Goal: Obtain resource: Download file/media

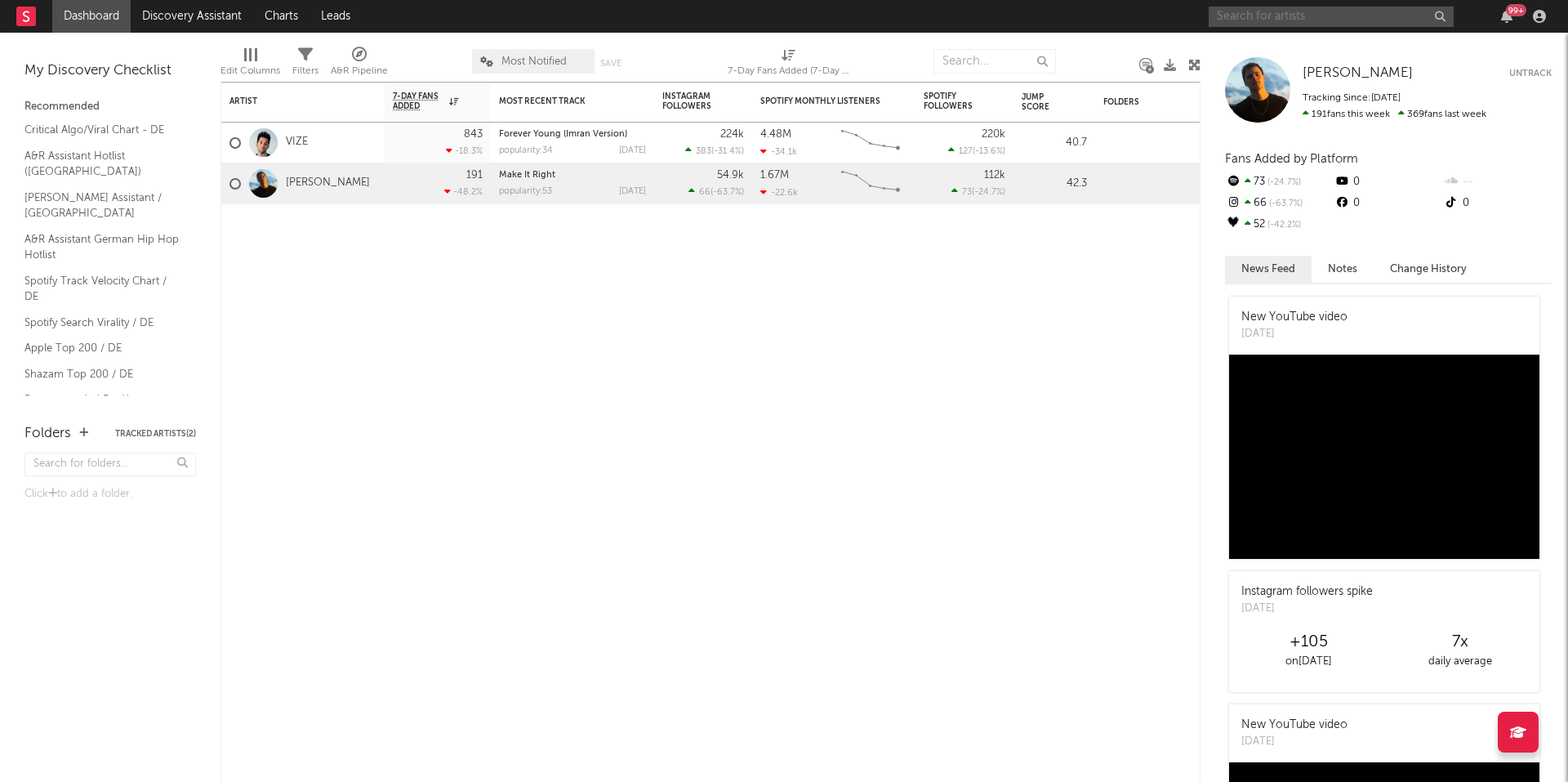
click at [1281, 20] on input "text" at bounding box center [1331, 17] width 245 height 20
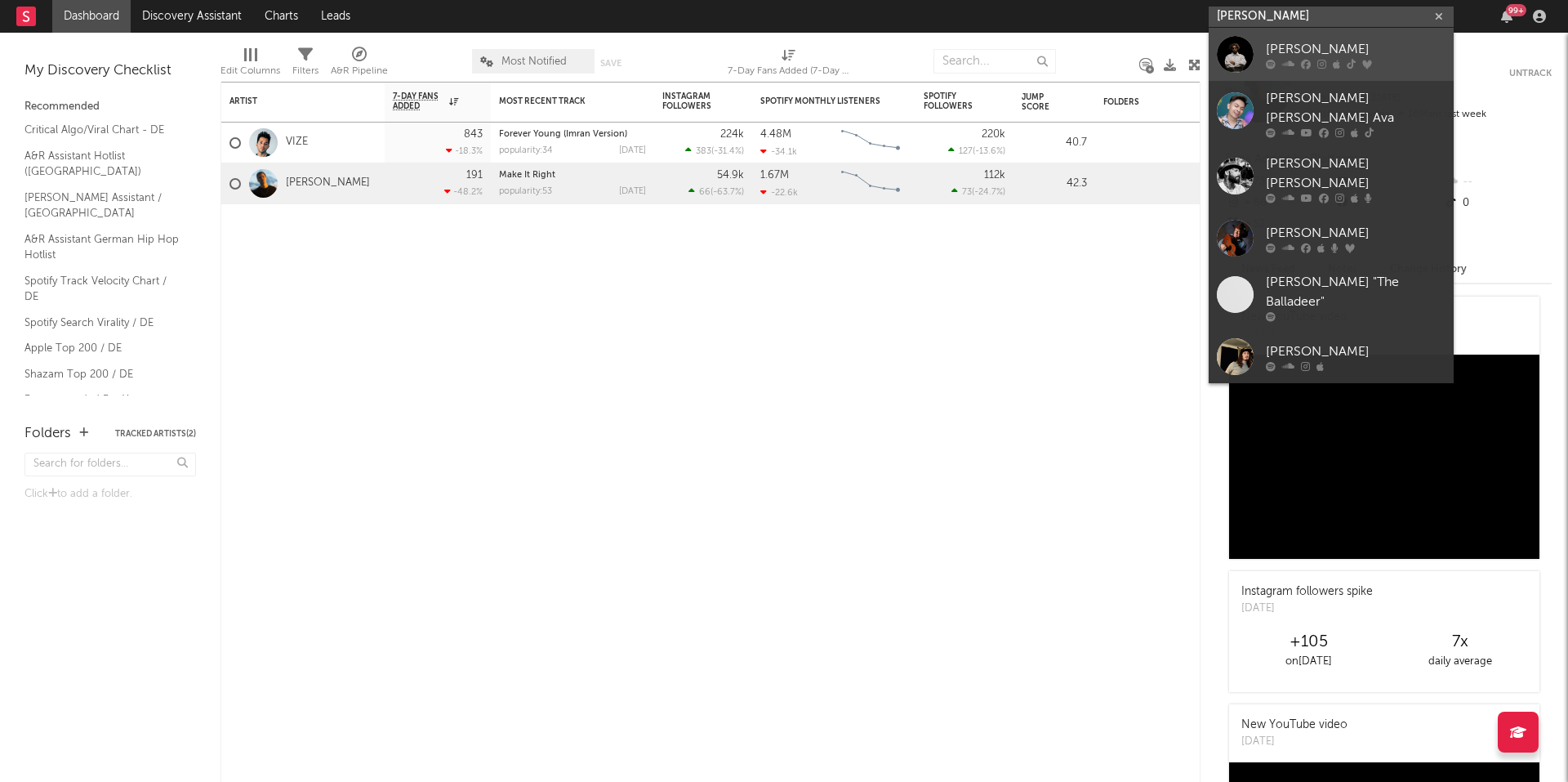
type input "[PERSON_NAME]"
click at [1322, 46] on div "[PERSON_NAME]" at bounding box center [1355, 48] width 179 height 19
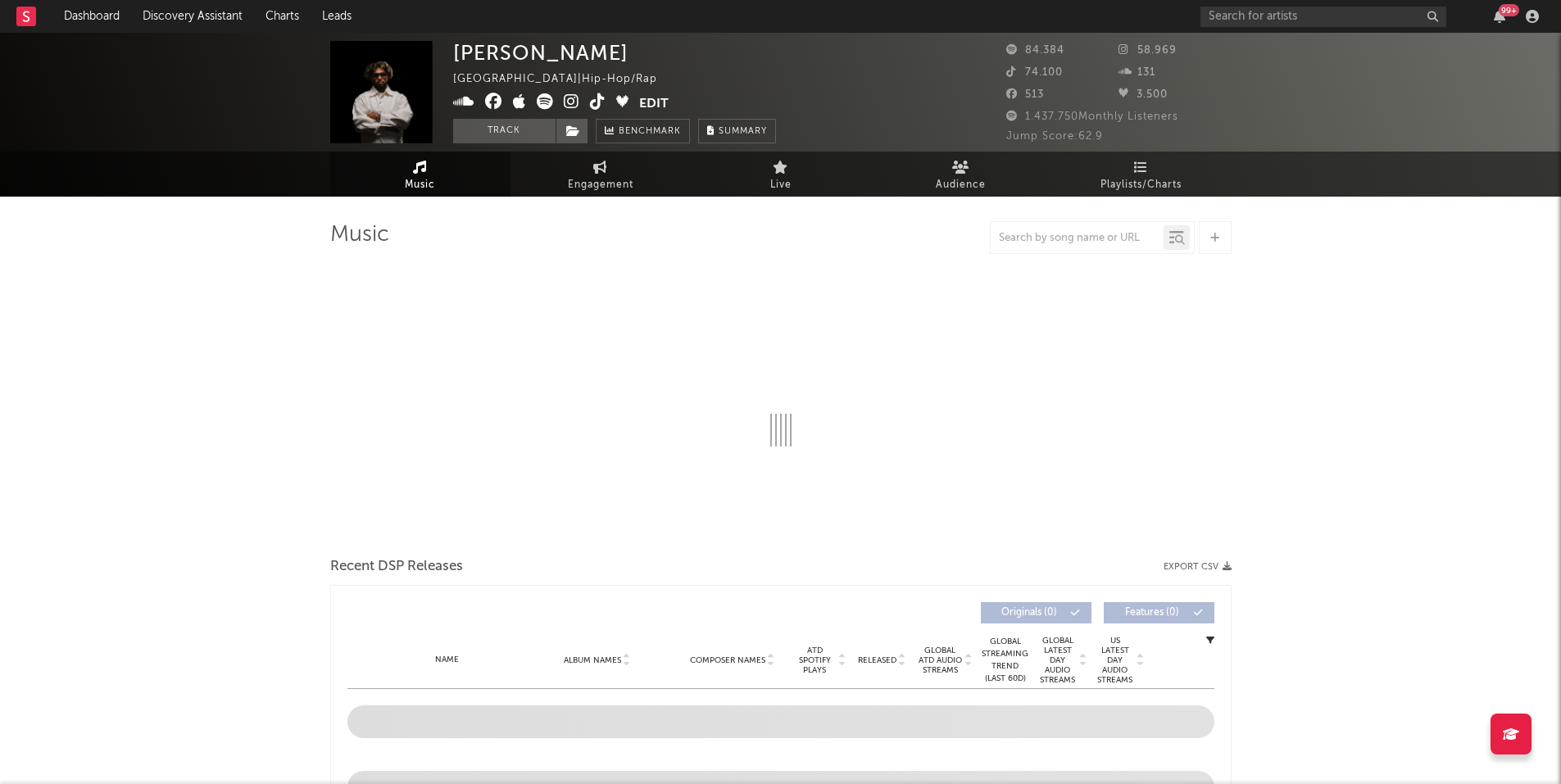
select select "6m"
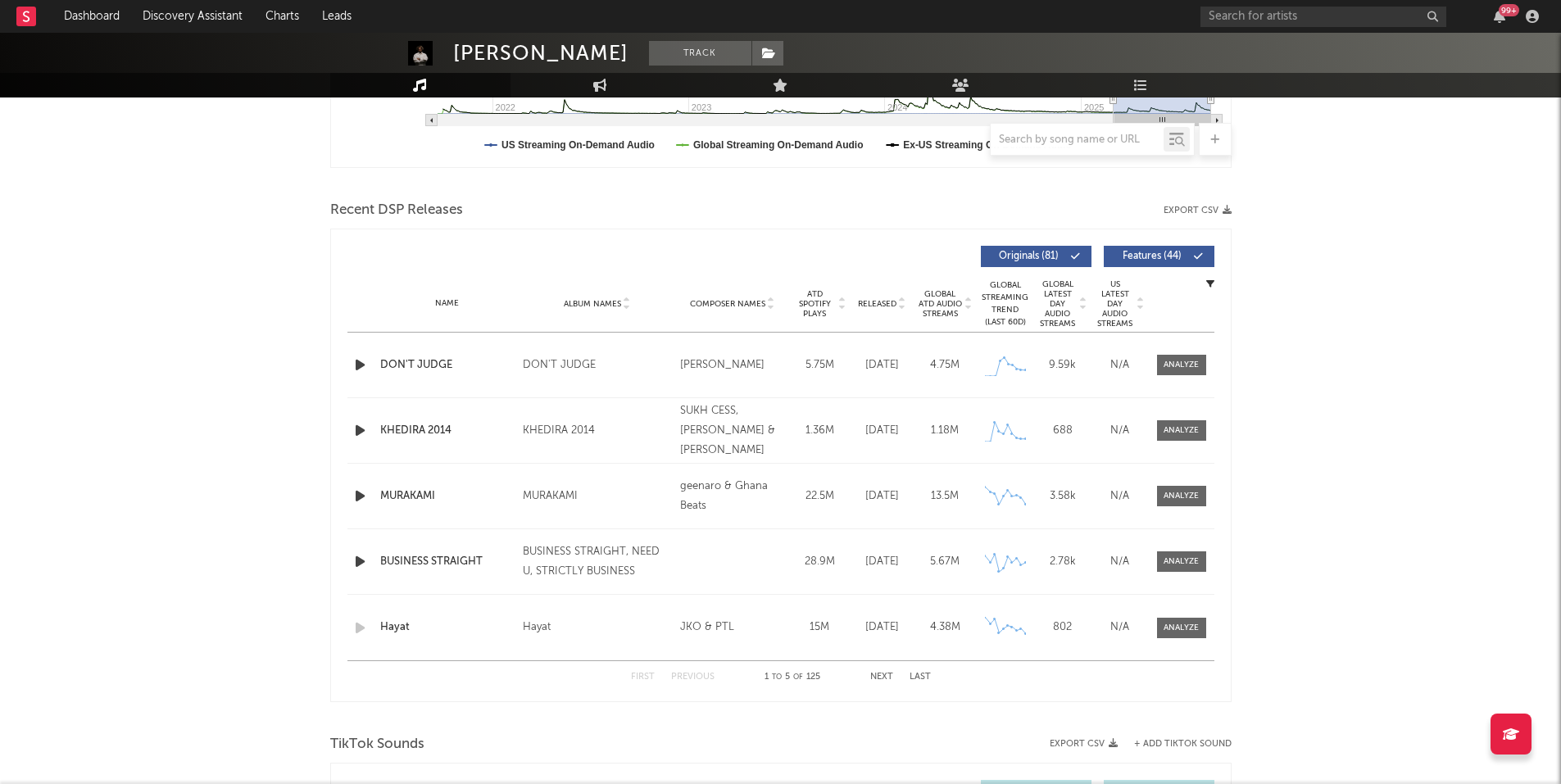
scroll to position [573, 0]
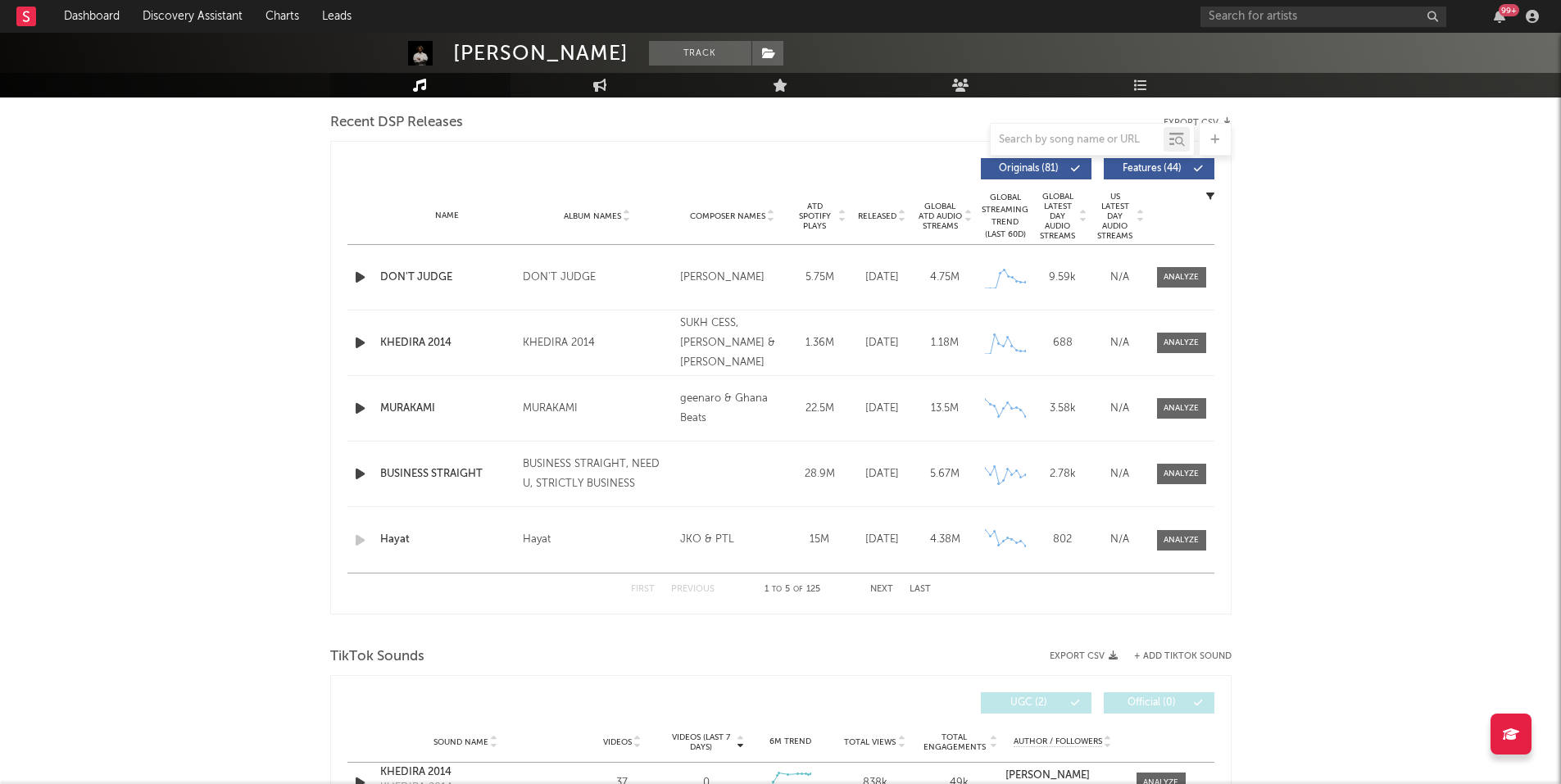
click at [151, 374] on div "[PERSON_NAME] Track [GEOGRAPHIC_DATA] | Hip-Hop/Rap Edit Track Benchmark Summar…" at bounding box center [780, 635] width 1561 height 2352
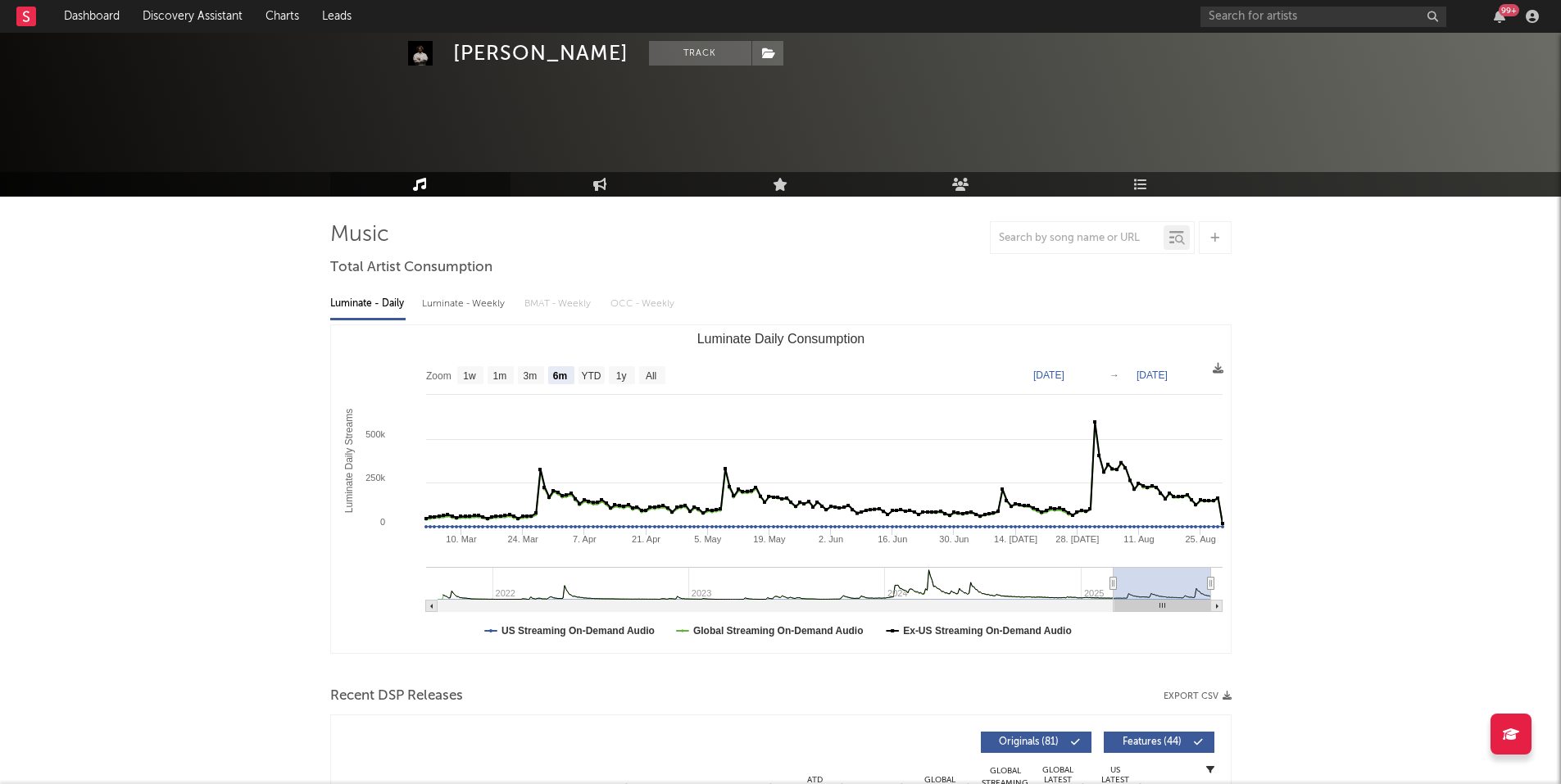
scroll to position [409, 0]
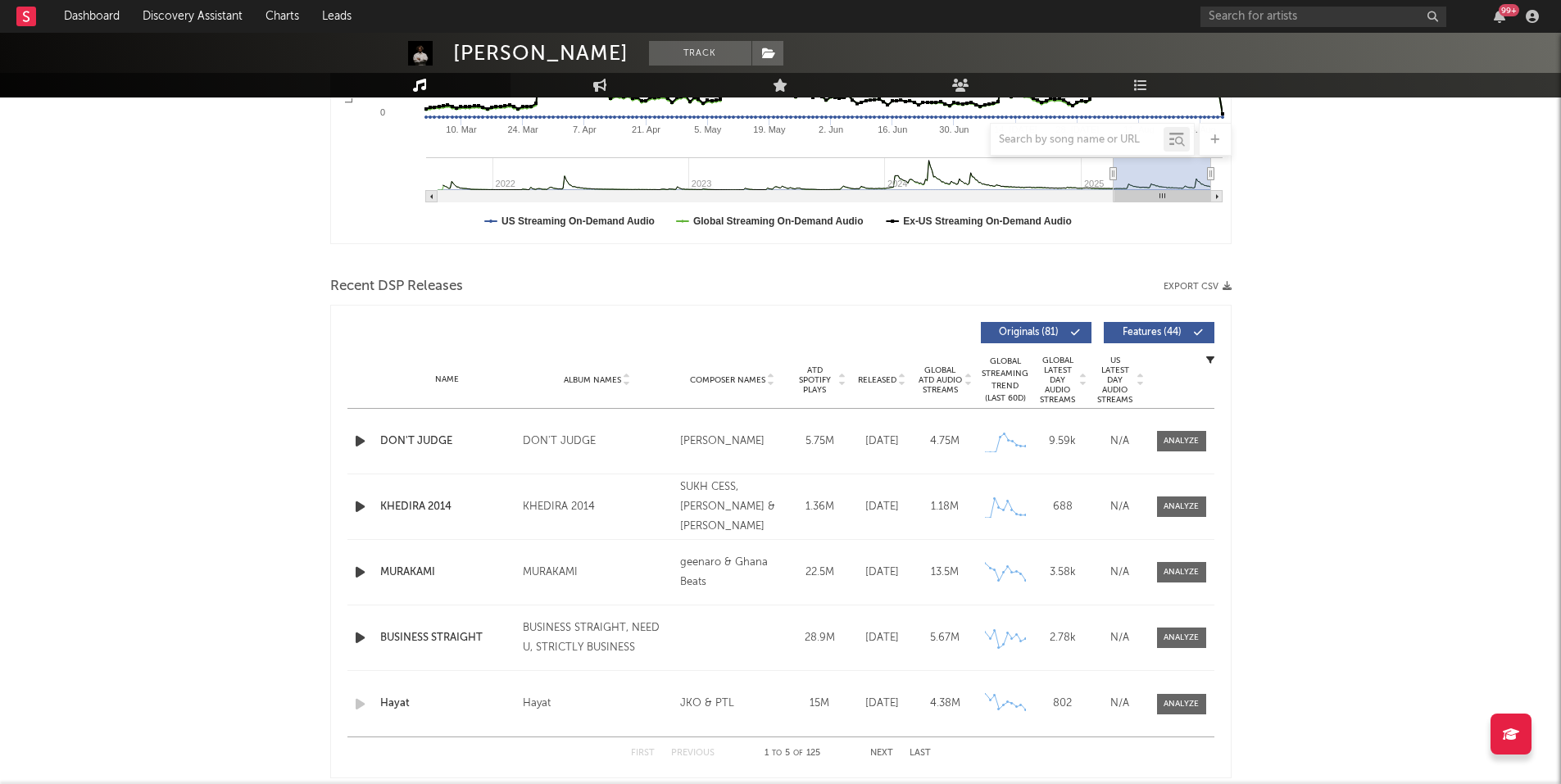
click at [1201, 285] on button "Export CSV" at bounding box center [1197, 287] width 68 height 10
click at [1400, 256] on div "[PERSON_NAME] Track [GEOGRAPHIC_DATA] | Hip-Hop/Rap Edit Track Benchmark Summar…" at bounding box center [780, 799] width 1561 height 2352
click at [1347, 13] on input "text" at bounding box center [1322, 17] width 246 height 20
type input "summer cem"
click at [1303, 145] on div "[PERSON_NAME] Track [GEOGRAPHIC_DATA] | Hip-Hop/Rap Edit Track Benchmark Summar…" at bounding box center [780, 799] width 1561 height 2352
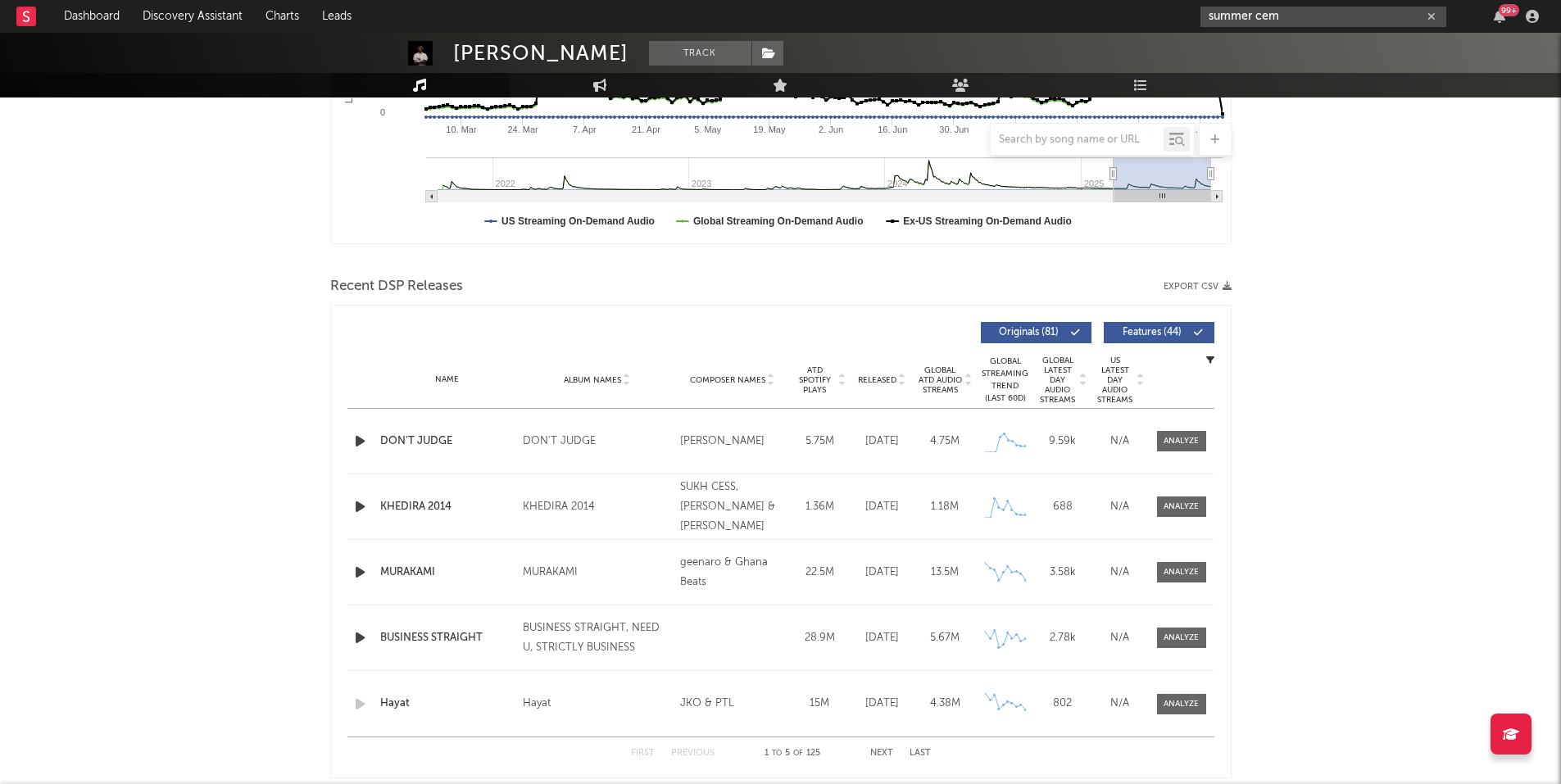
click at [1307, 10] on input "summer cem" at bounding box center [1322, 17] width 246 height 20
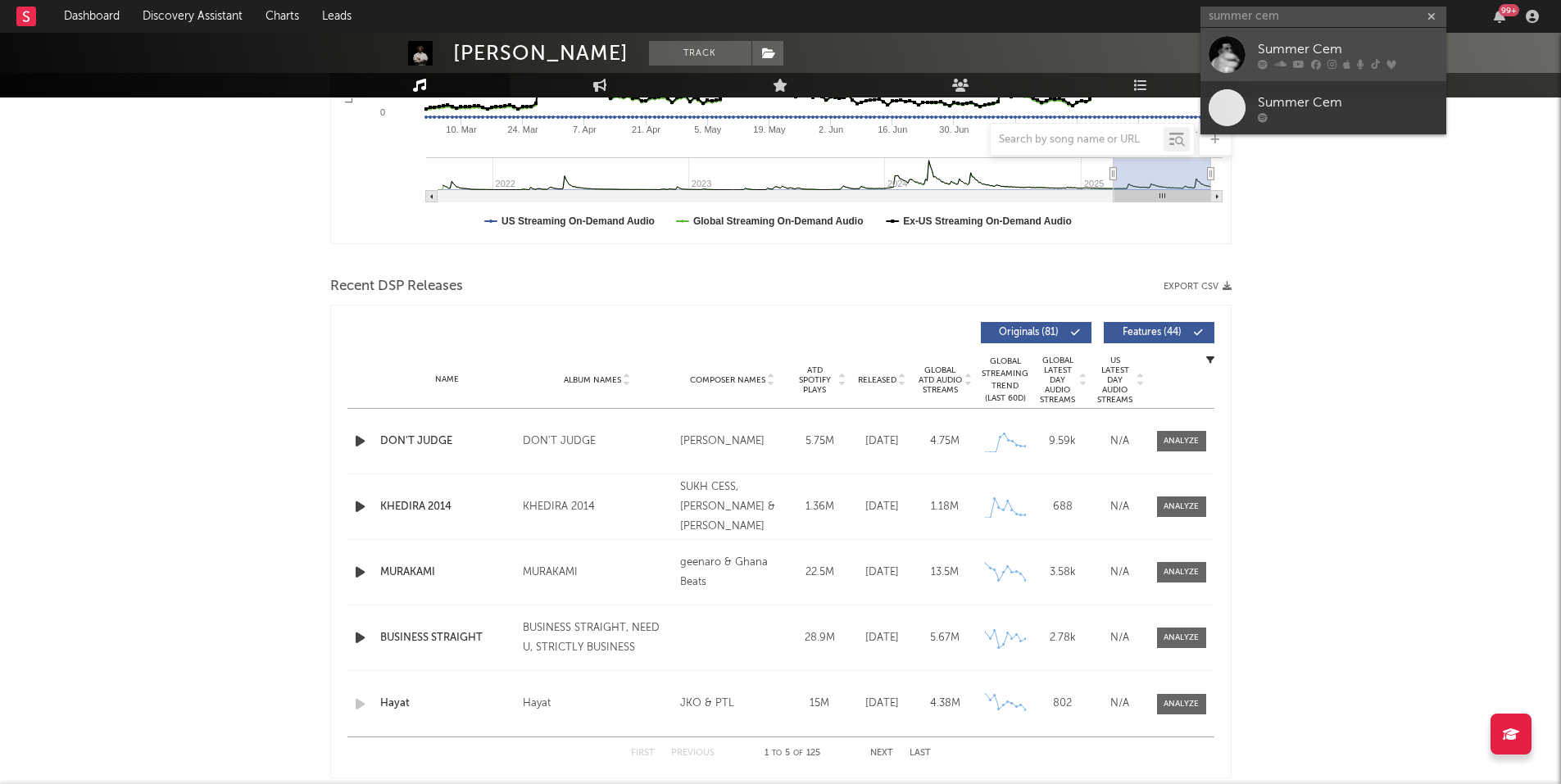
click at [1302, 46] on div "Summer Cem" at bounding box center [1348, 48] width 180 height 19
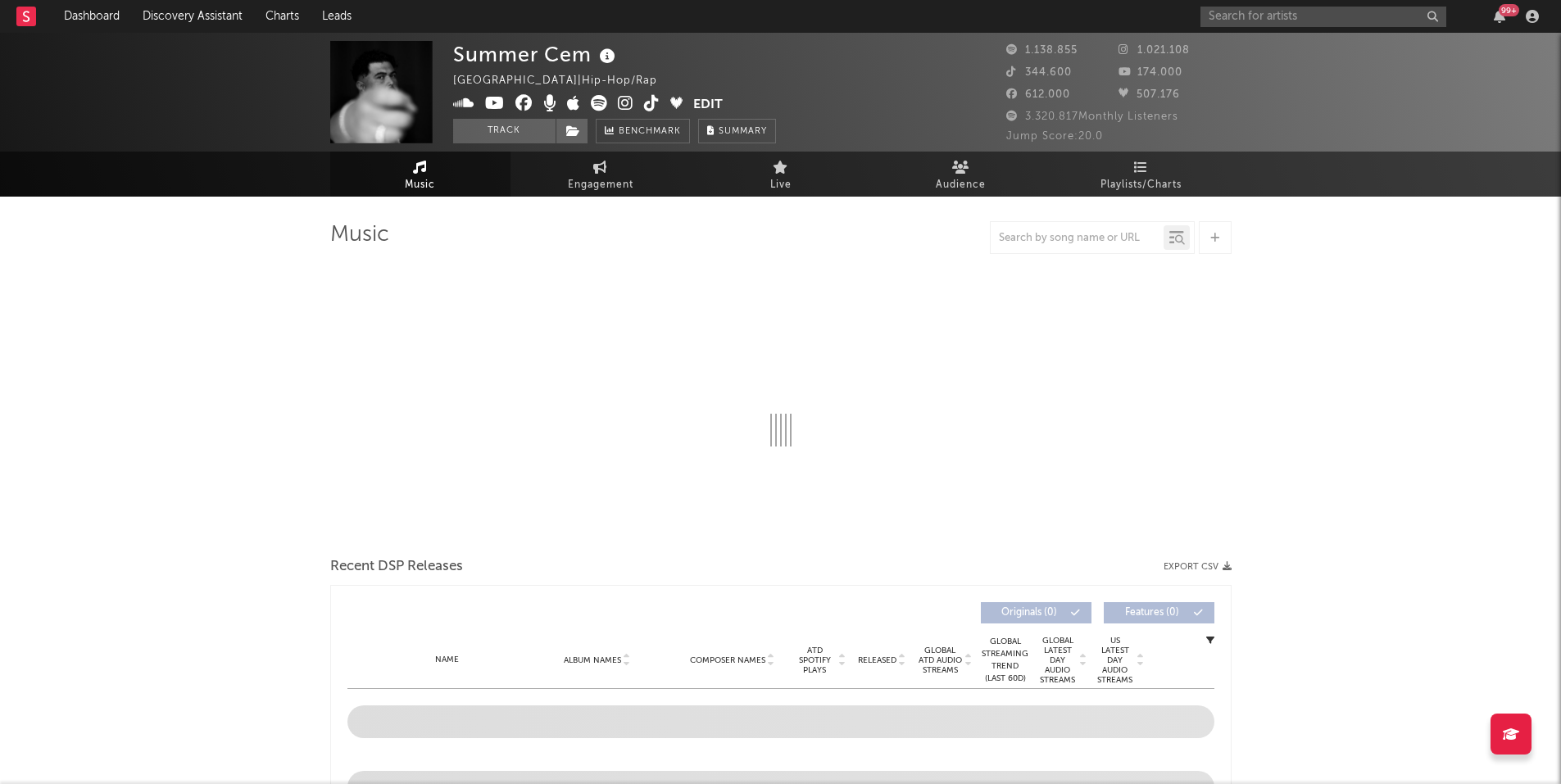
select select "6m"
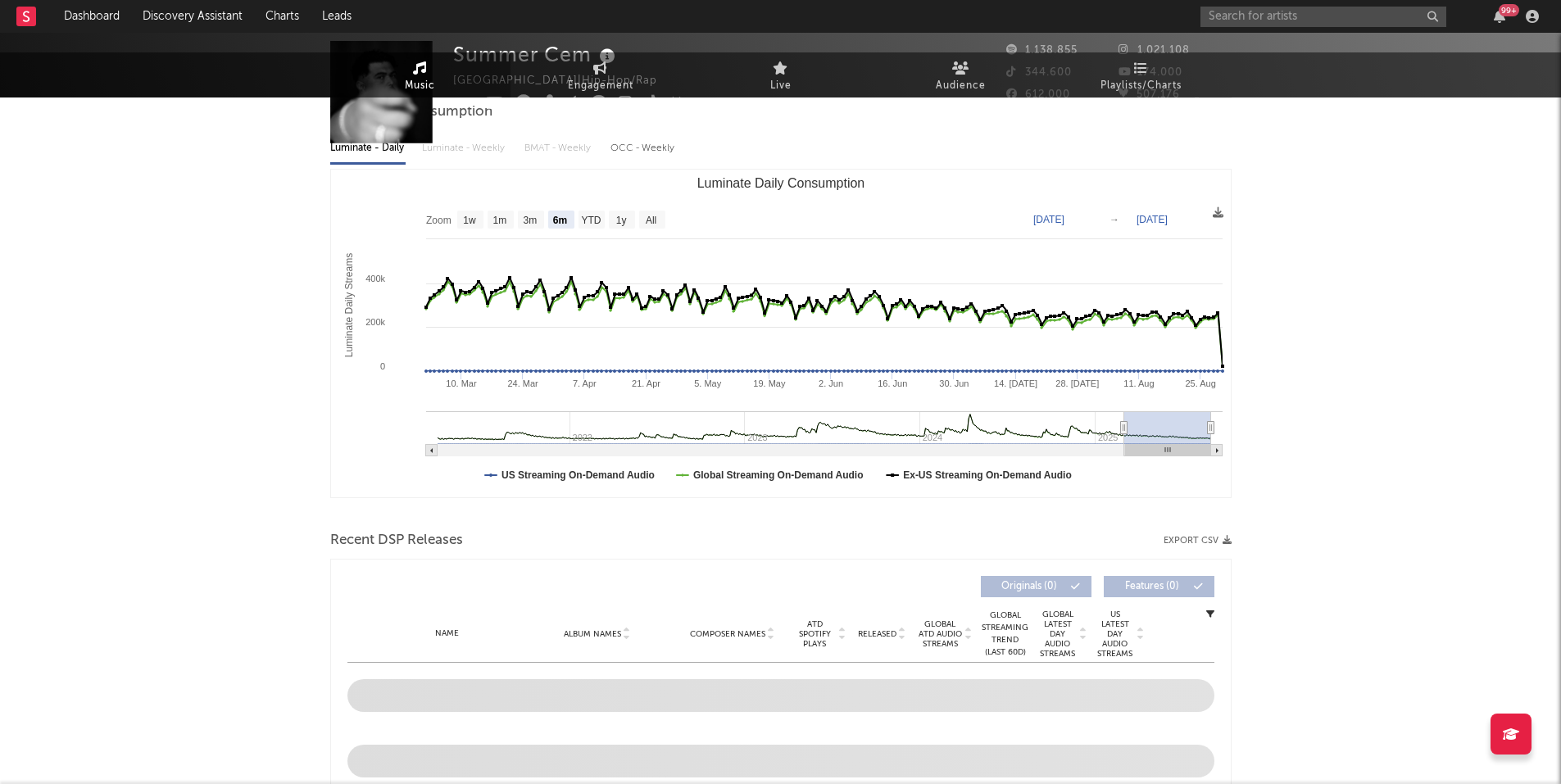
scroll to position [246, 0]
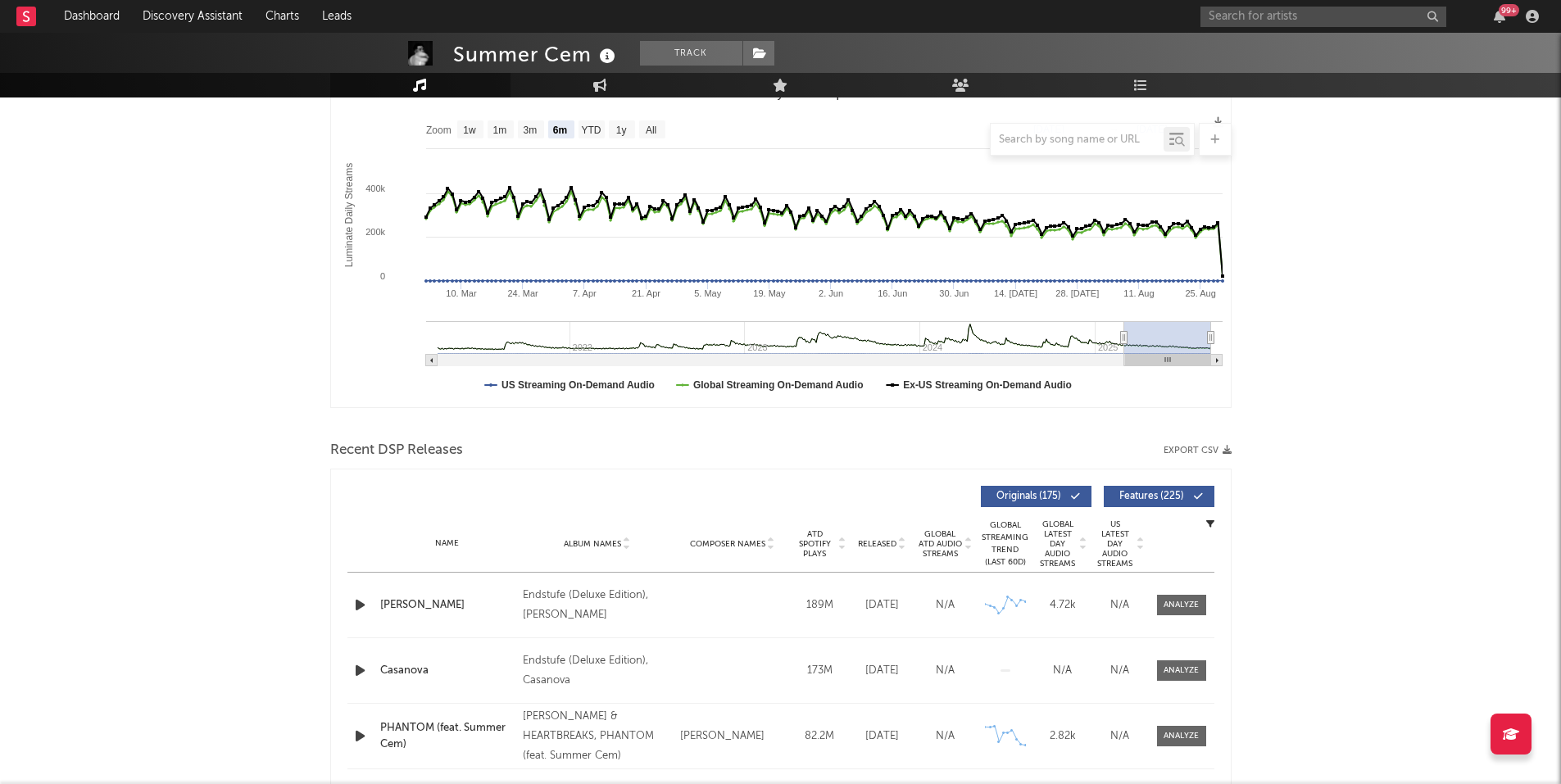
click at [1200, 452] on button "Export CSV" at bounding box center [1197, 450] width 68 height 10
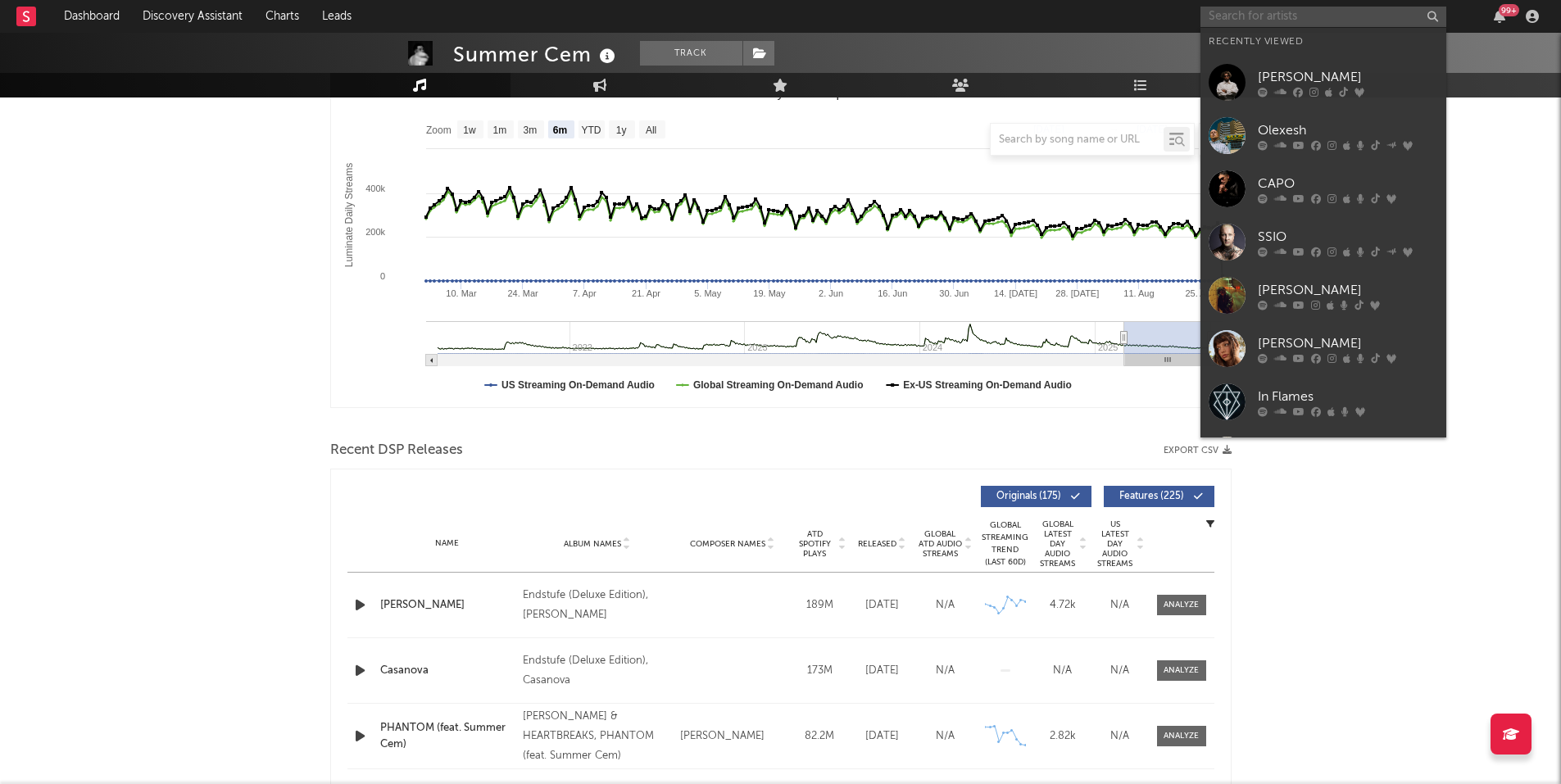
click at [1301, 18] on input "text" at bounding box center [1322, 17] width 246 height 20
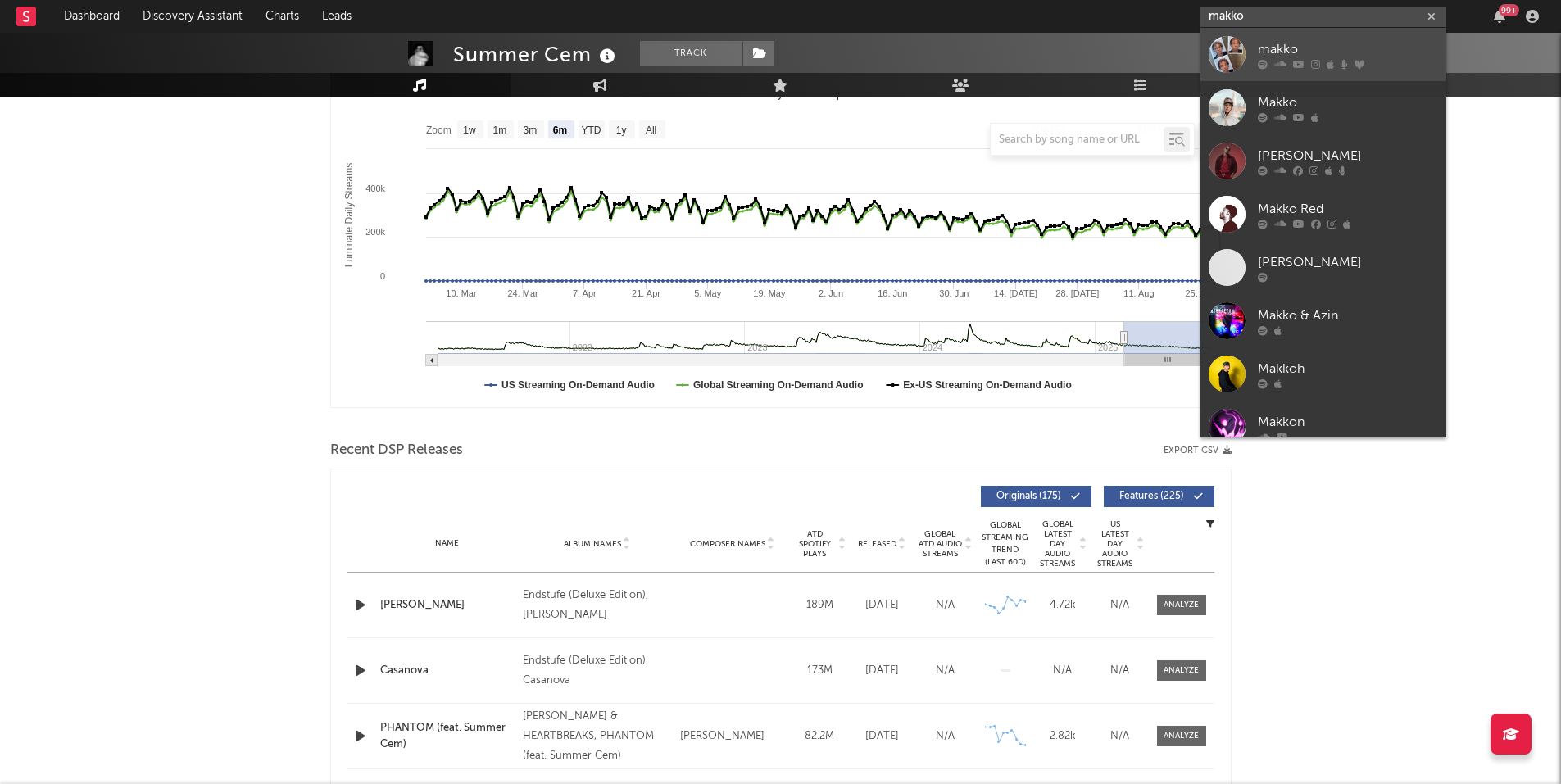
type input "makko"
click at [1291, 41] on div "makko" at bounding box center [1348, 48] width 180 height 19
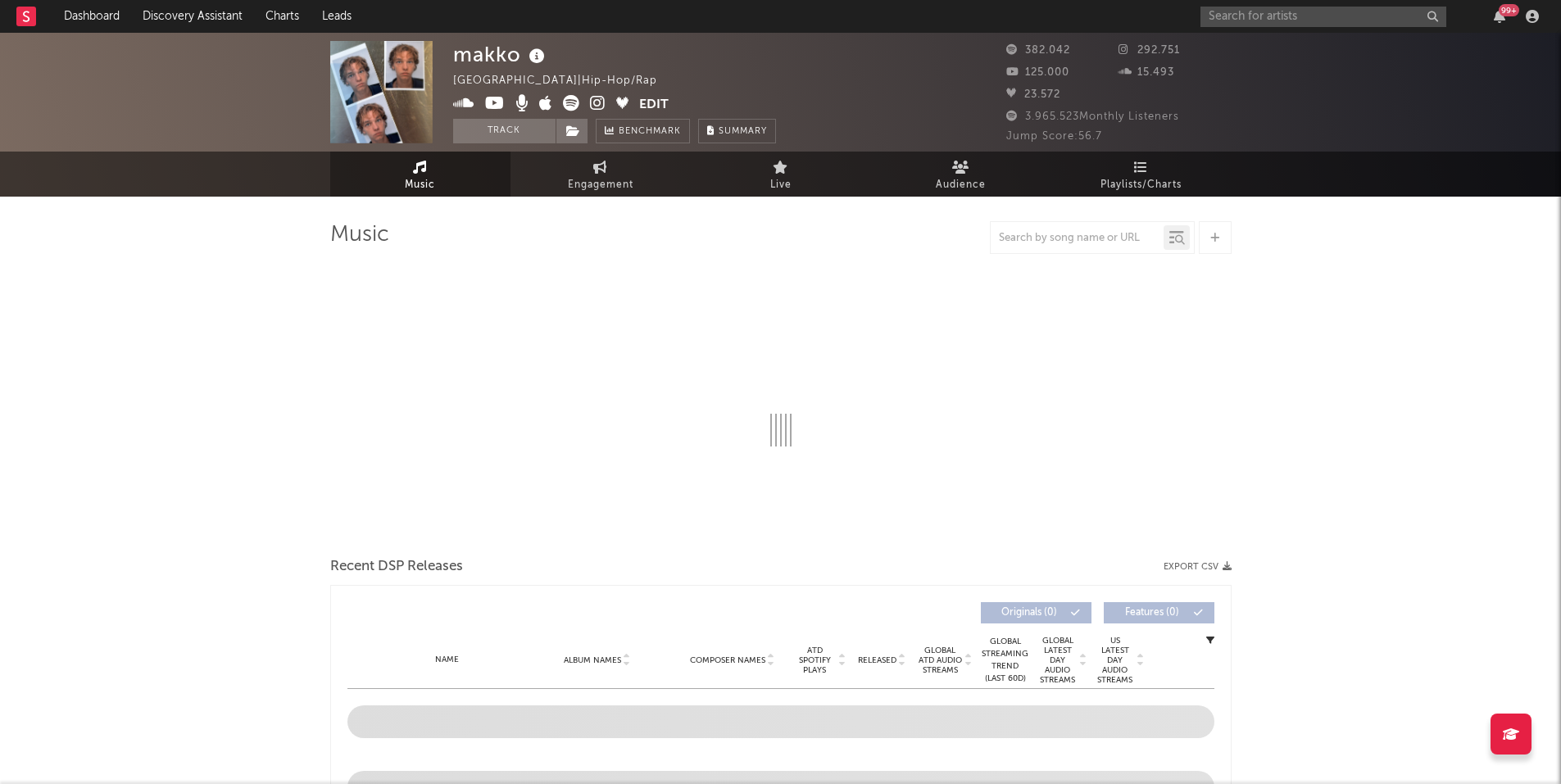
select select "6m"
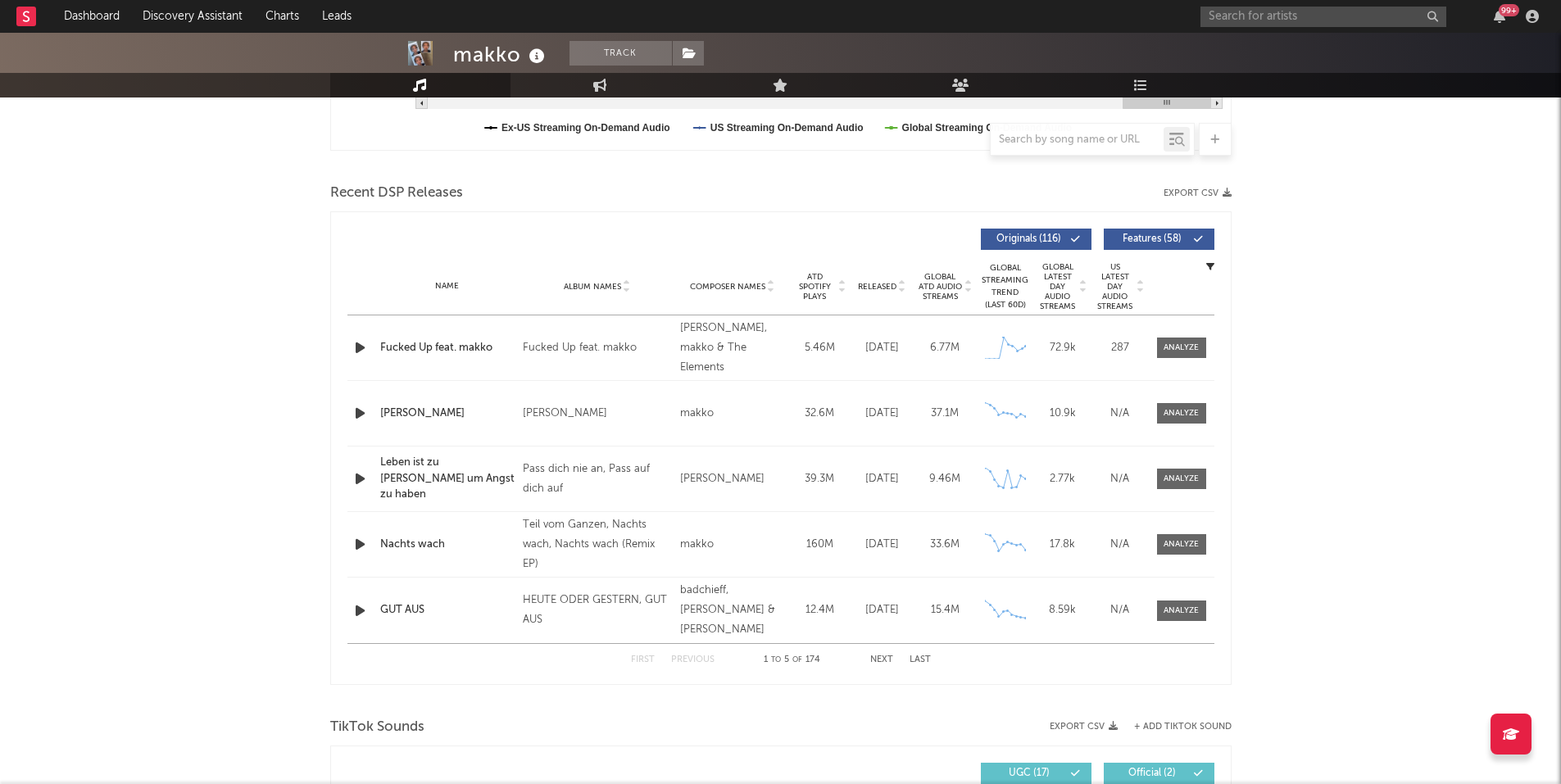
scroll to position [328, 0]
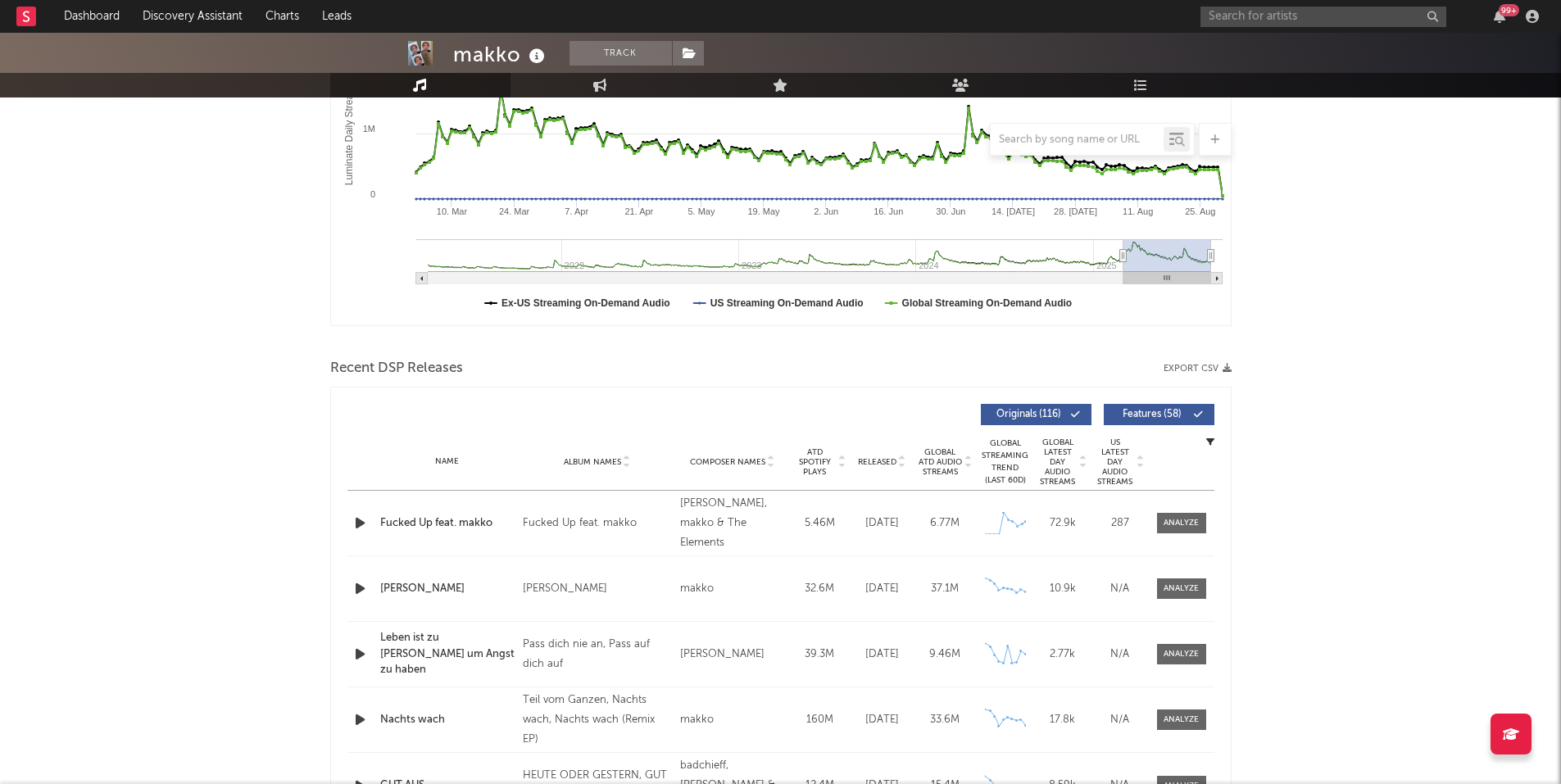
click at [1193, 374] on button "Export CSV" at bounding box center [1197, 368] width 68 height 10
drag, startPoint x: 1335, startPoint y: 270, endPoint x: 1310, endPoint y: 159, distance: 113.8
click at [1273, 18] on input "text" at bounding box center [1322, 17] width 246 height 20
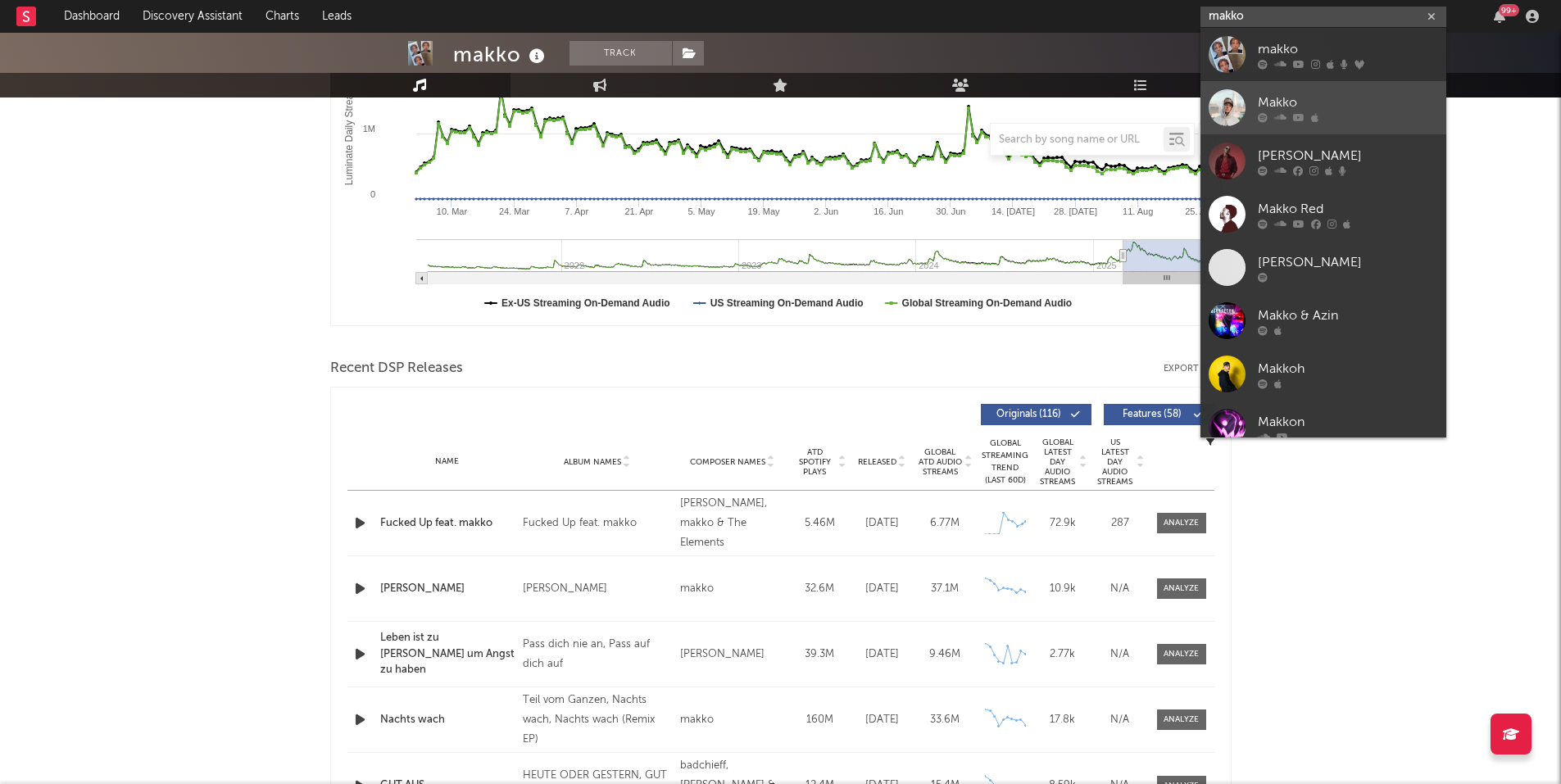
type input "makko"
drag, startPoint x: 1290, startPoint y: 103, endPoint x: 900, endPoint y: 251, distance: 417.1
click at [1289, 103] on div "Makko" at bounding box center [1348, 102] width 180 height 19
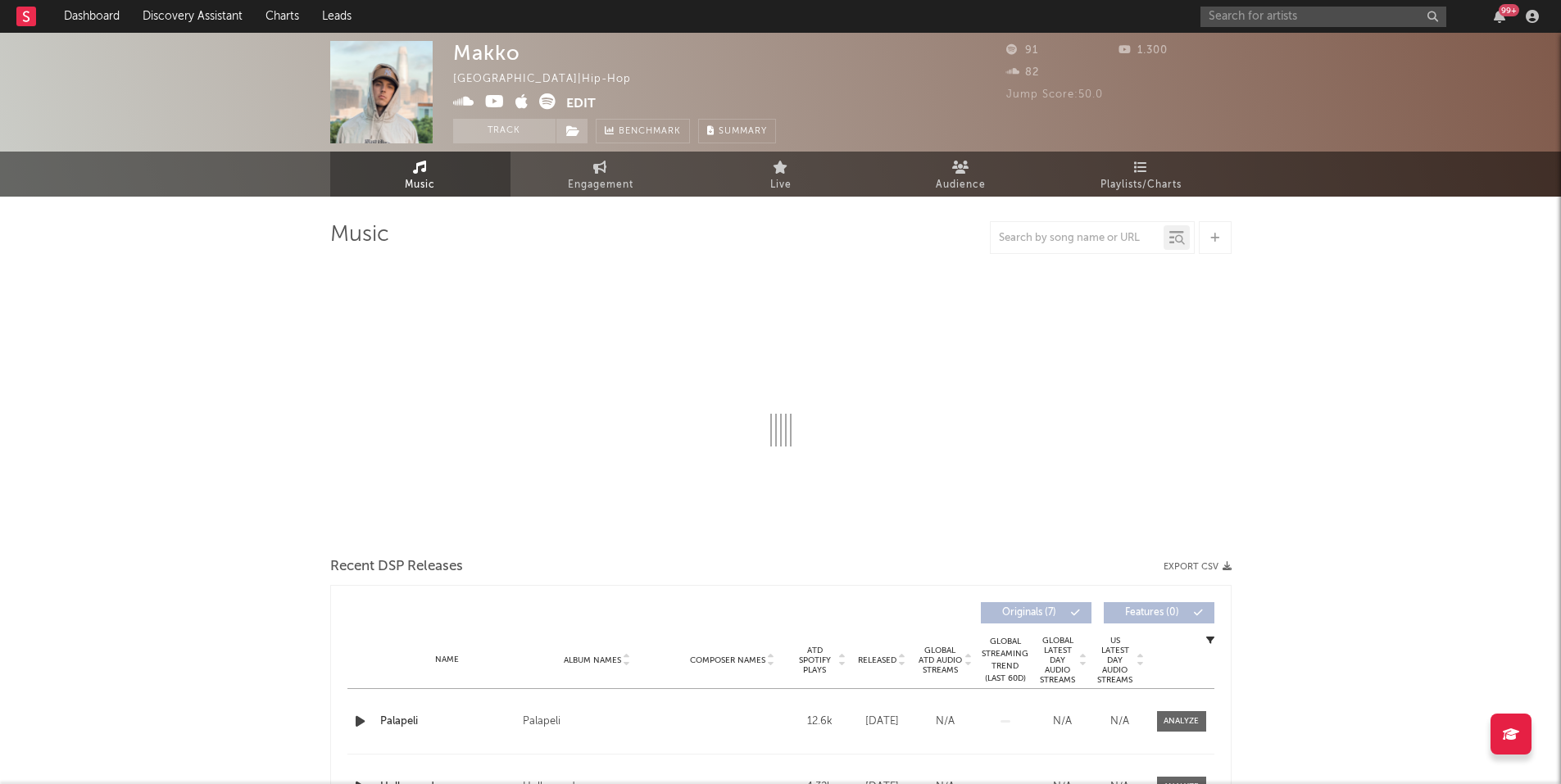
select select "1w"
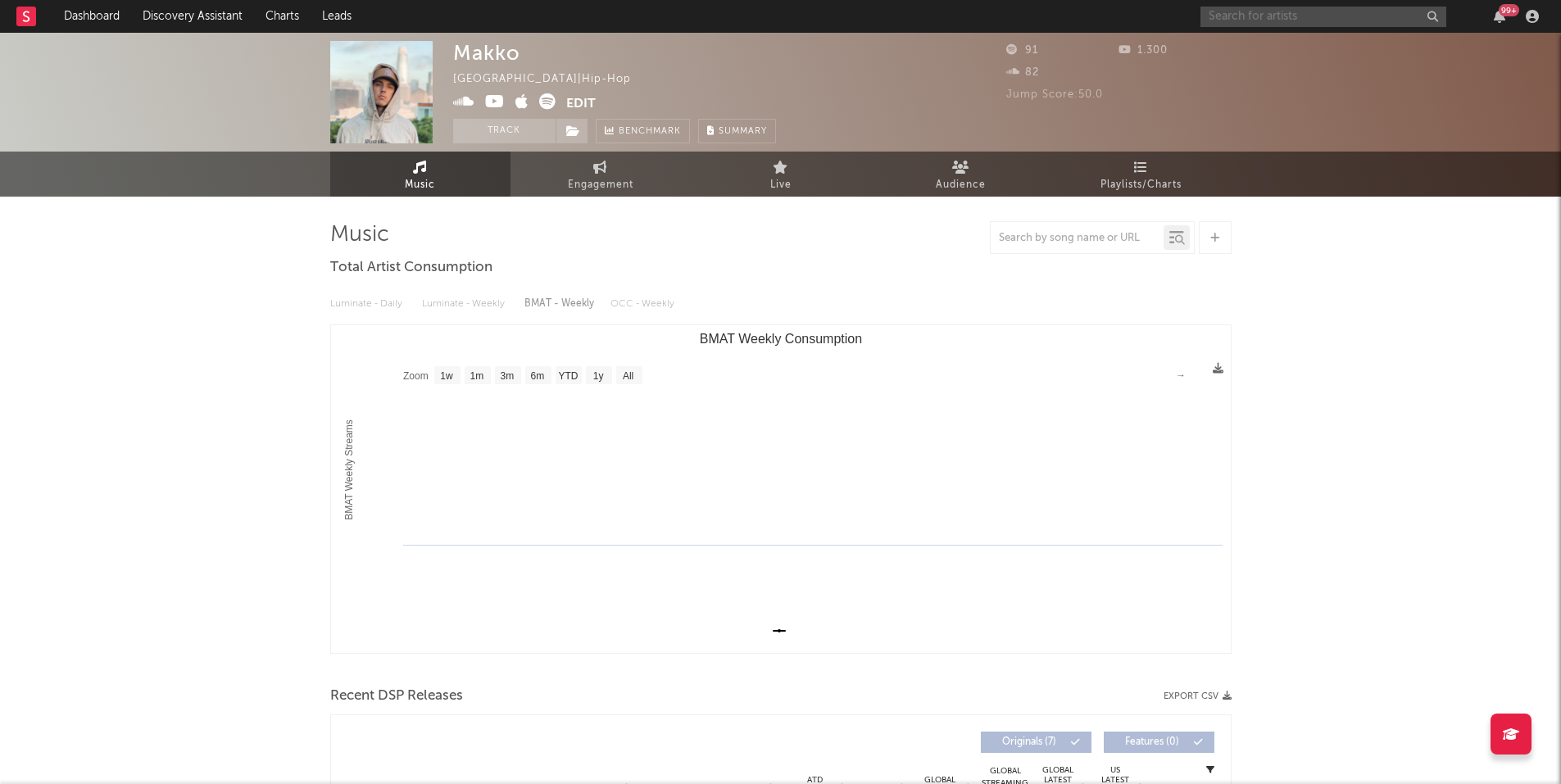
click at [1249, 10] on input "text" at bounding box center [1322, 17] width 246 height 20
click at [1245, 18] on input "pajel" at bounding box center [1322, 17] width 246 height 20
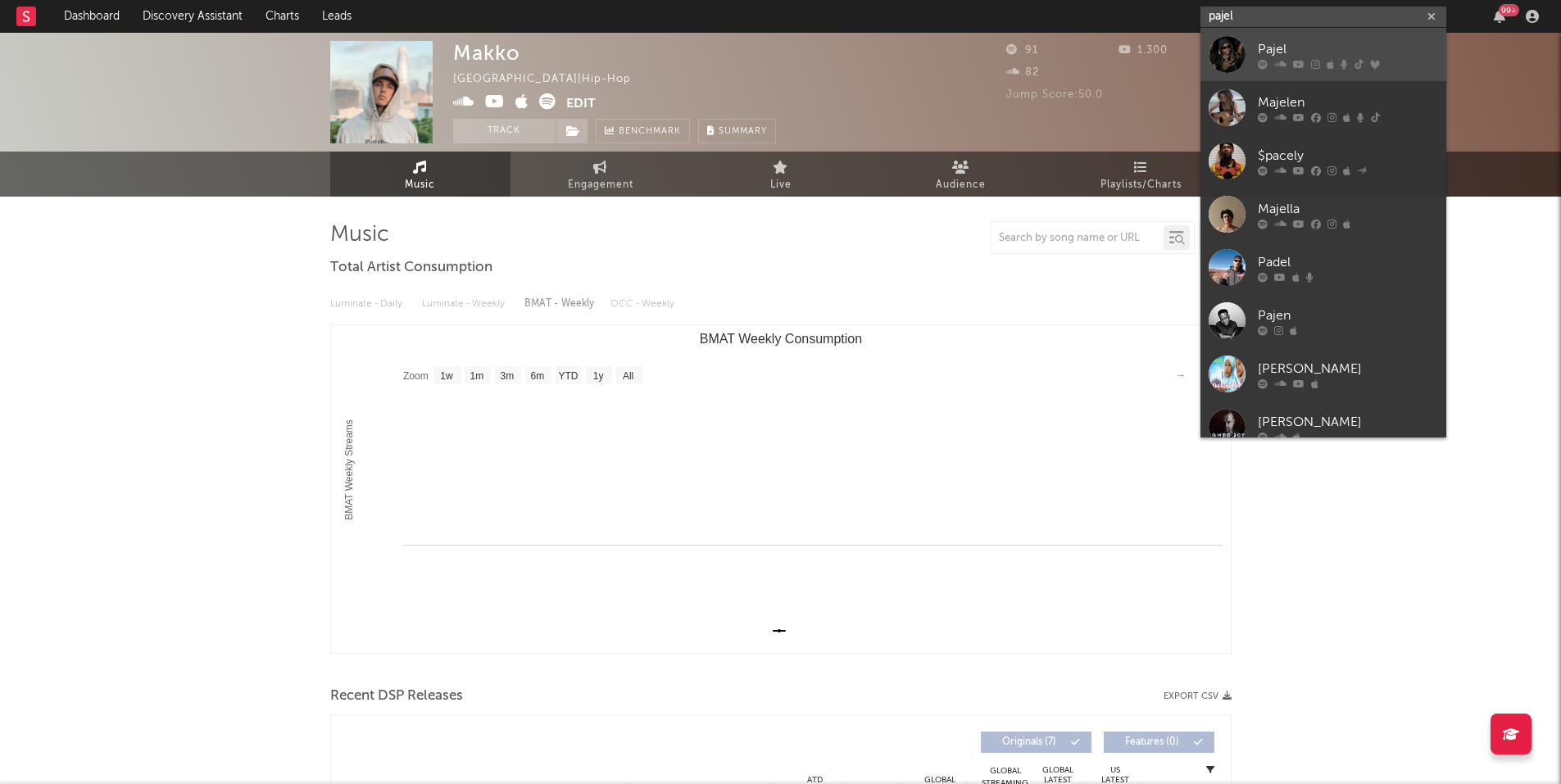
type input "pajel"
click at [1286, 48] on div "Pajel" at bounding box center [1348, 48] width 180 height 19
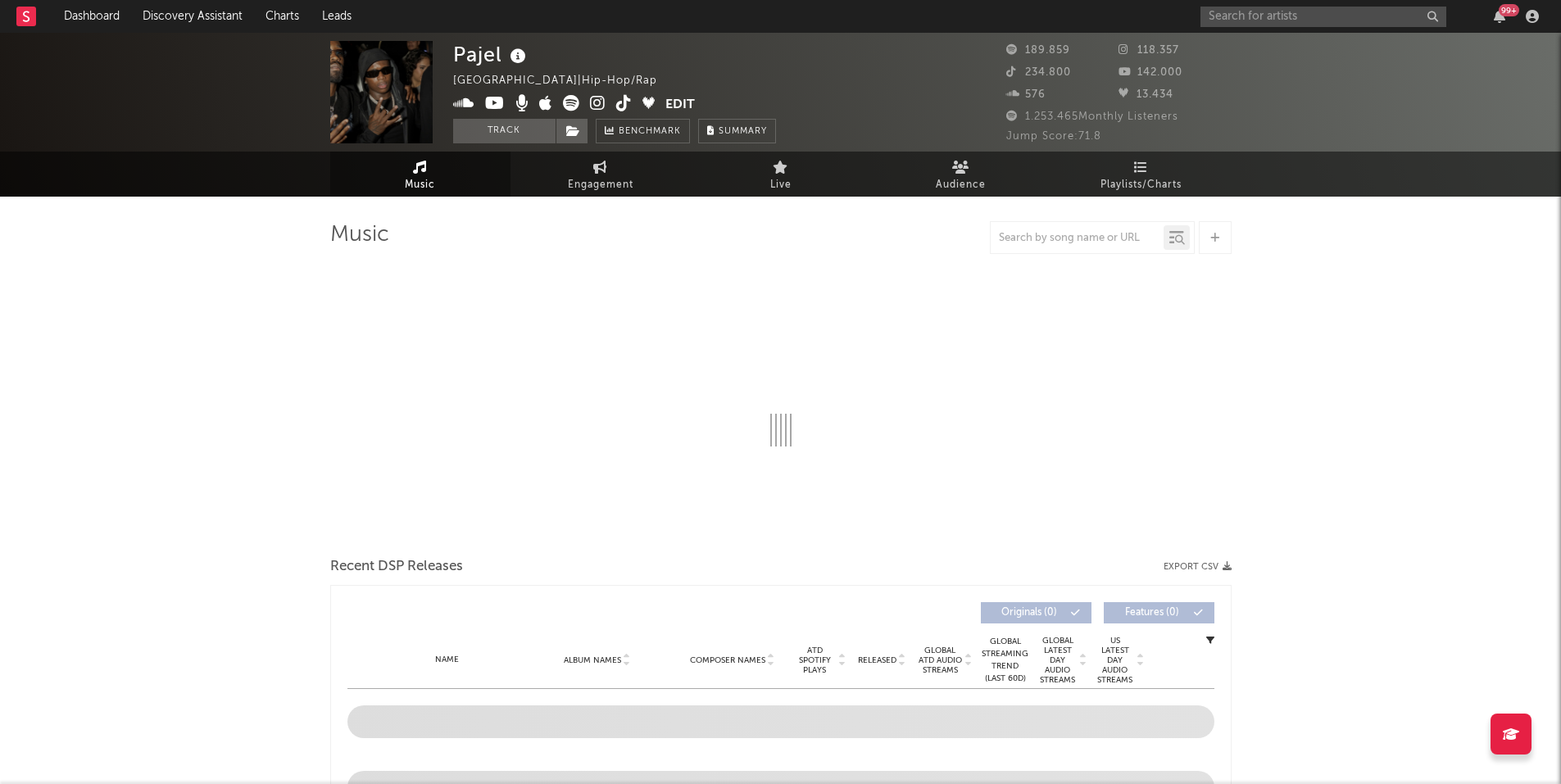
select select "6m"
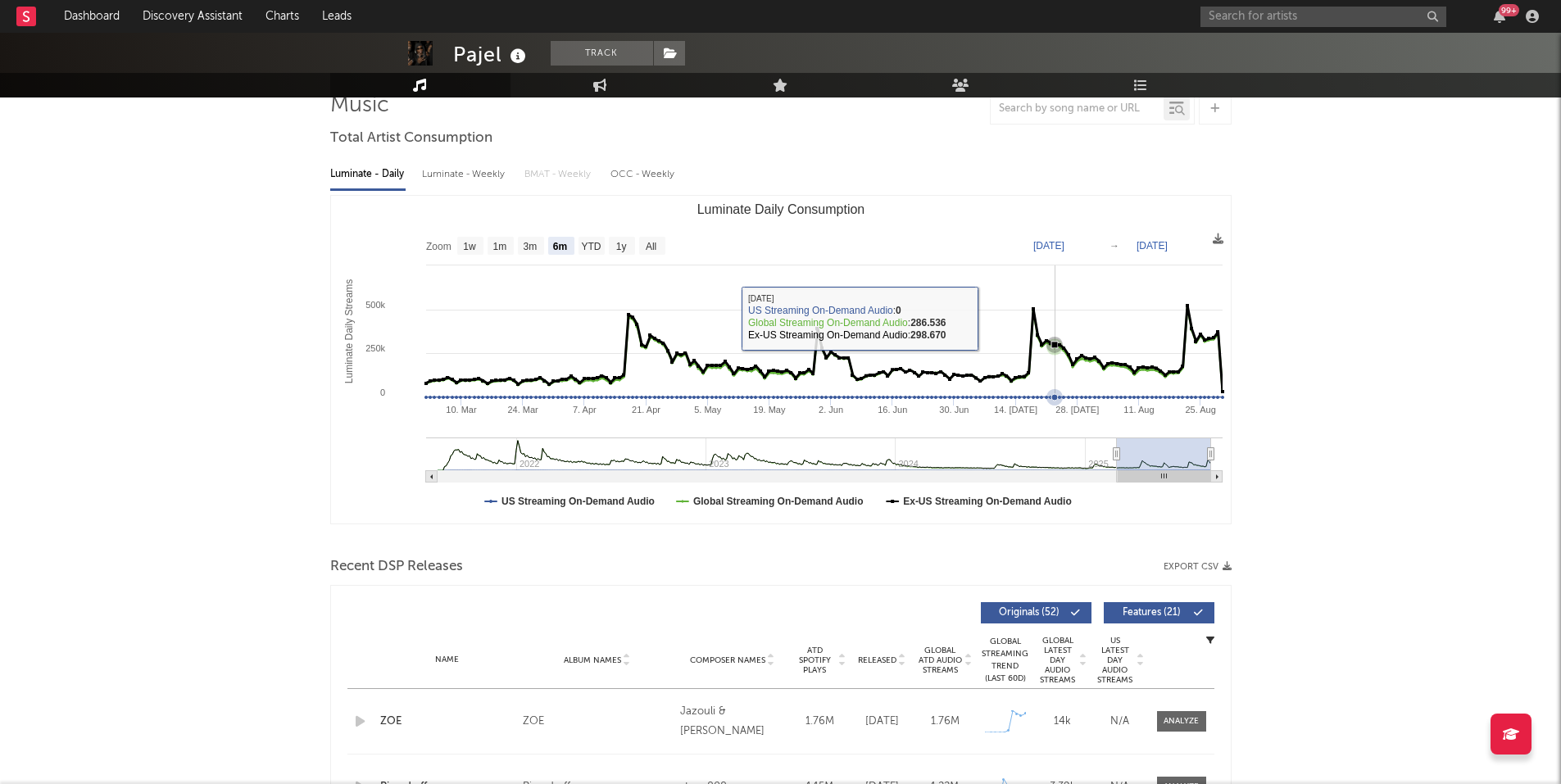
scroll to position [328, 0]
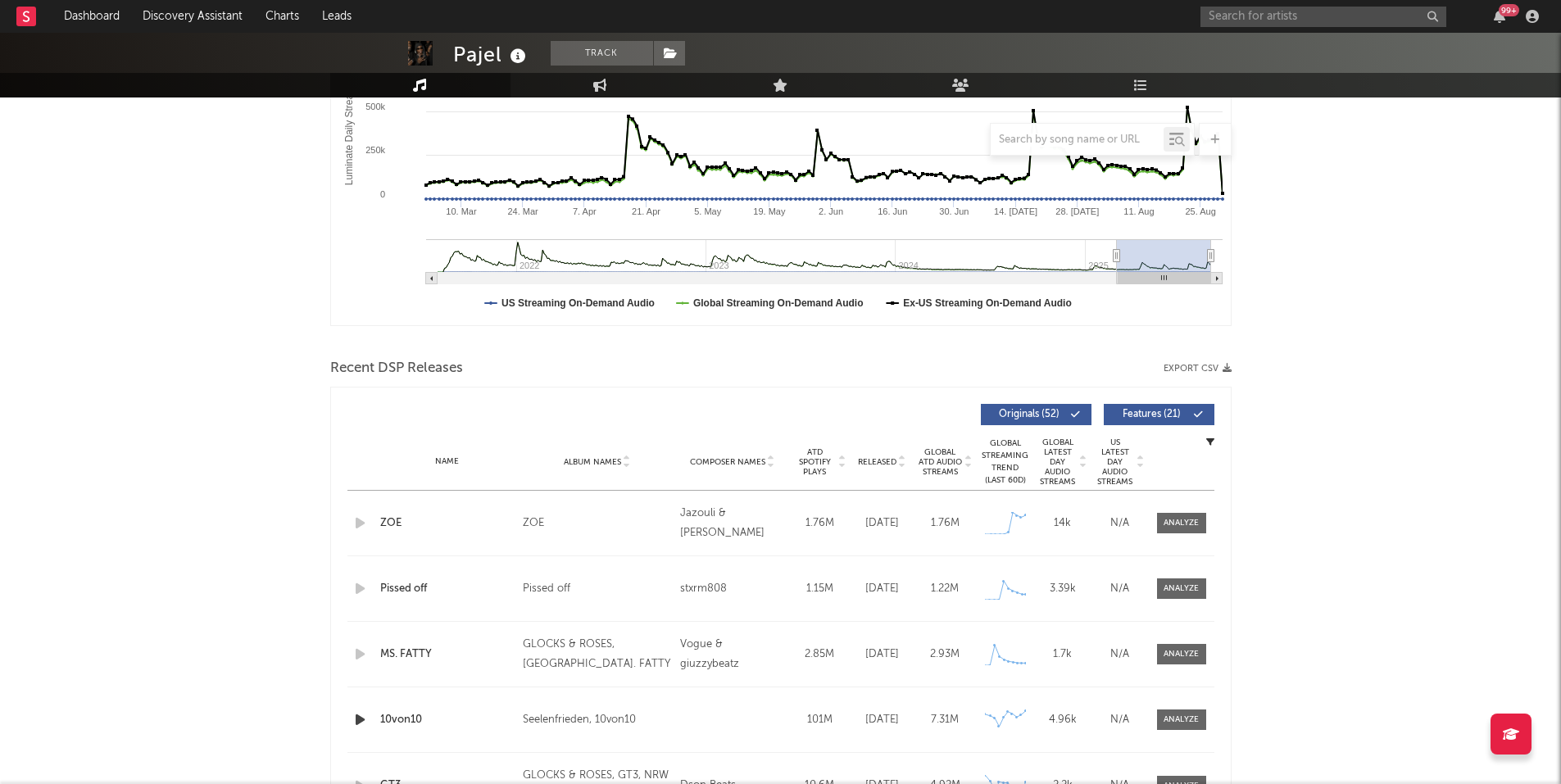
click at [1190, 366] on button "Export CSV" at bounding box center [1197, 368] width 68 height 10
drag, startPoint x: 1366, startPoint y: 320, endPoint x: 1363, endPoint y: 219, distance: 101.0
click at [1254, 12] on input "text" at bounding box center [1322, 17] width 246 height 20
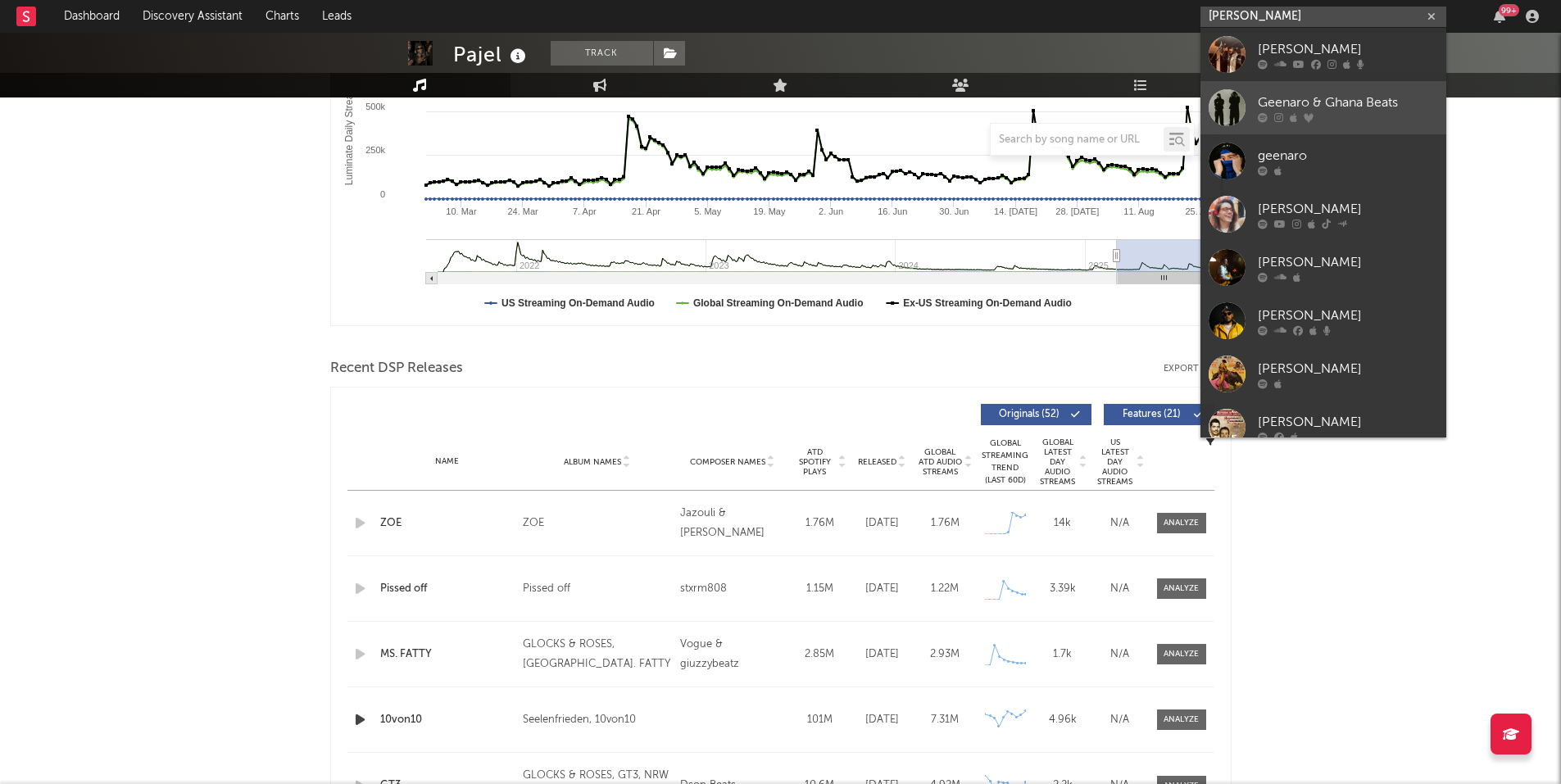
type input "[PERSON_NAME]"
click at [1313, 105] on div "Geenaro & Ghana Beats" at bounding box center [1348, 102] width 180 height 19
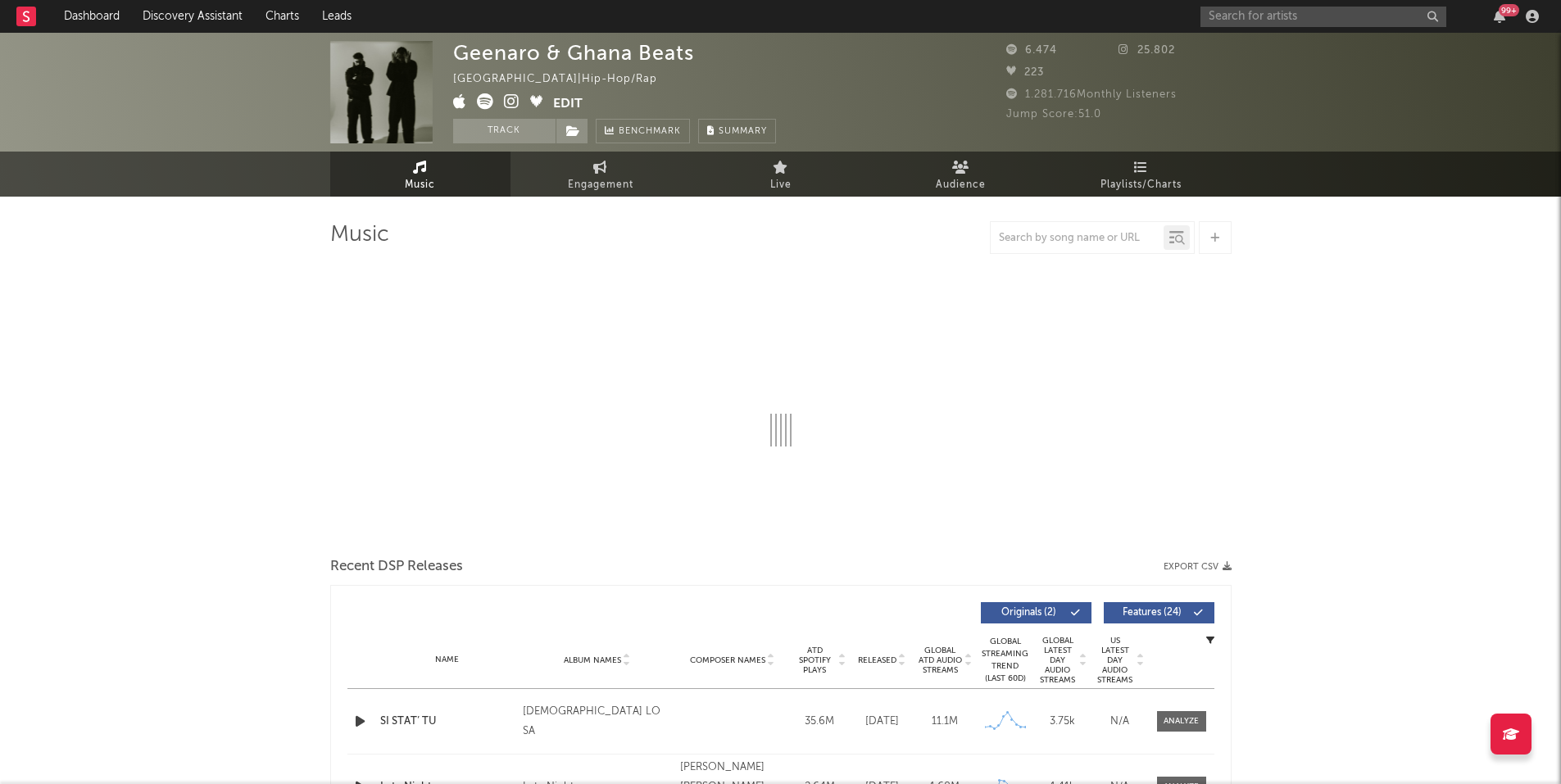
select select "6m"
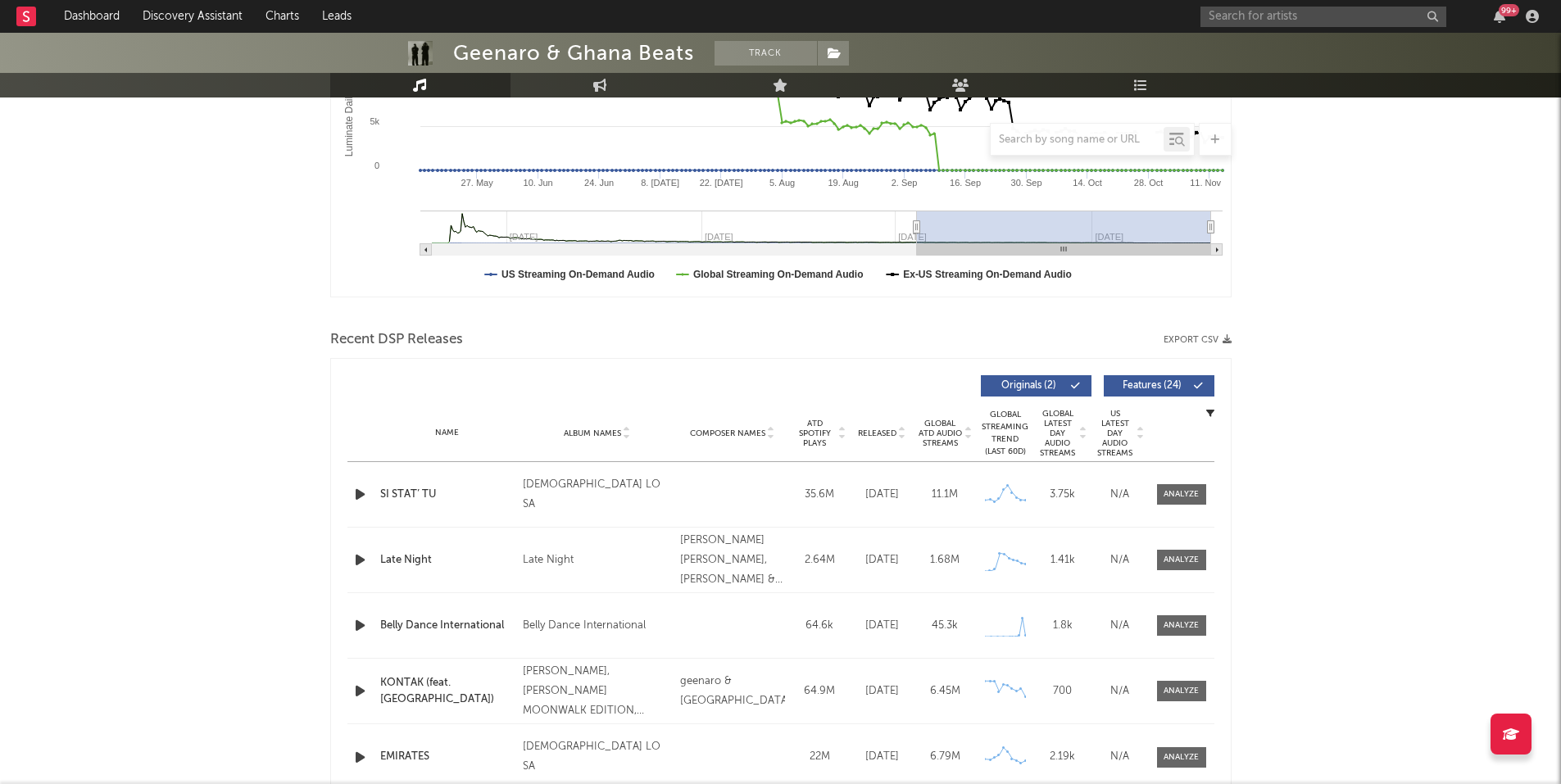
scroll to position [328, 0]
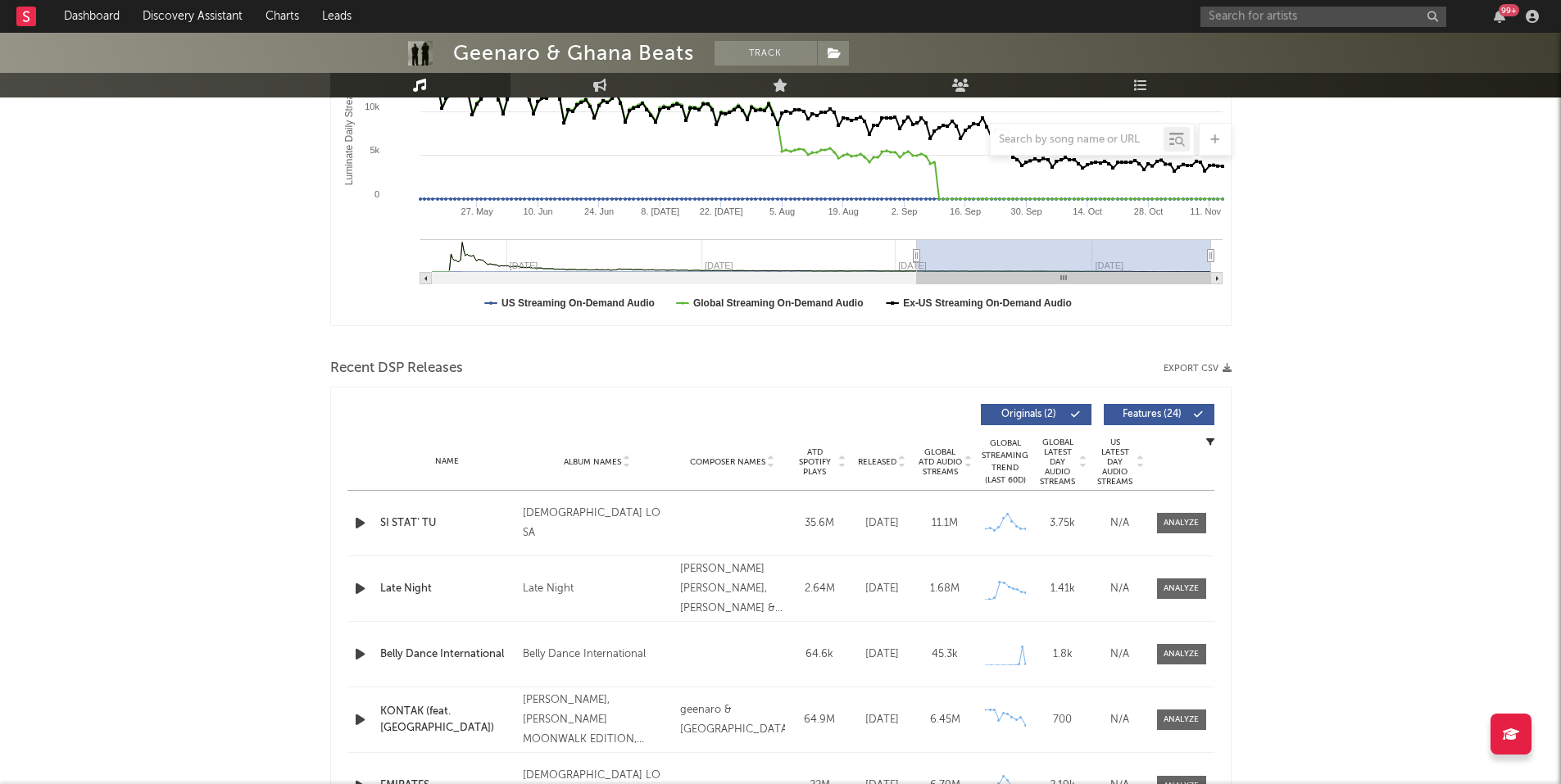
click at [1209, 367] on button "Export CSV" at bounding box center [1197, 368] width 68 height 10
click at [1361, 393] on div "Geenaro & Ghana Beats Track [GEOGRAPHIC_DATA] | Hip-Hop/Rap Edit Track Benchmar…" at bounding box center [780, 508] width 1561 height 1606
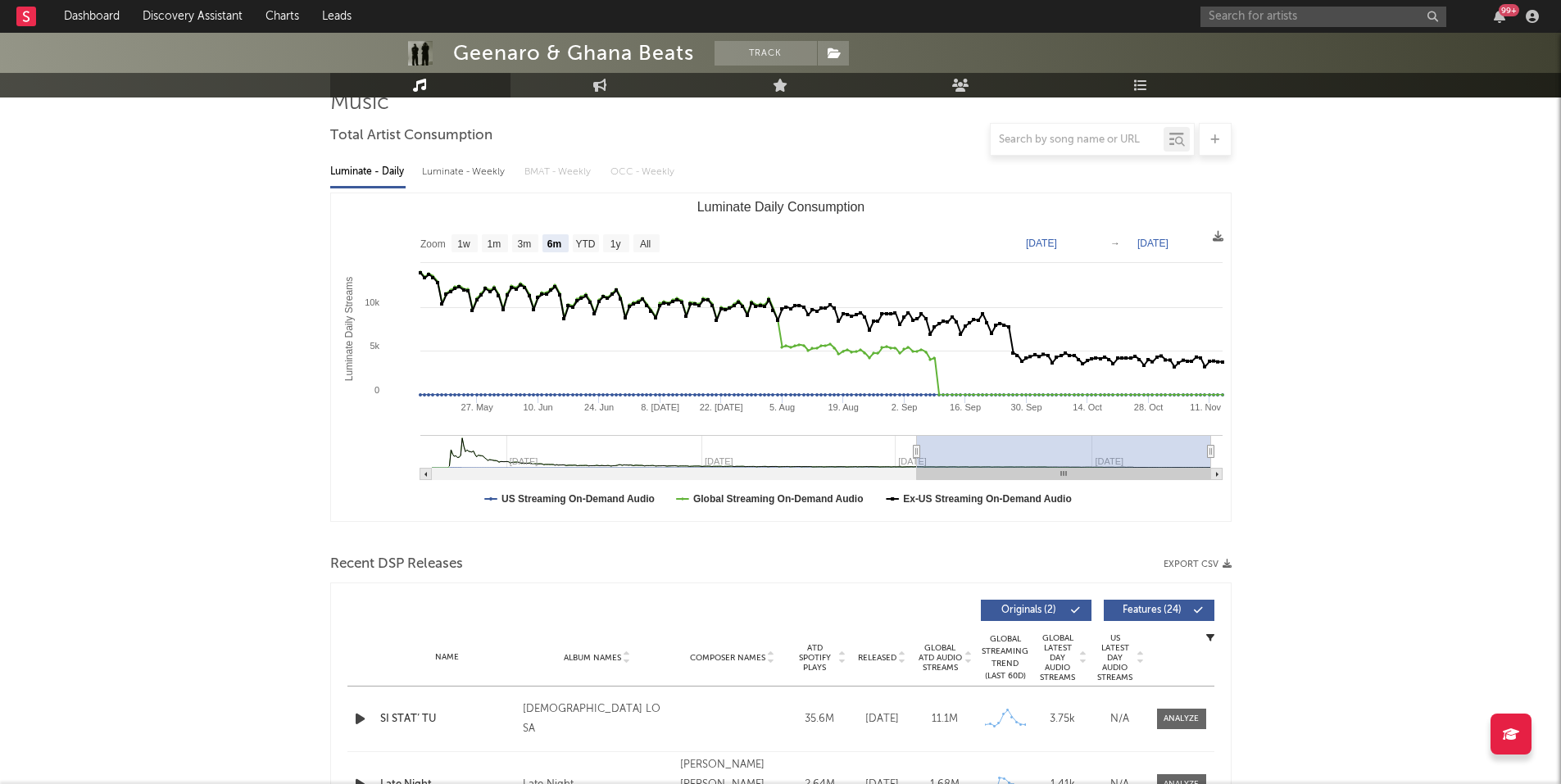
scroll to position [0, 0]
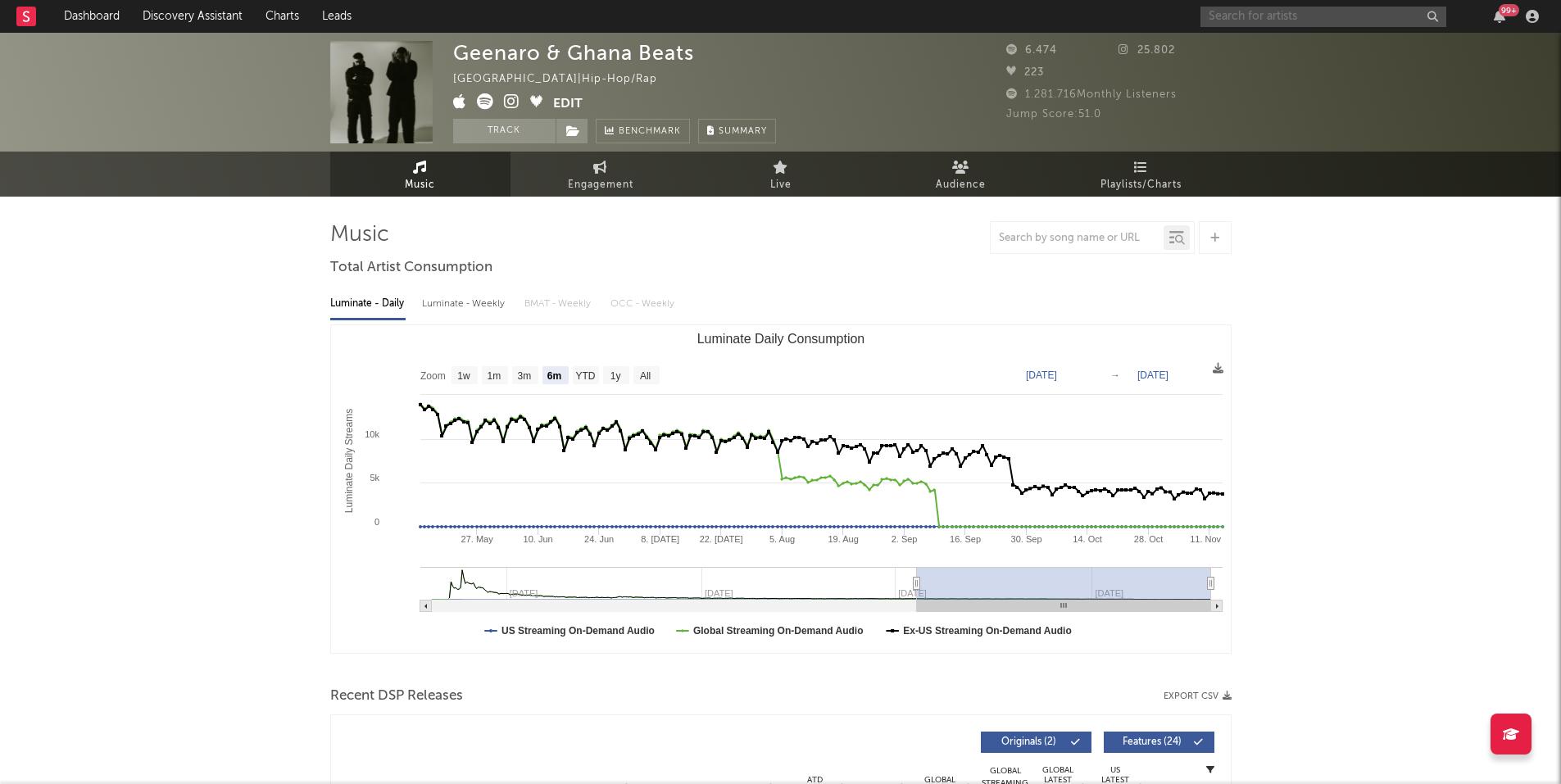
click at [1256, 17] on input "text" at bounding box center [1322, 17] width 246 height 20
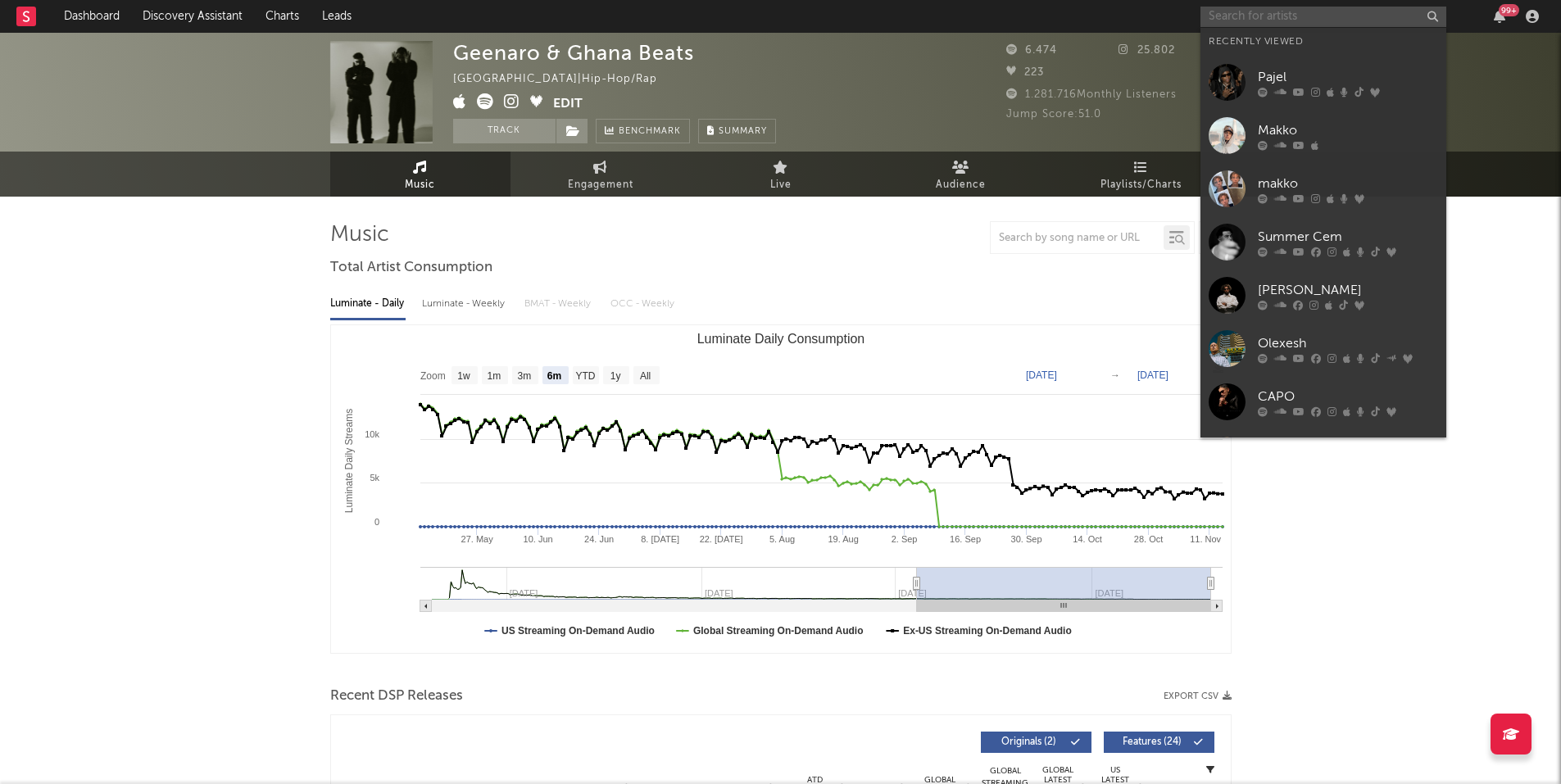
click at [1257, 17] on input "text" at bounding box center [1322, 17] width 246 height 20
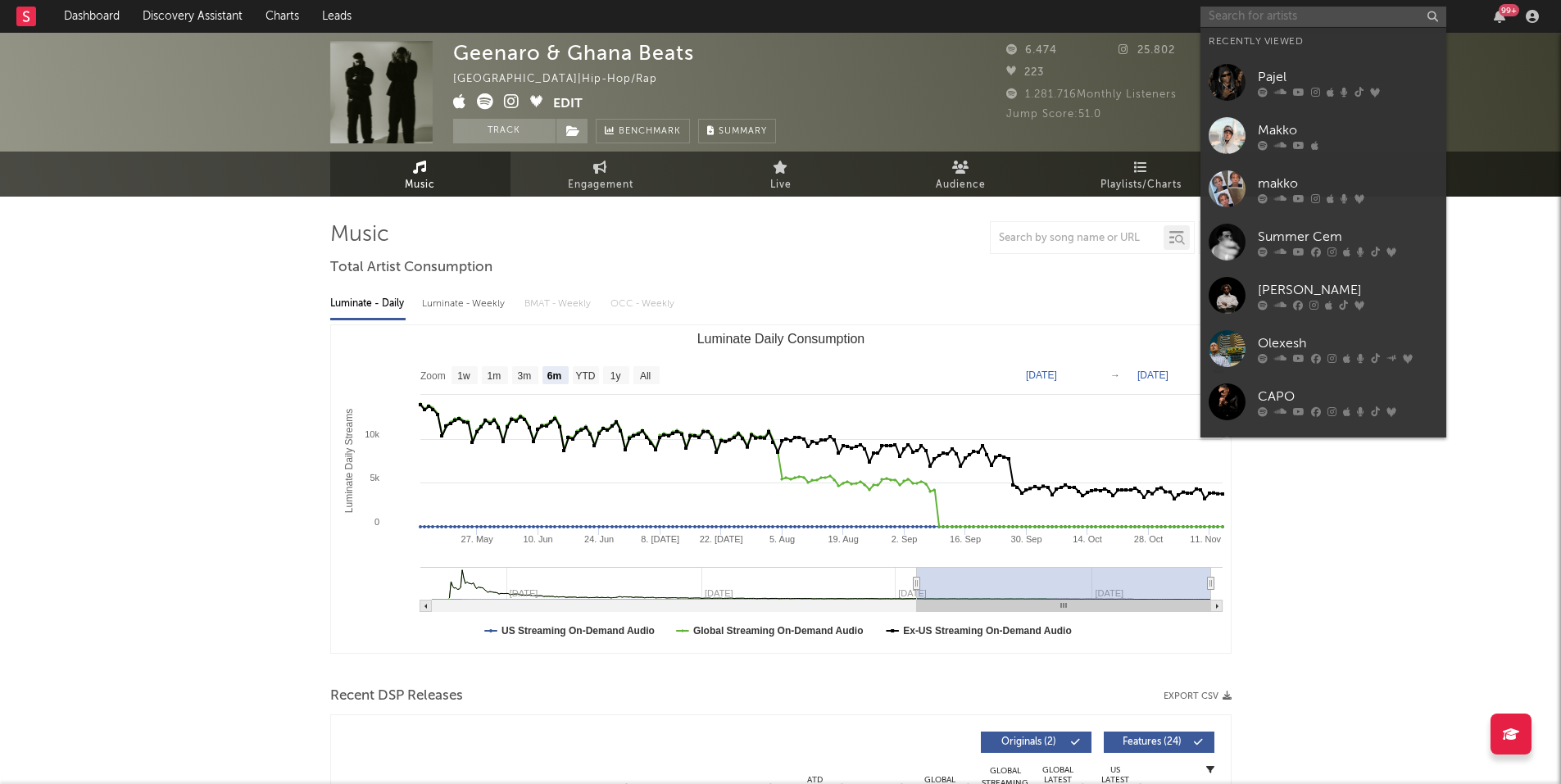
click at [1271, 19] on input "text" at bounding box center [1322, 17] width 246 height 20
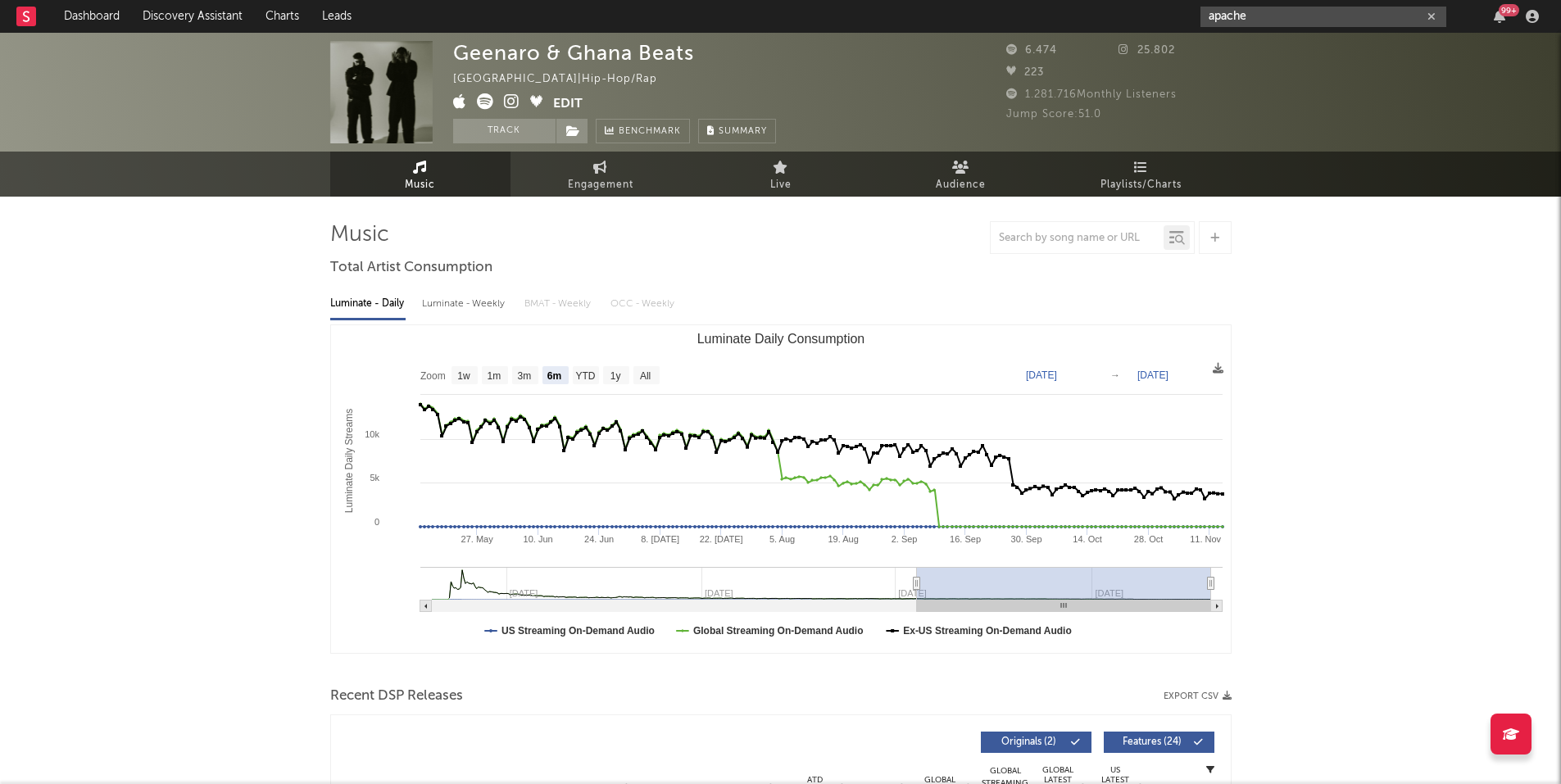
click at [1276, 15] on input "apache" at bounding box center [1322, 17] width 246 height 20
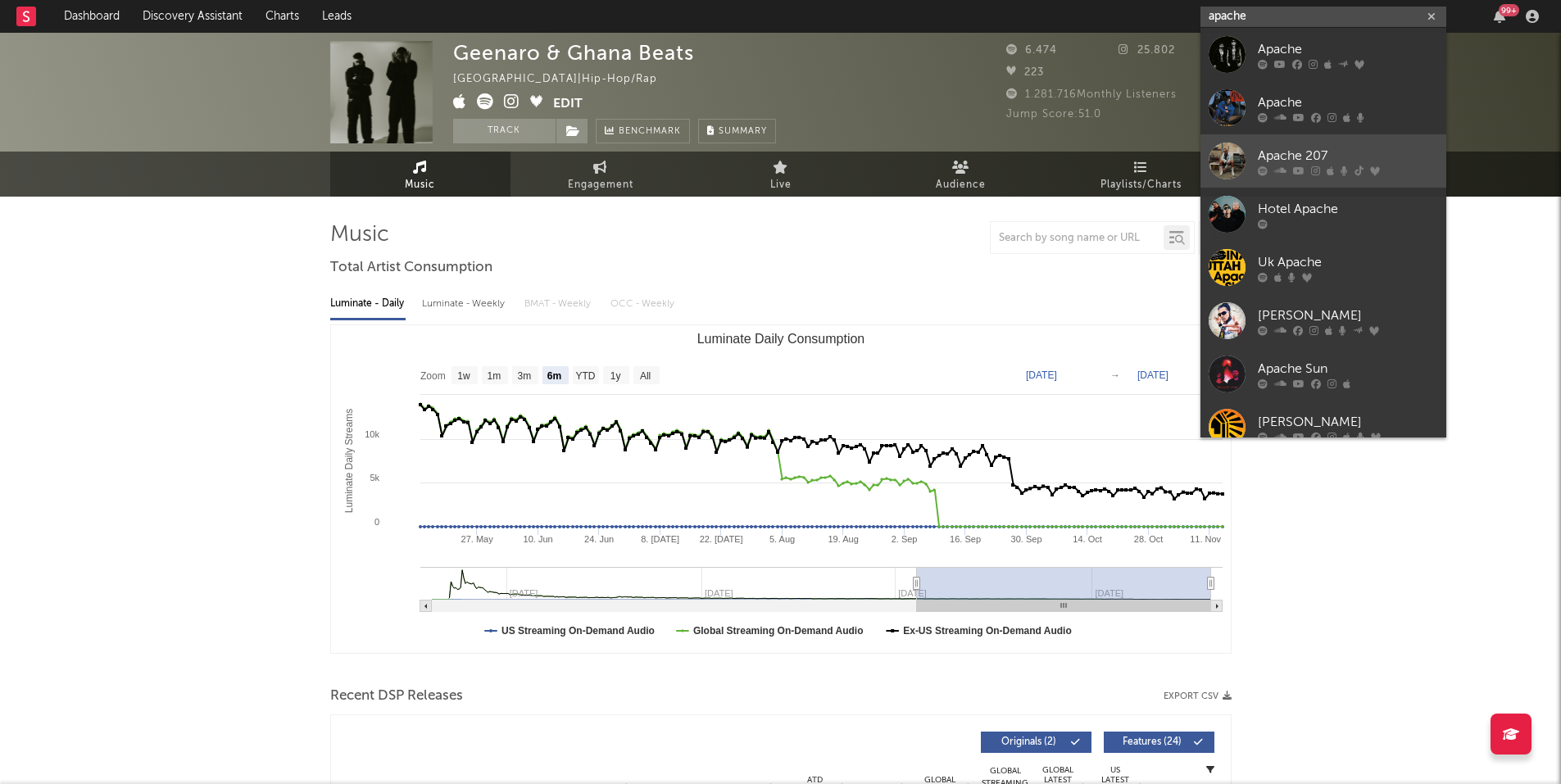
type input "apache"
click at [1293, 143] on link "Apache 207" at bounding box center [1322, 161] width 246 height 53
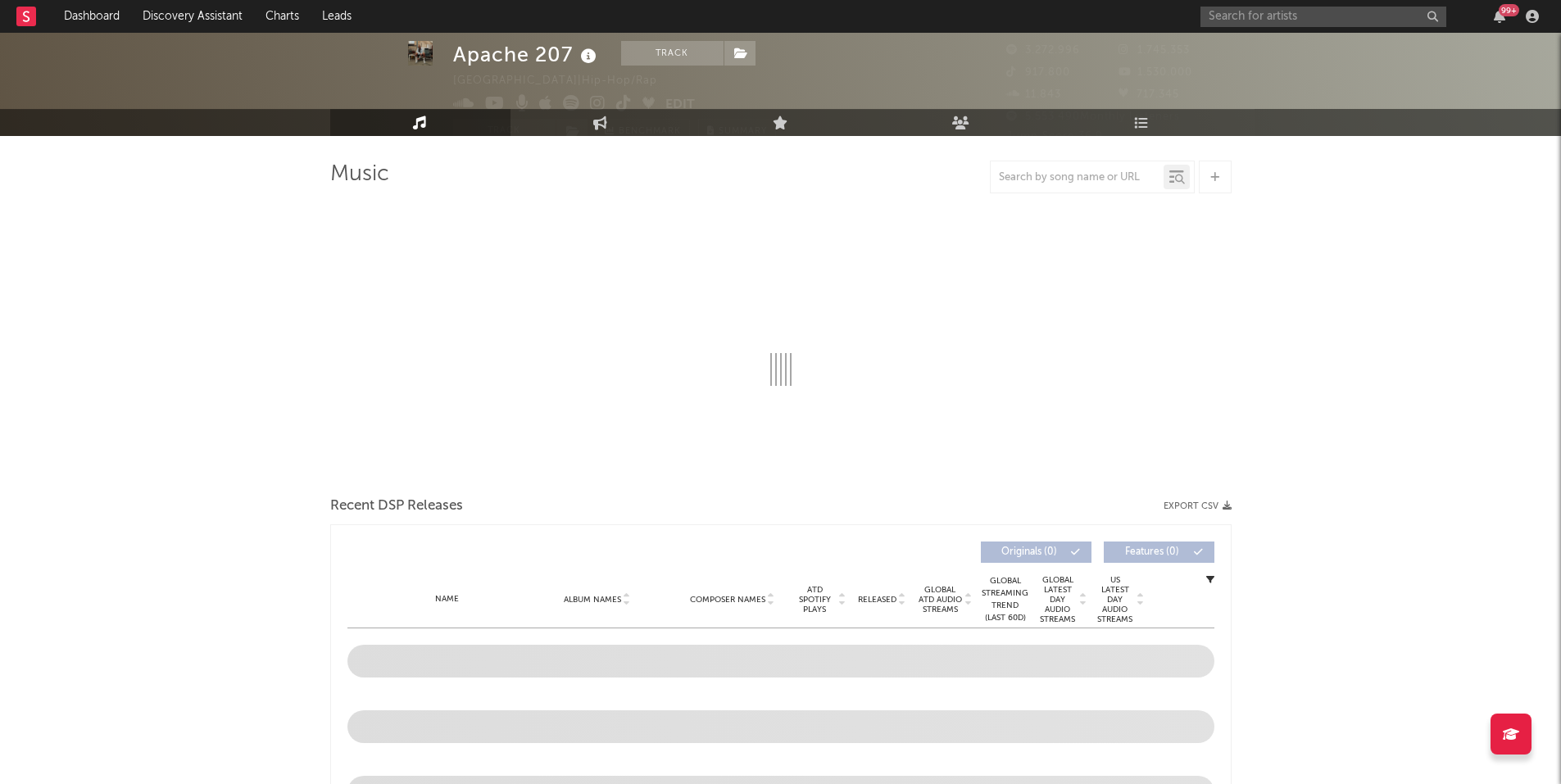
scroll to position [246, 0]
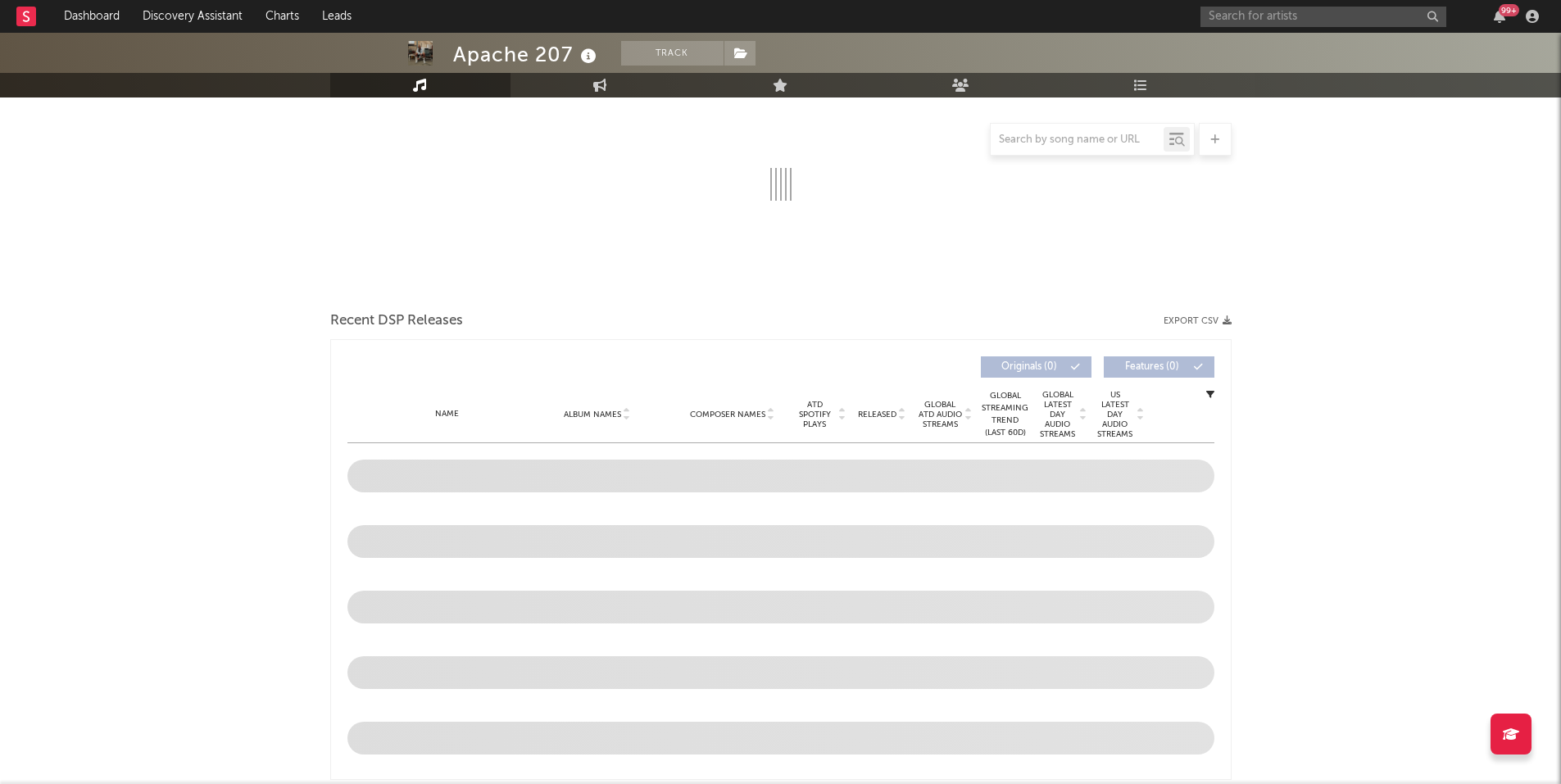
select select "6m"
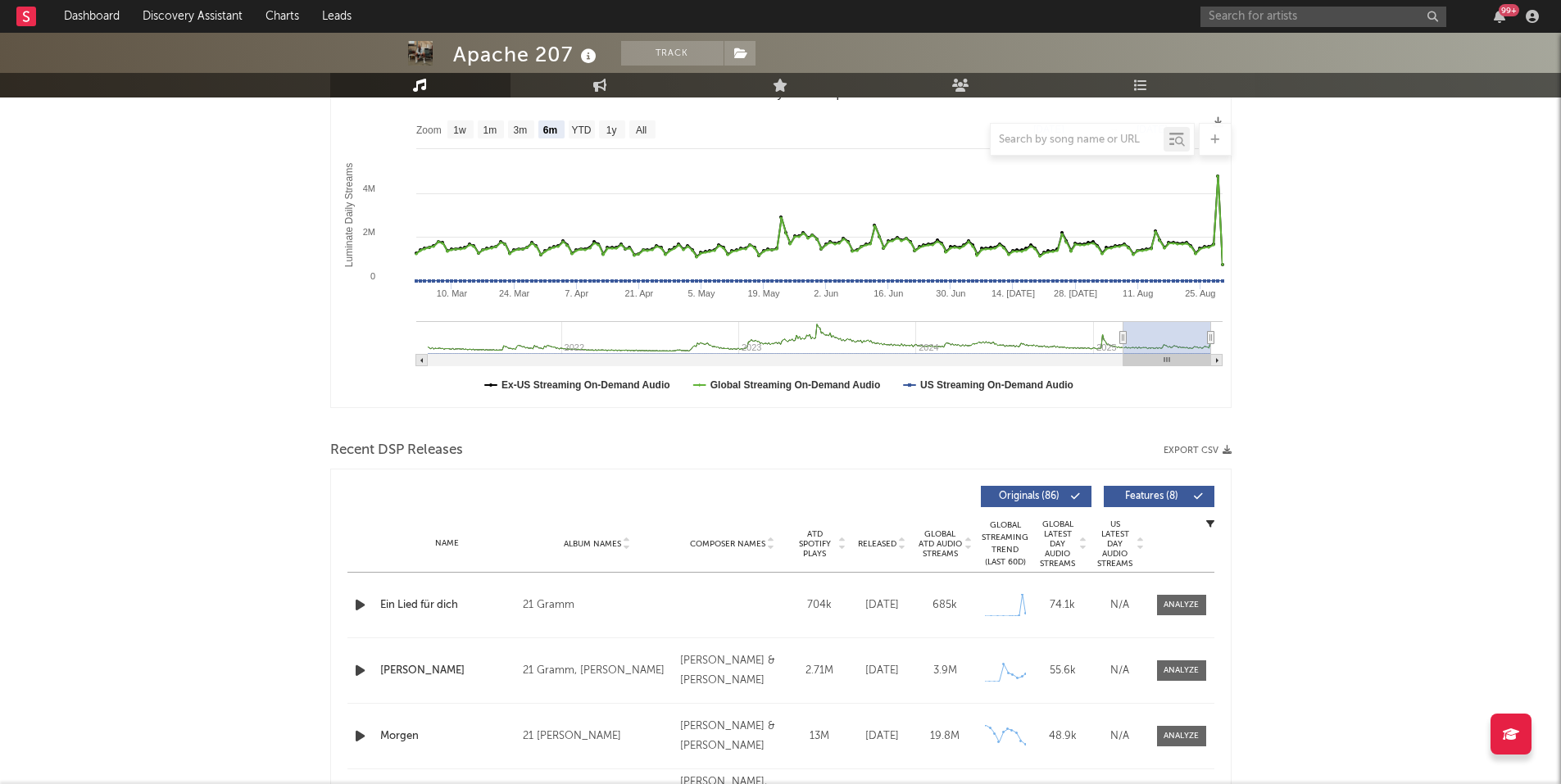
drag, startPoint x: 1476, startPoint y: 350, endPoint x: 1272, endPoint y: 403, distance: 210.8
drag, startPoint x: 1179, startPoint y: 453, endPoint x: 1189, endPoint y: 450, distance: 10.4
click at [1179, 453] on button "Export CSV" at bounding box center [1197, 450] width 68 height 10
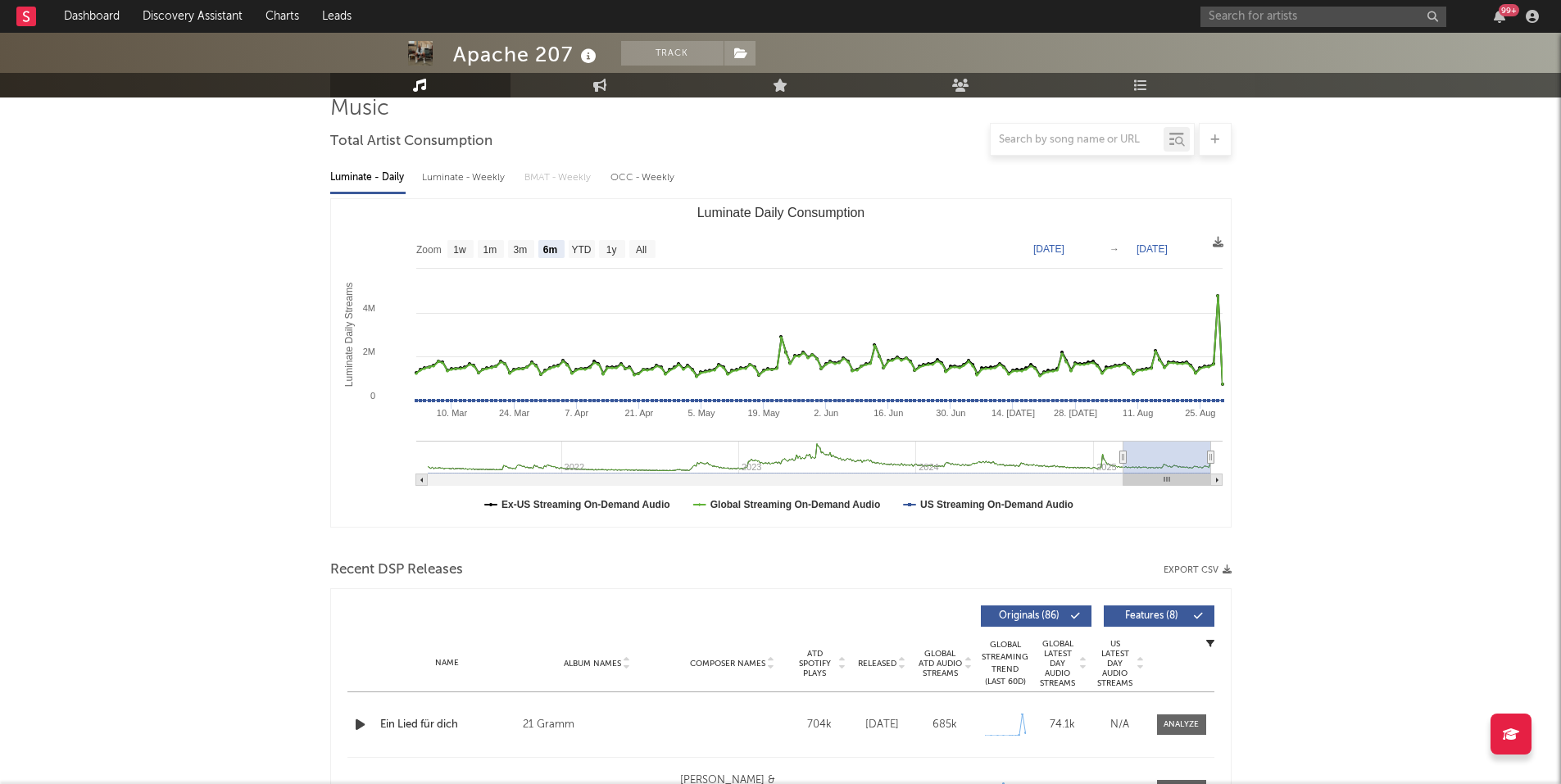
scroll to position [0, 0]
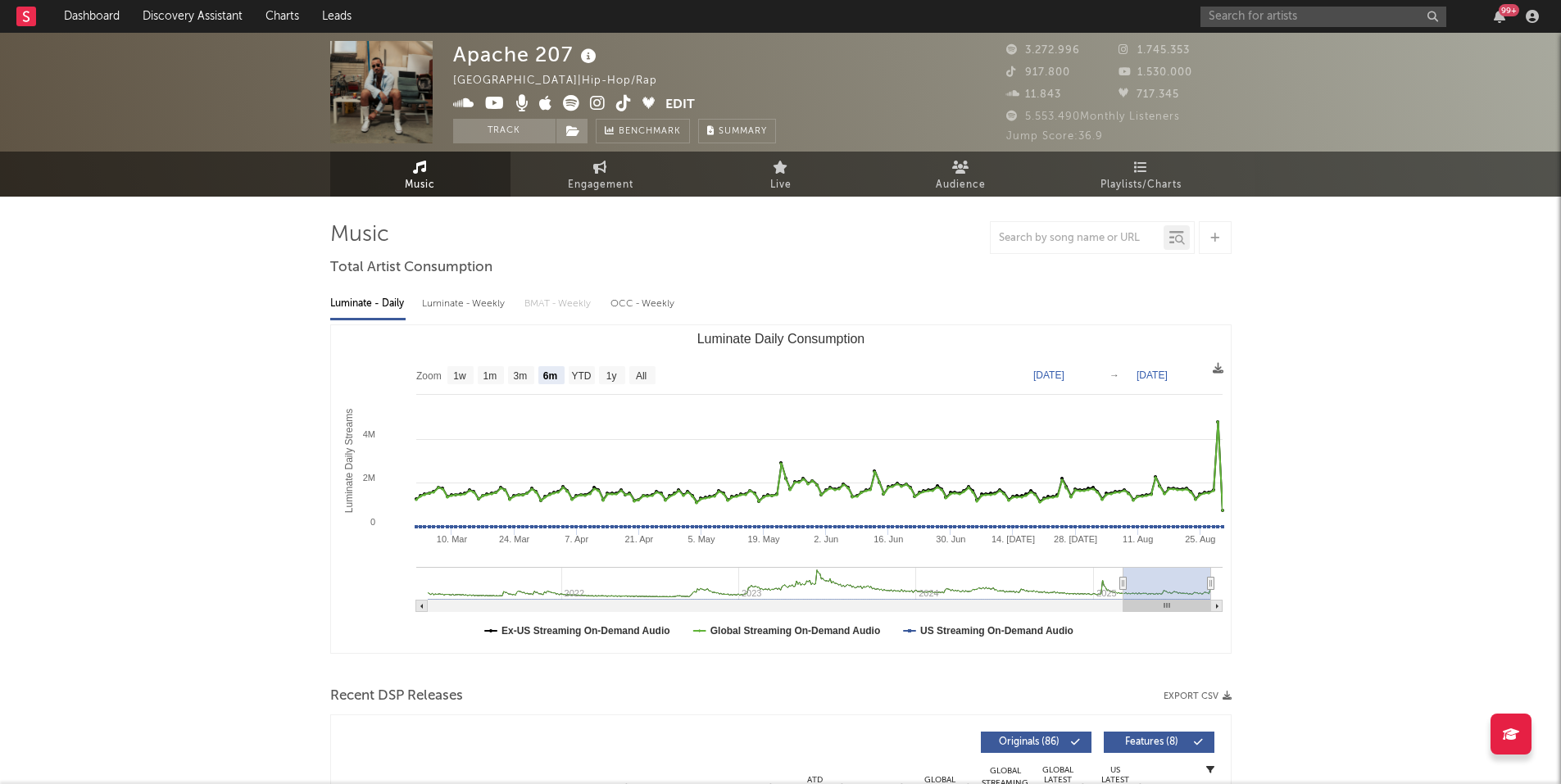
click at [1312, 8] on input "text" at bounding box center [1322, 17] width 246 height 20
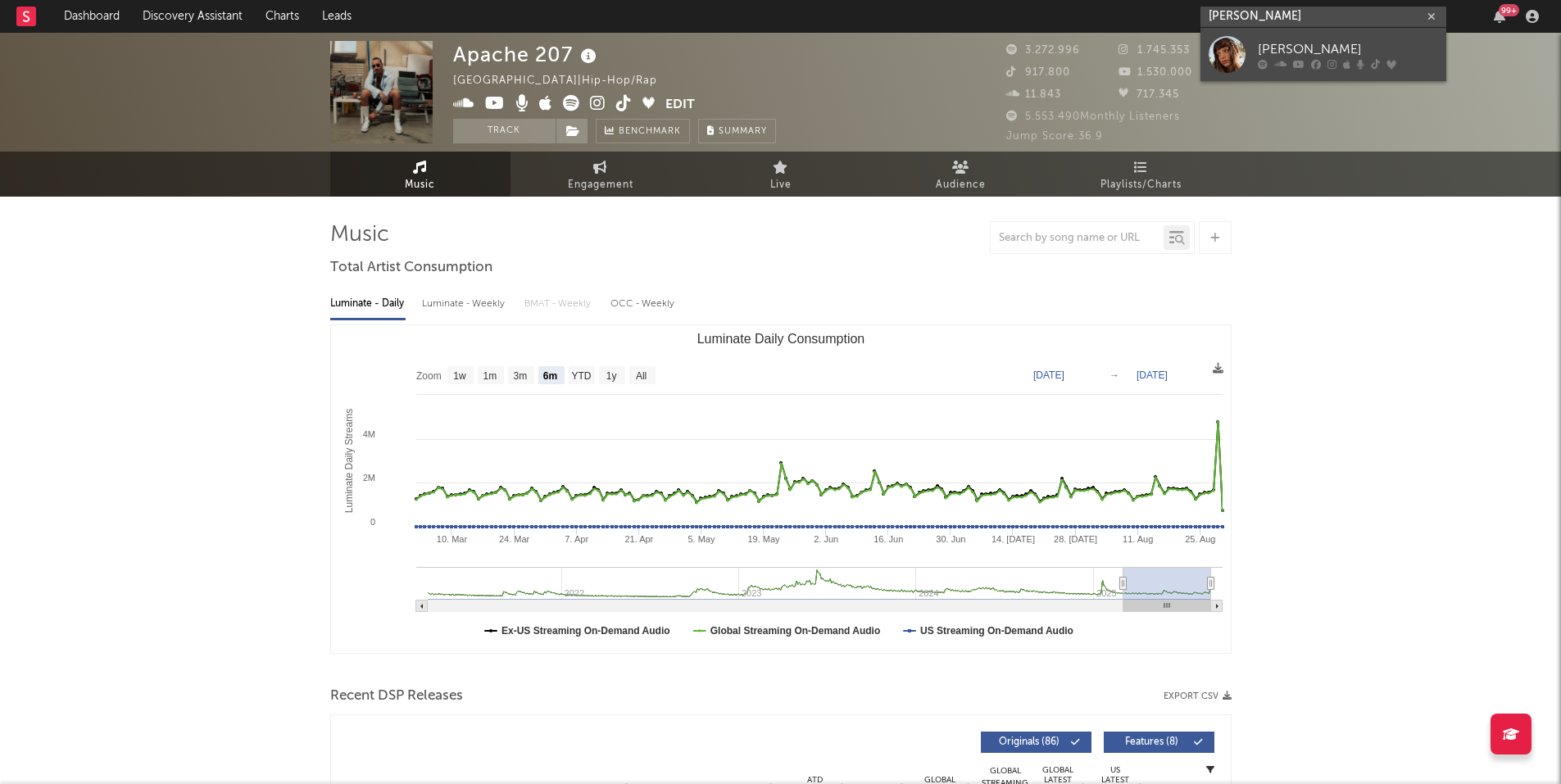
type input "[PERSON_NAME]"
click at [1311, 45] on div "[PERSON_NAME]" at bounding box center [1348, 48] width 180 height 19
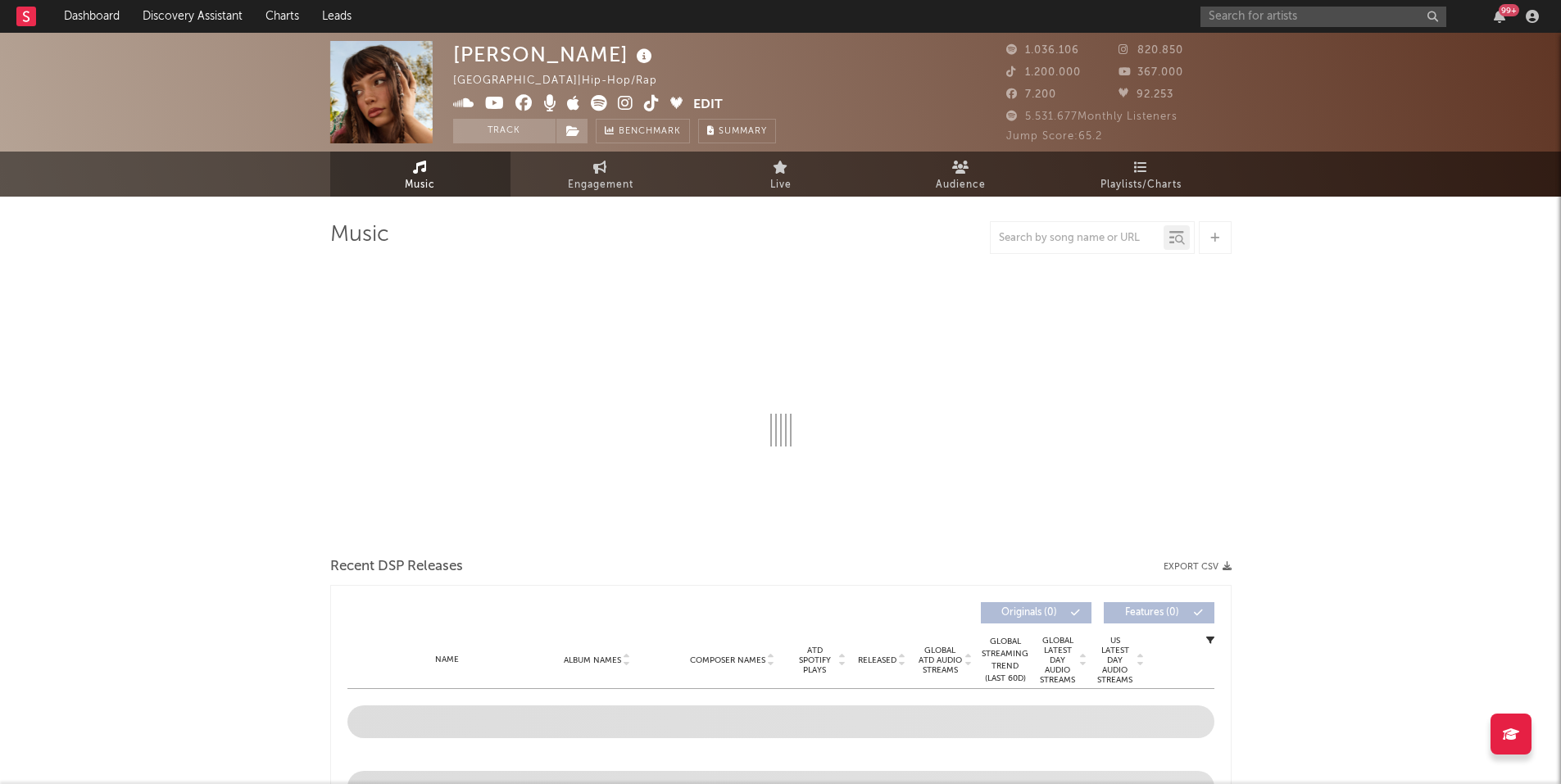
select select "6m"
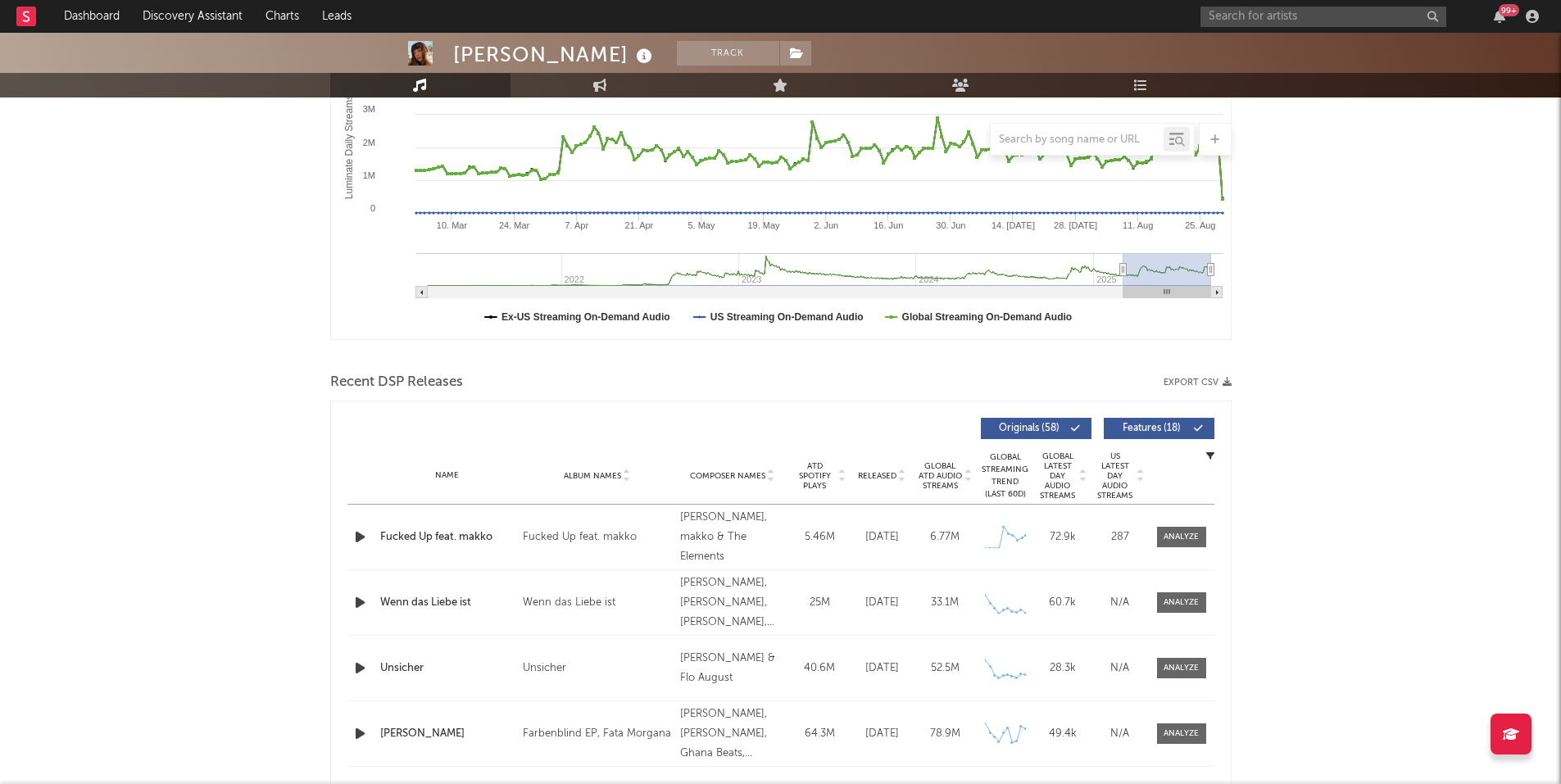
scroll to position [328, 0]
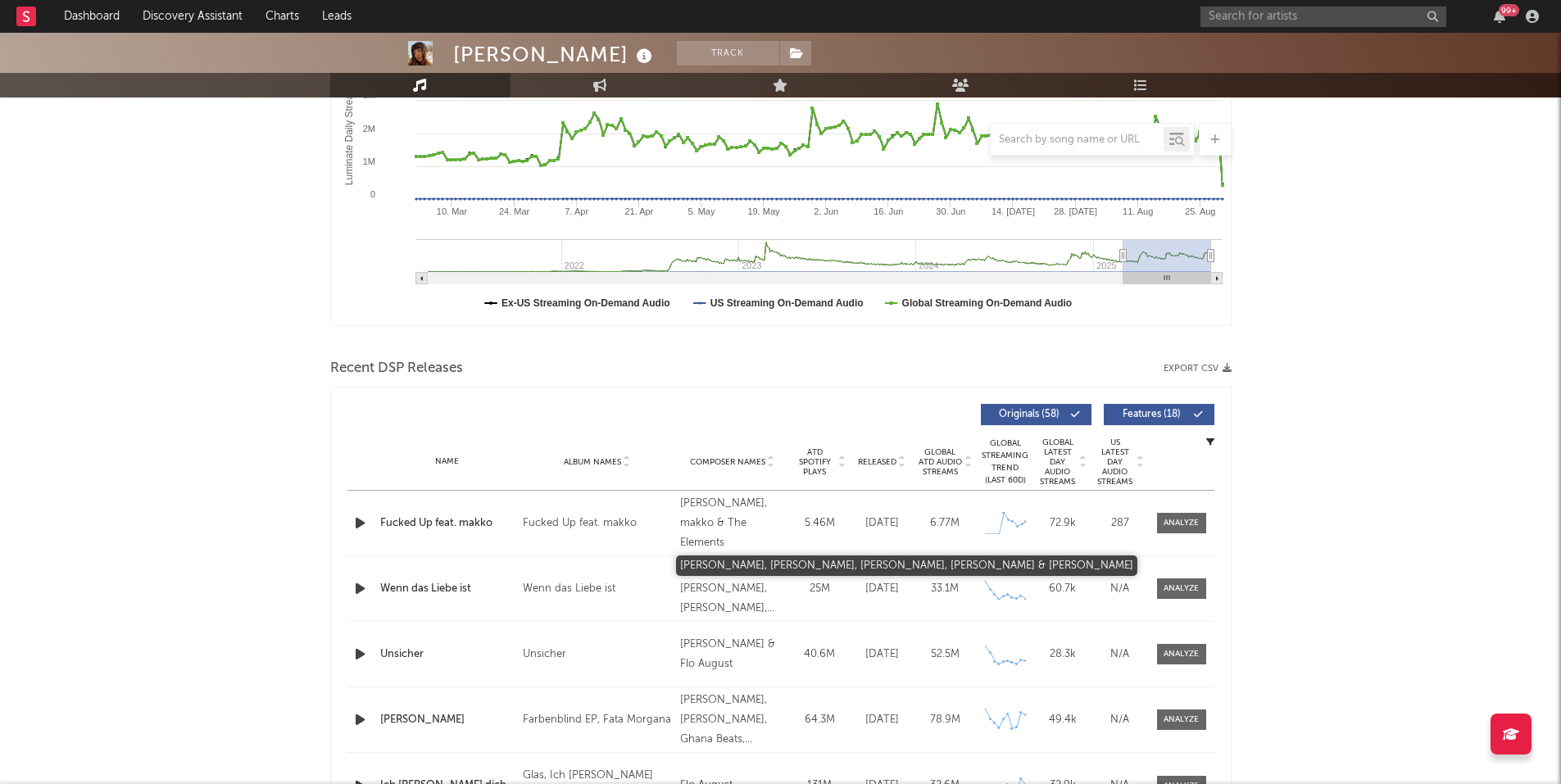
click at [743, 565] on div "[PERSON_NAME], [PERSON_NAME], [PERSON_NAME], [PERSON_NAME] & [PERSON_NAME]" at bounding box center [732, 589] width 105 height 59
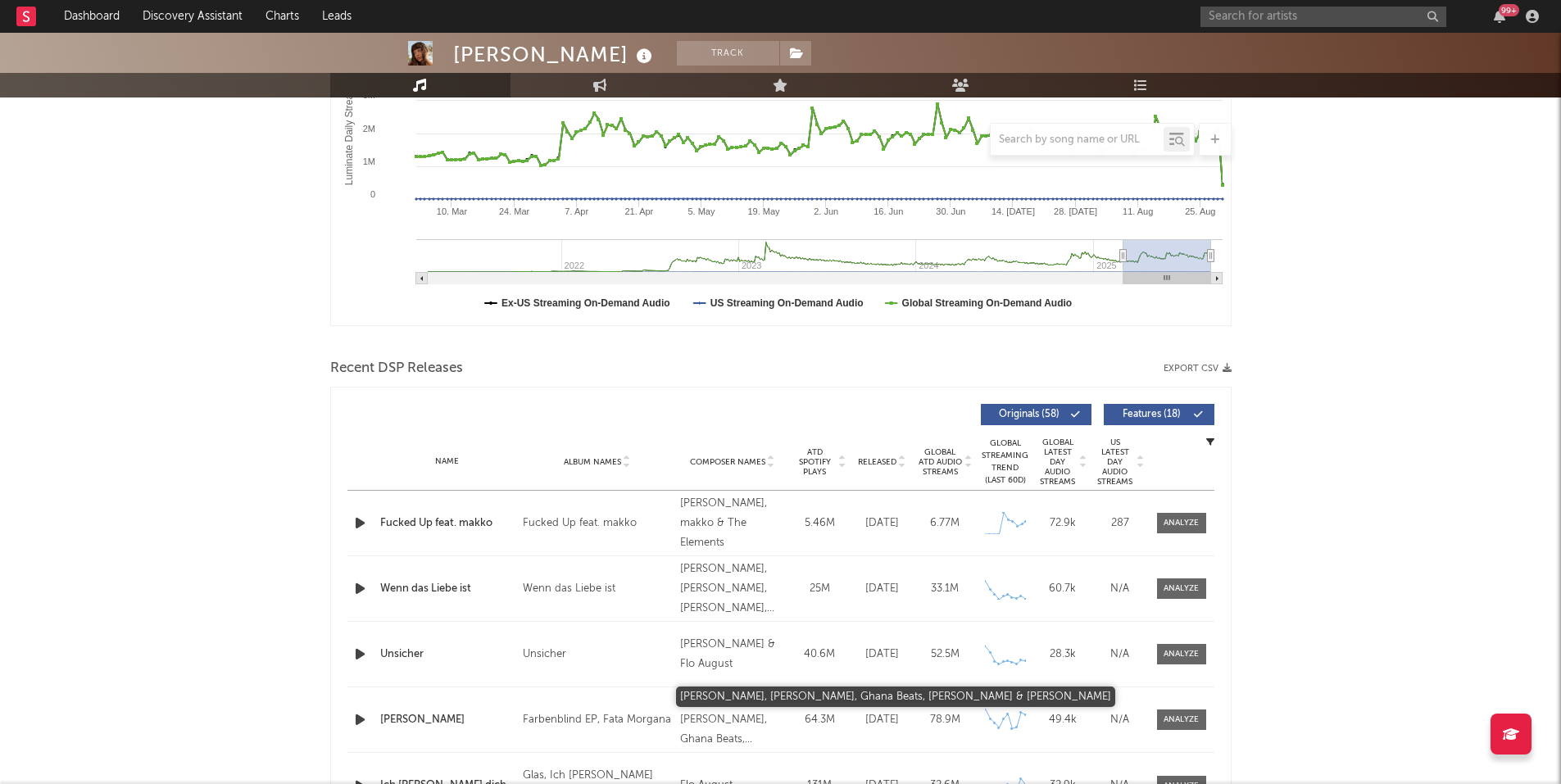
click at [715, 717] on div "[PERSON_NAME], [PERSON_NAME], Ghana Beats, [PERSON_NAME] & [PERSON_NAME]" at bounding box center [732, 720] width 105 height 59
click at [707, 720] on div "[PERSON_NAME], [PERSON_NAME], Ghana Beats, [PERSON_NAME] & [PERSON_NAME]" at bounding box center [732, 720] width 105 height 59
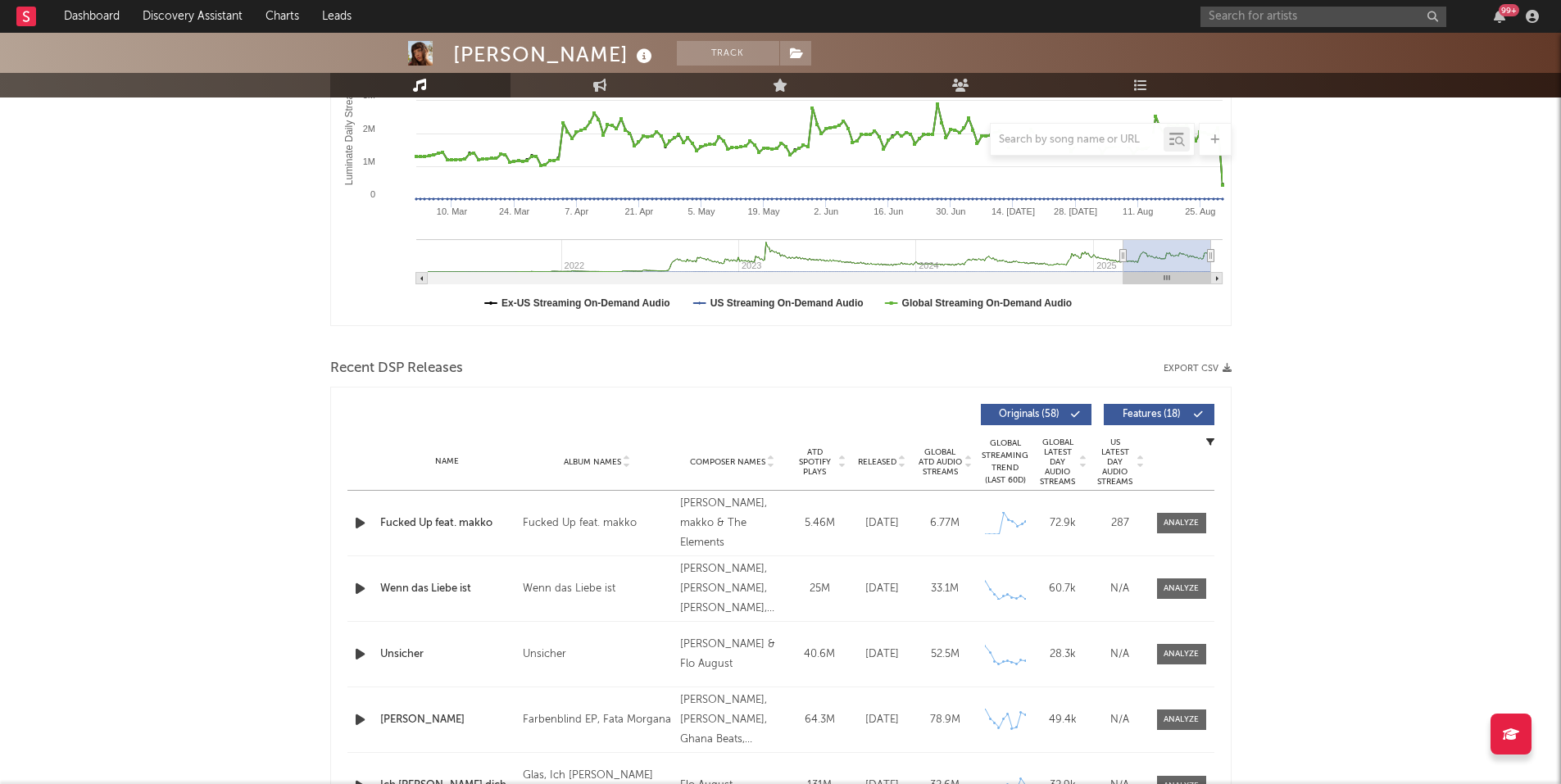
click at [1194, 367] on button "Export CSV" at bounding box center [1197, 368] width 68 height 10
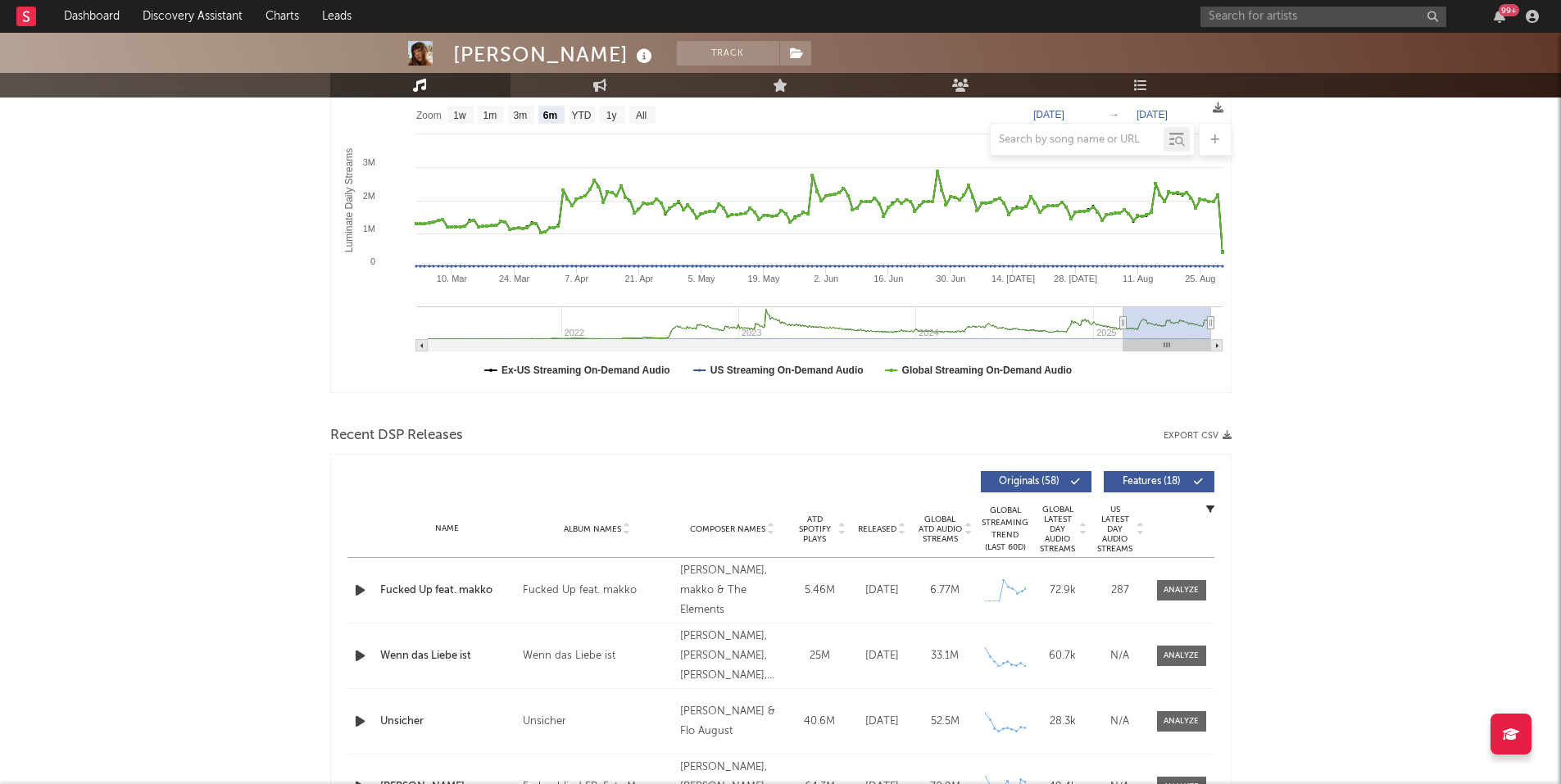
scroll to position [0, 0]
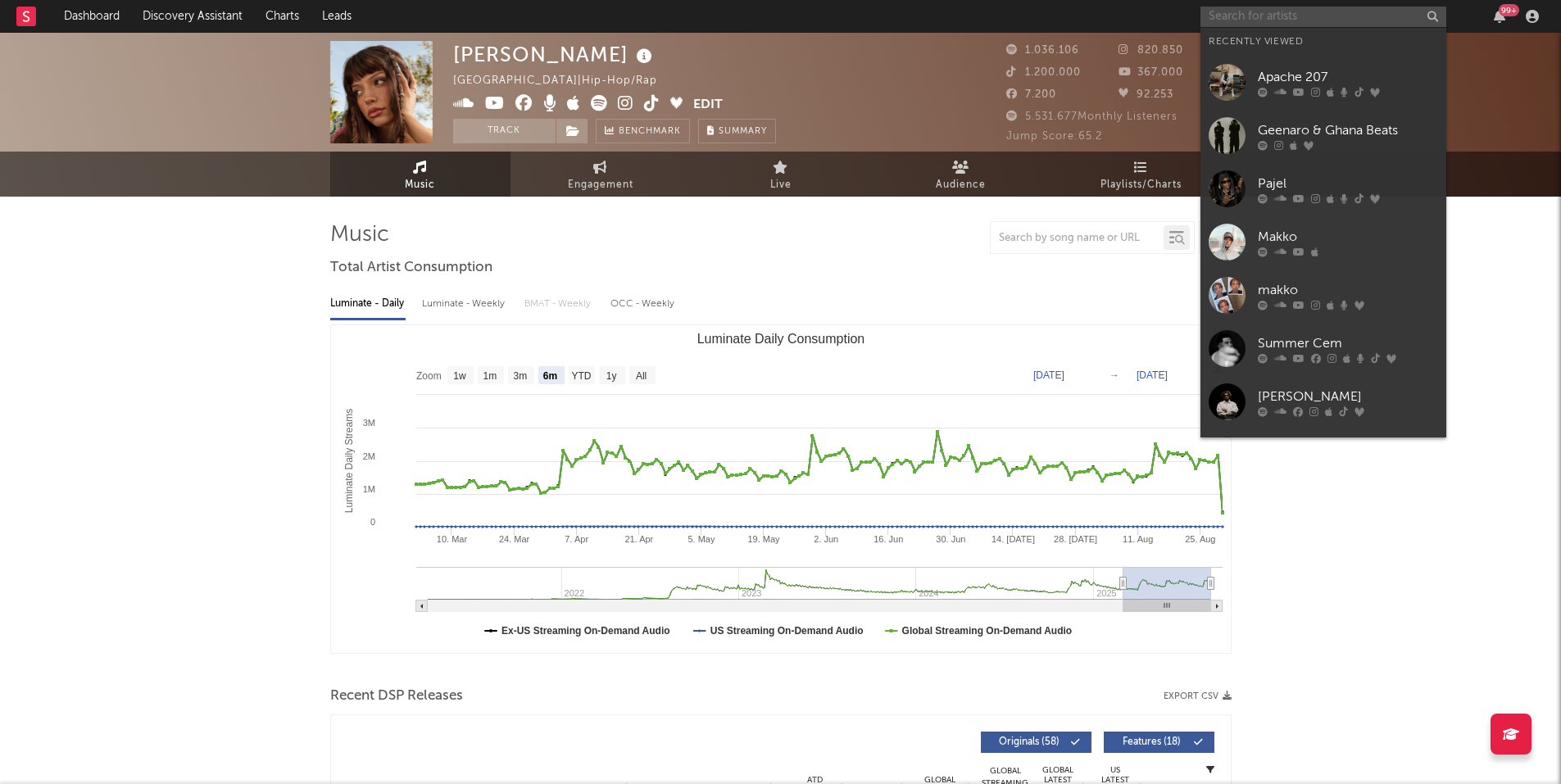
click at [1237, 19] on input "text" at bounding box center [1322, 17] width 246 height 20
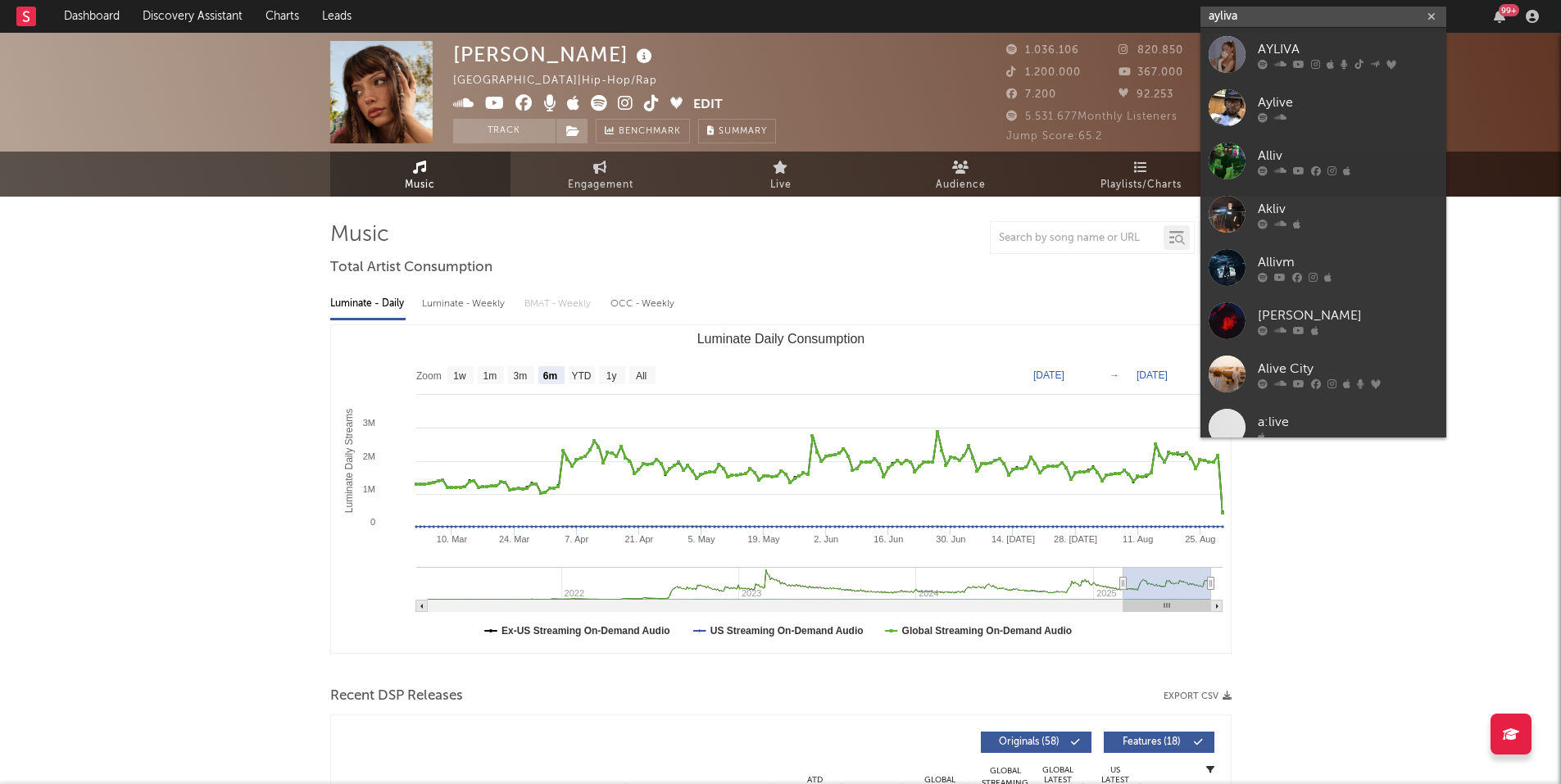
type input "ayliva"
click at [1296, 50] on div "AYLIVA" at bounding box center [1348, 48] width 180 height 19
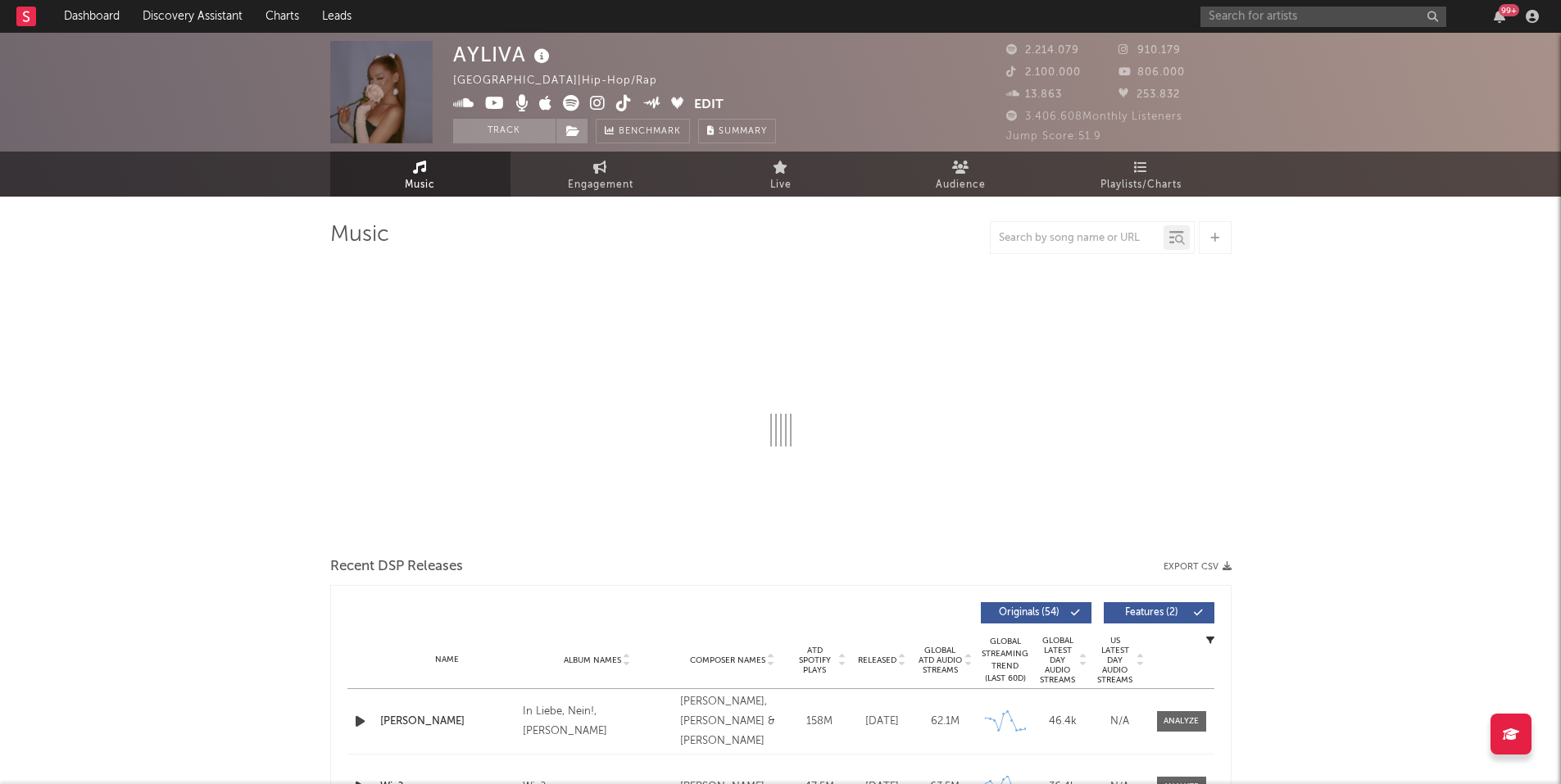
select select "6m"
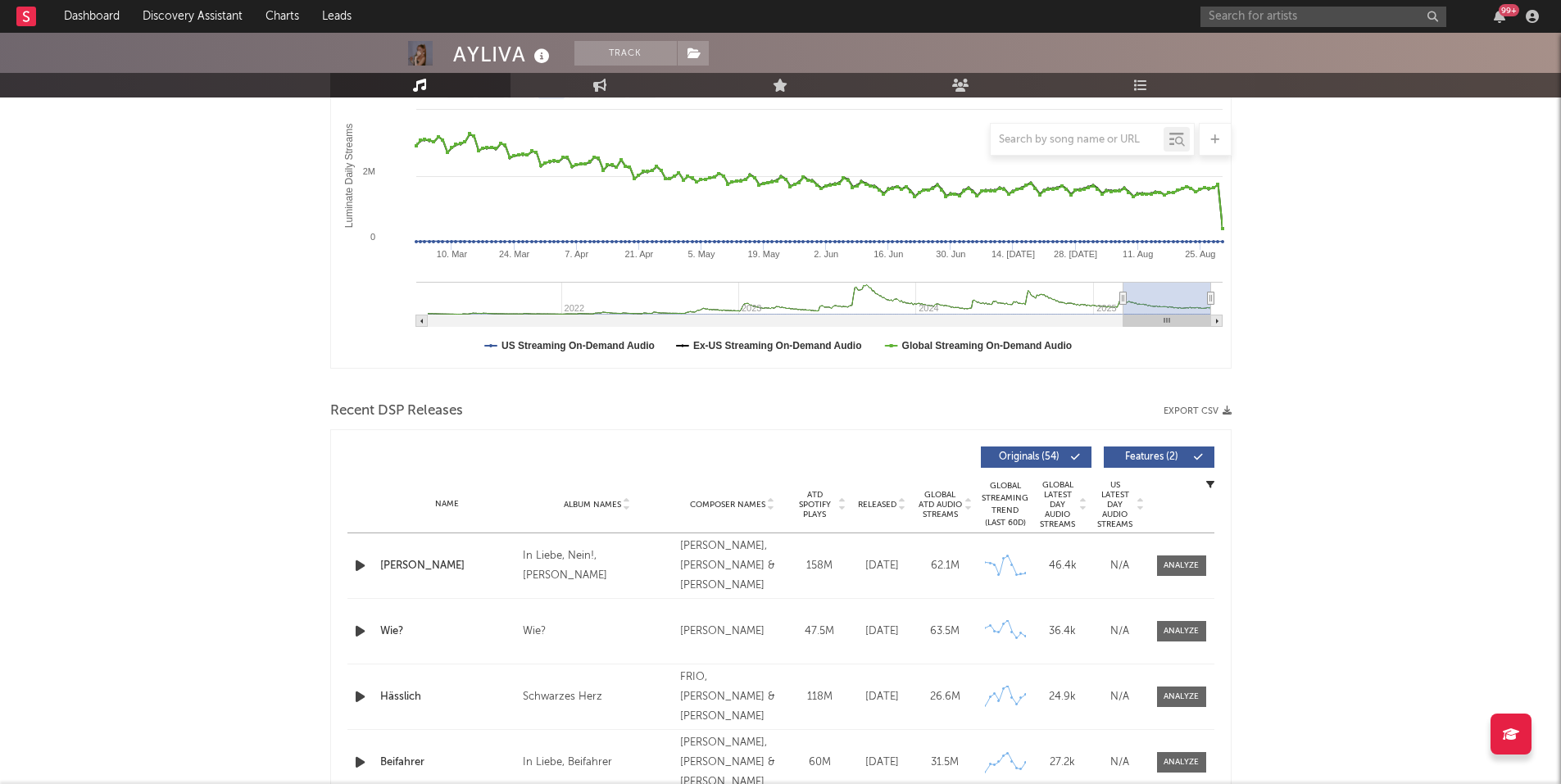
scroll to position [328, 0]
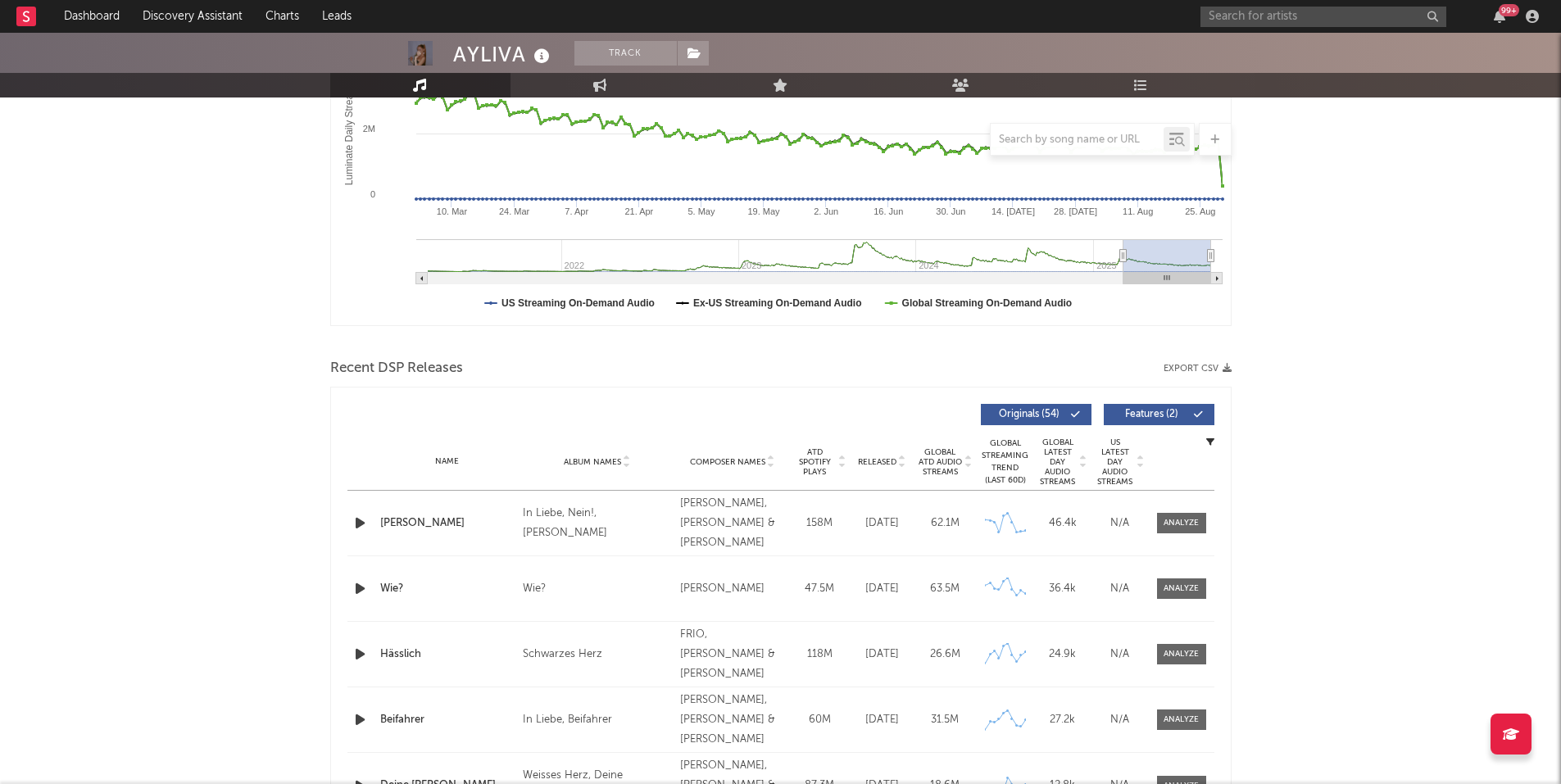
click at [1206, 366] on button "Export CSV" at bounding box center [1197, 368] width 68 height 10
drag, startPoint x: 1319, startPoint y: 225, endPoint x: 1318, endPoint y: 213, distance: 12.0
click at [1261, 18] on input "text" at bounding box center [1322, 17] width 246 height 20
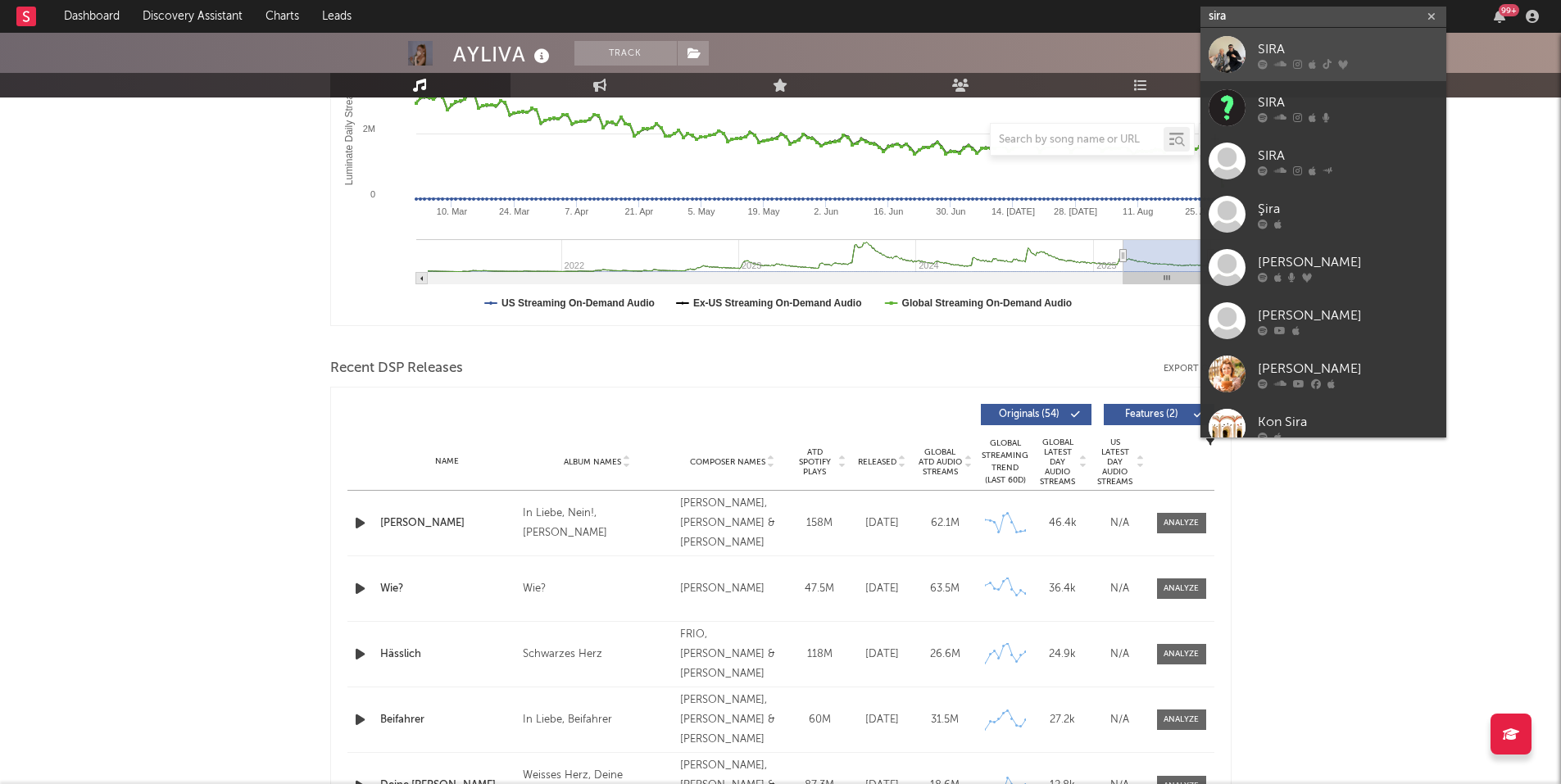
type input "sira"
click at [1286, 45] on div "SIRA" at bounding box center [1348, 48] width 180 height 19
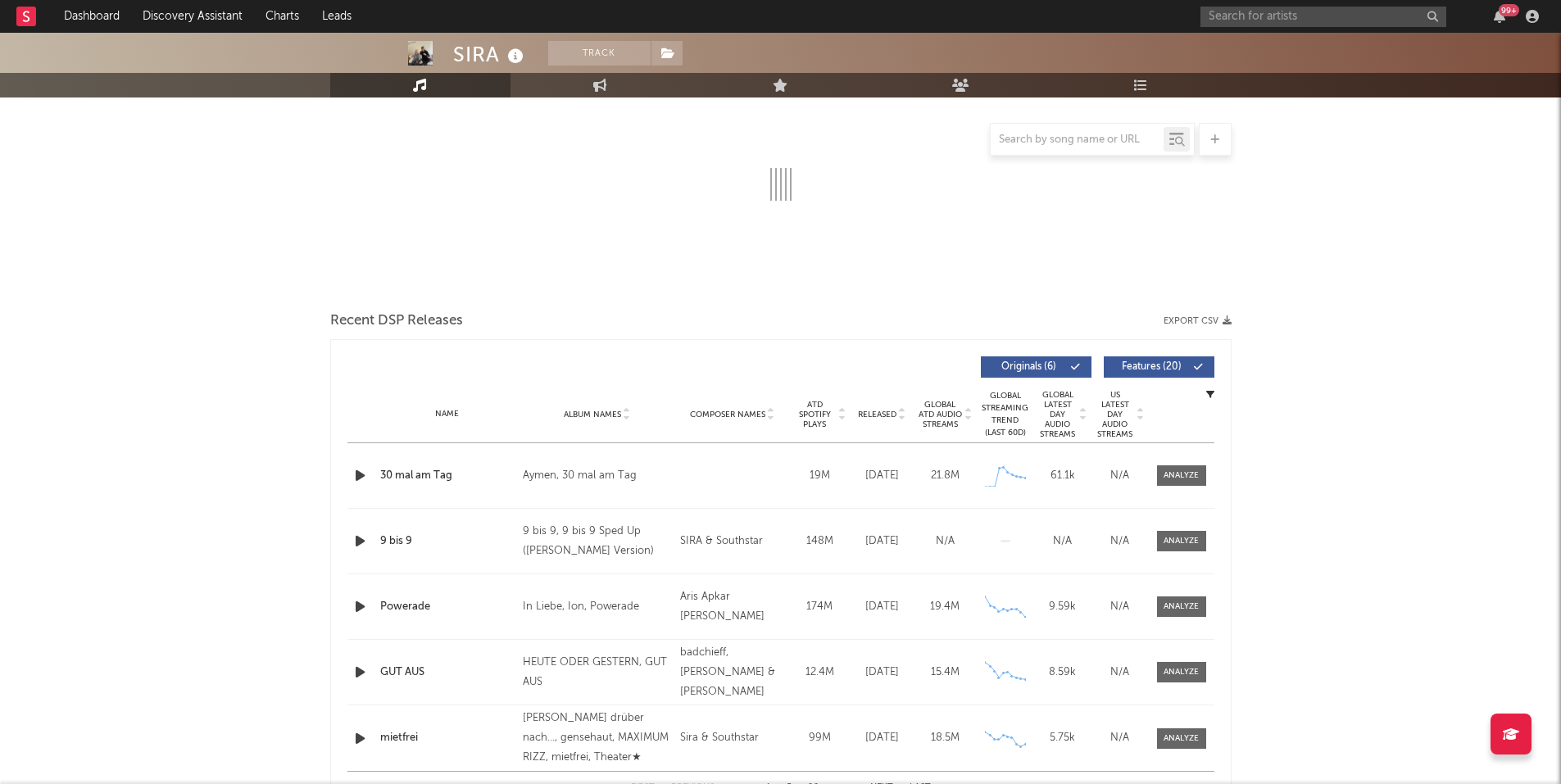
select select "6m"
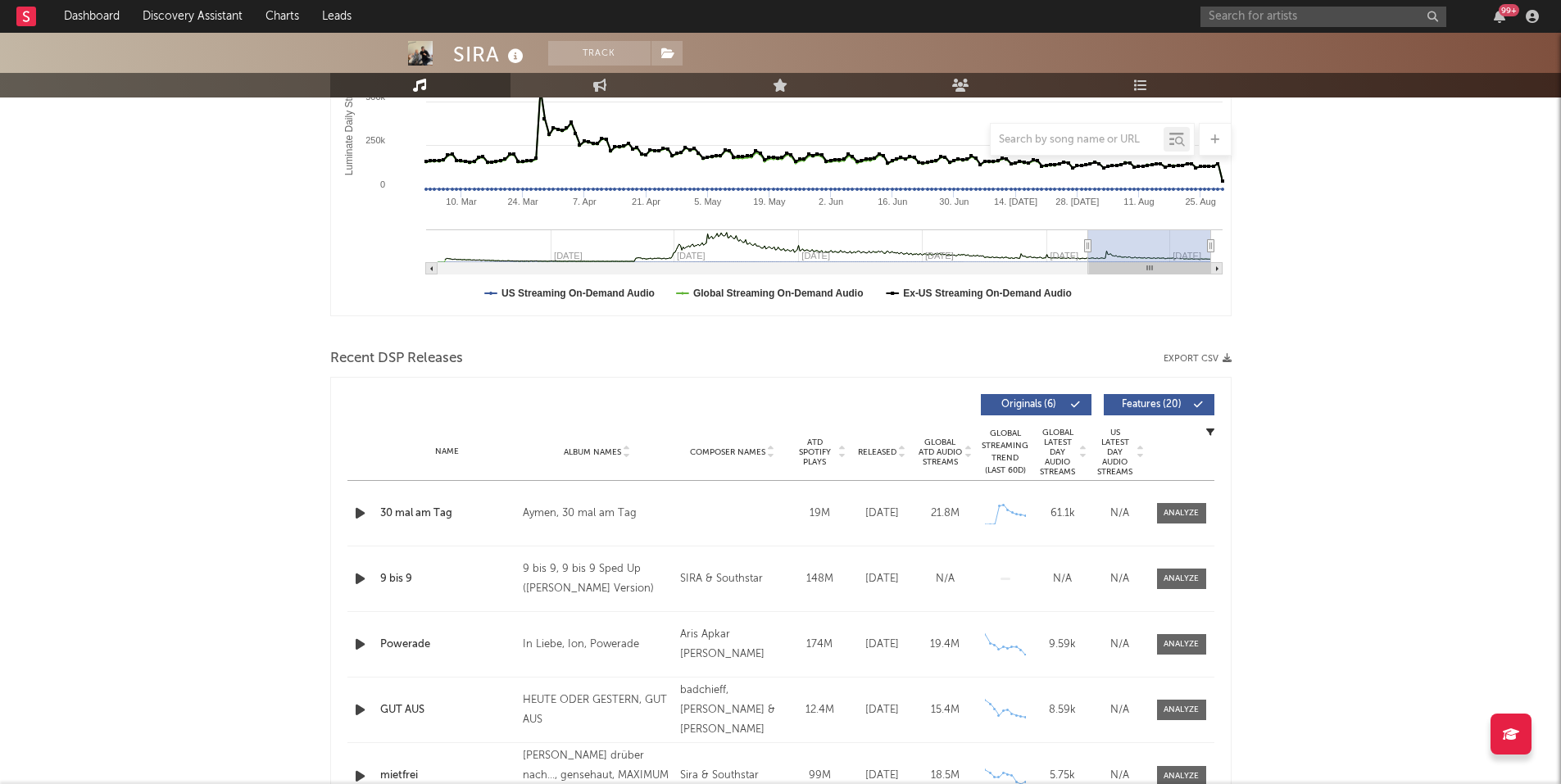
scroll to position [328, 0]
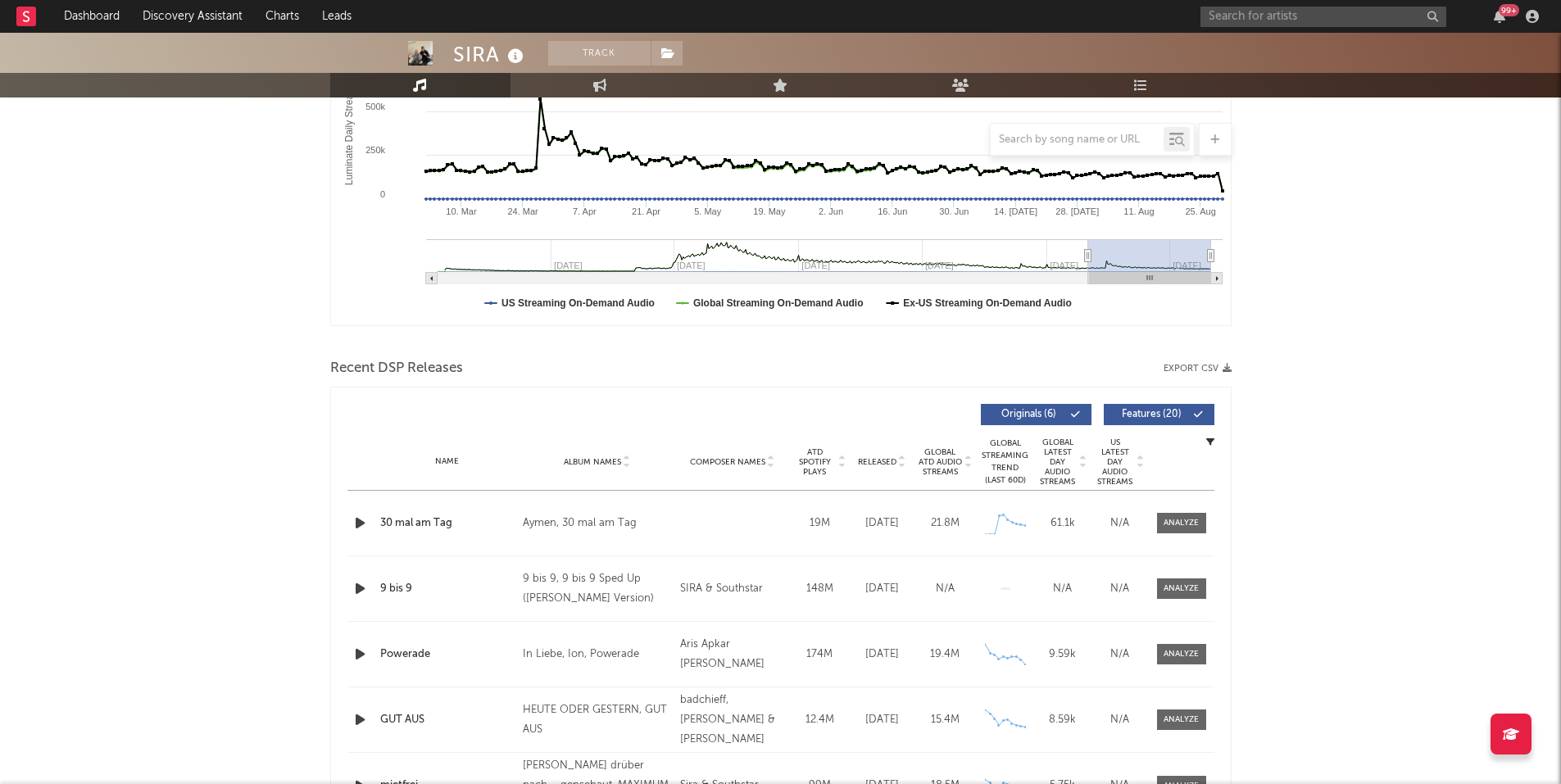
click at [1203, 365] on button "Export CSV" at bounding box center [1197, 368] width 68 height 10
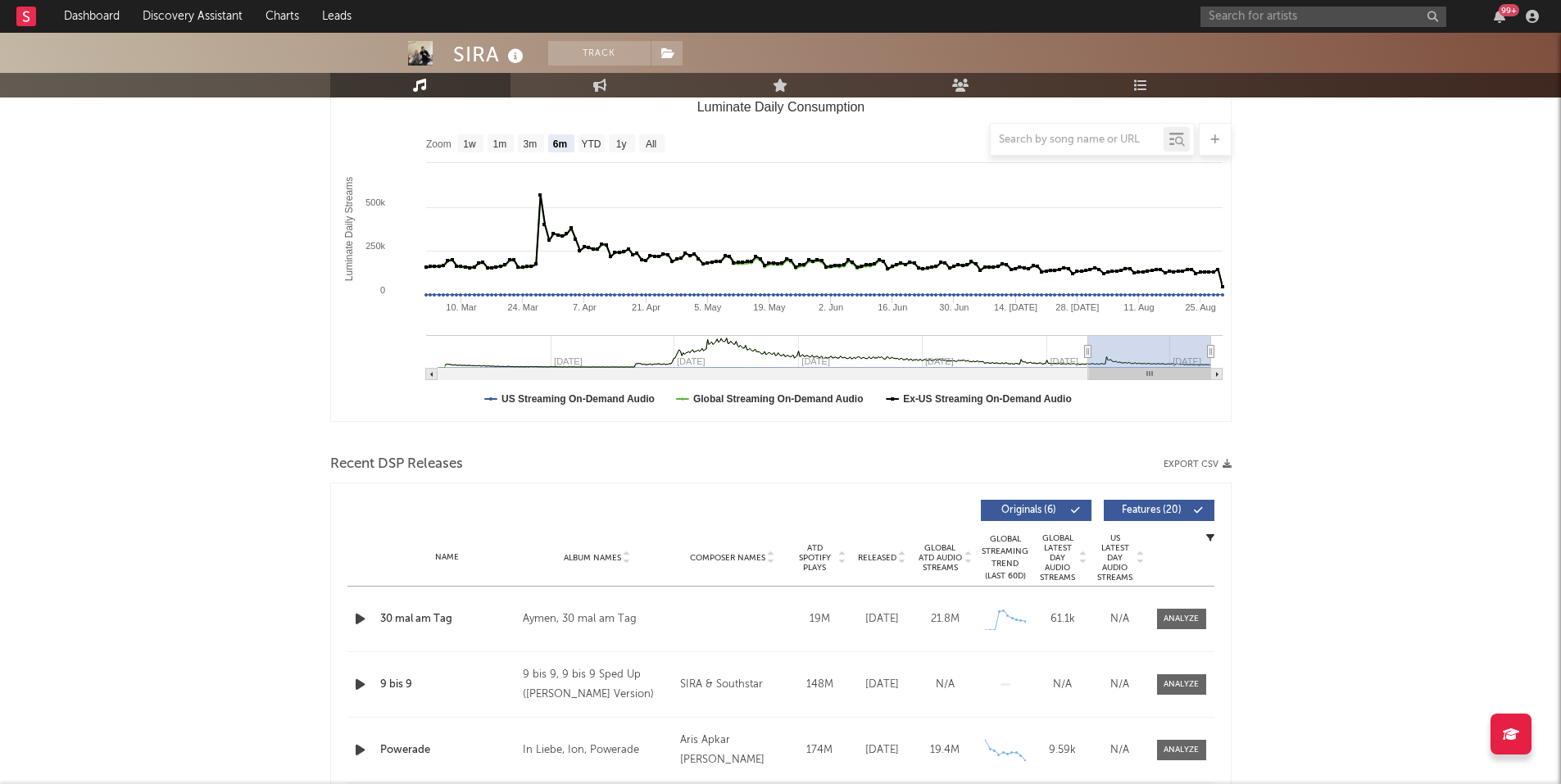
scroll to position [0, 0]
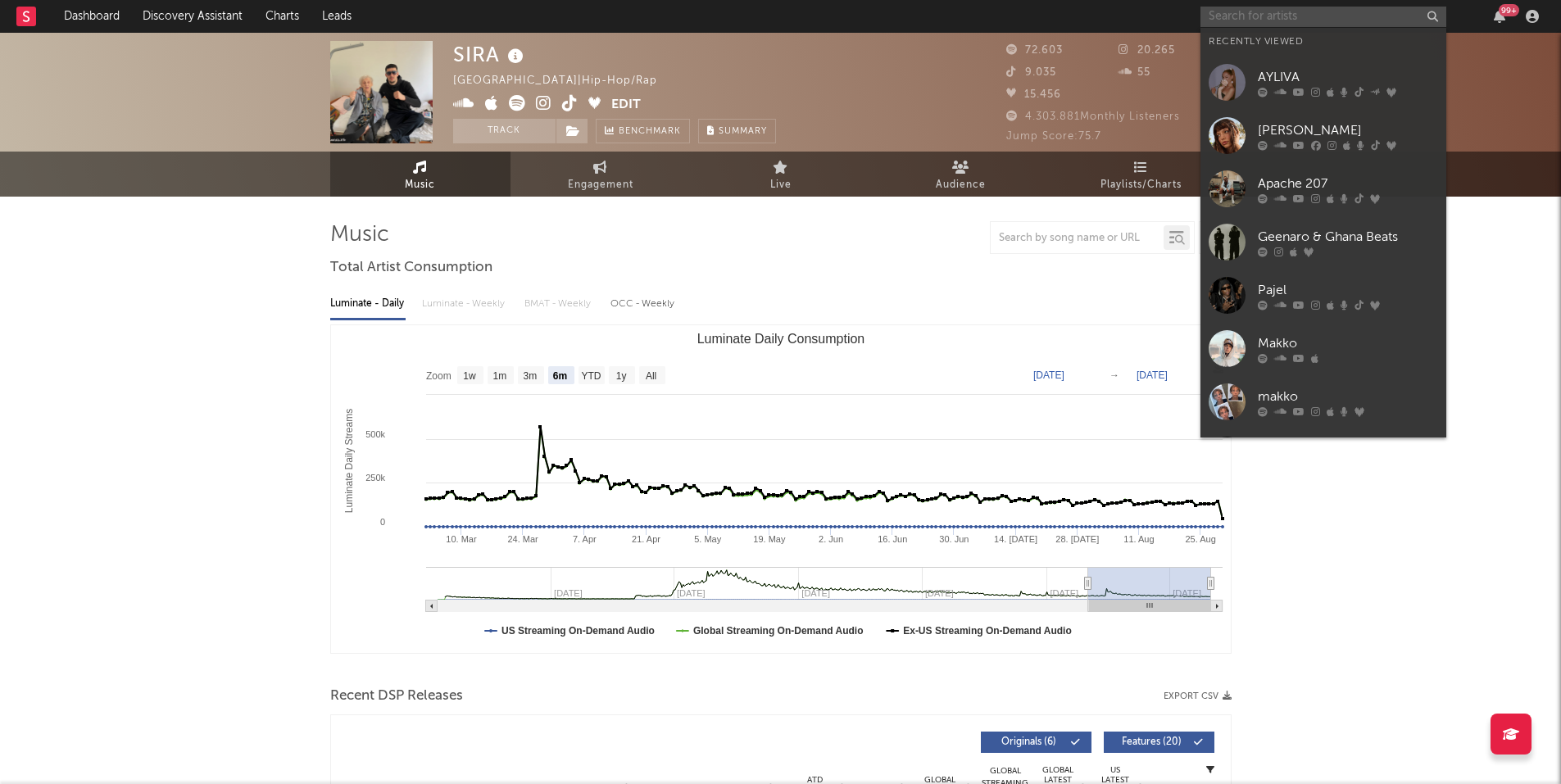
click at [1255, 18] on input "text" at bounding box center [1322, 17] width 246 height 20
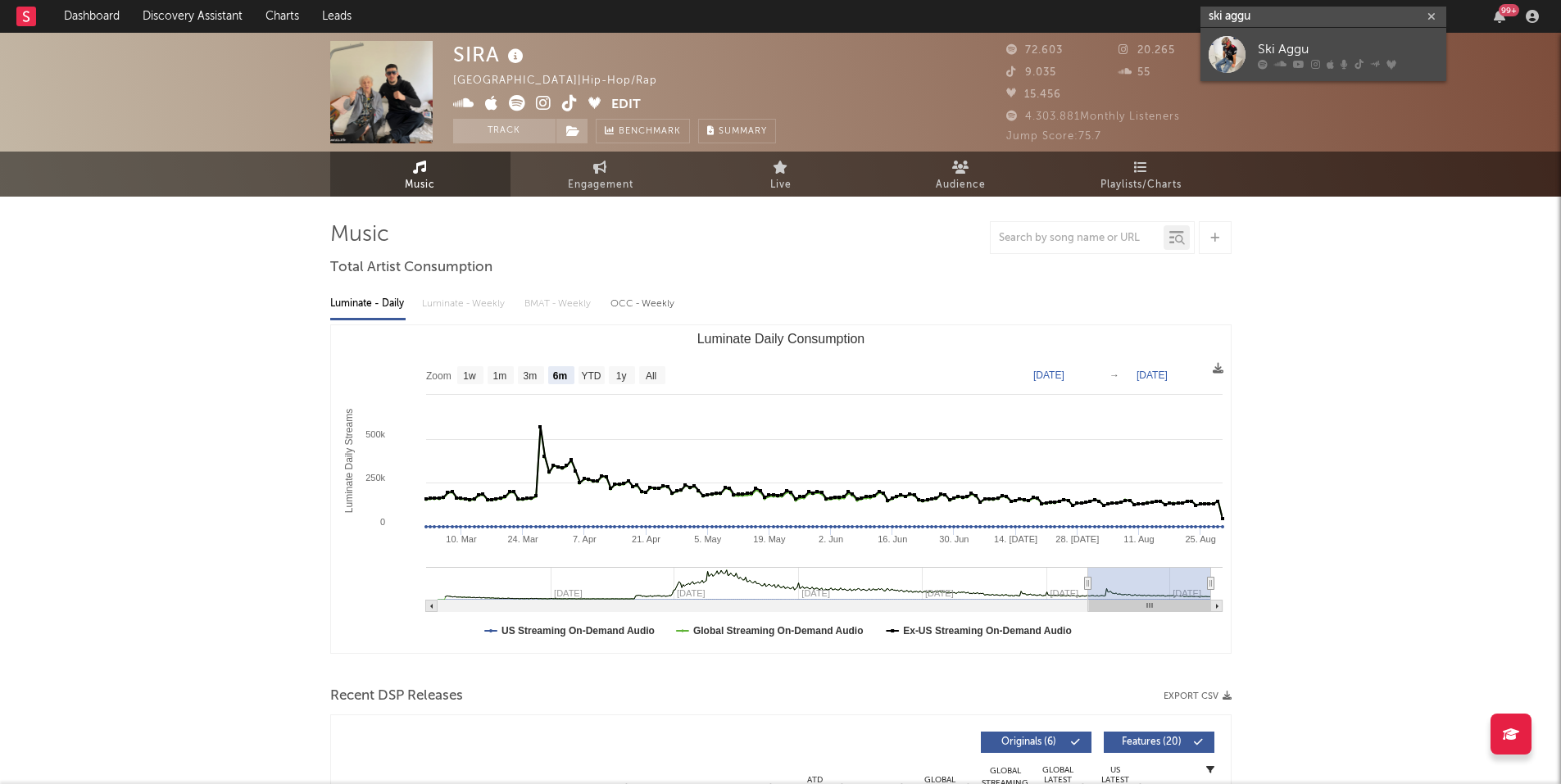
type input "ski aggu"
click at [1285, 49] on div "Ski Aggu" at bounding box center [1348, 48] width 180 height 19
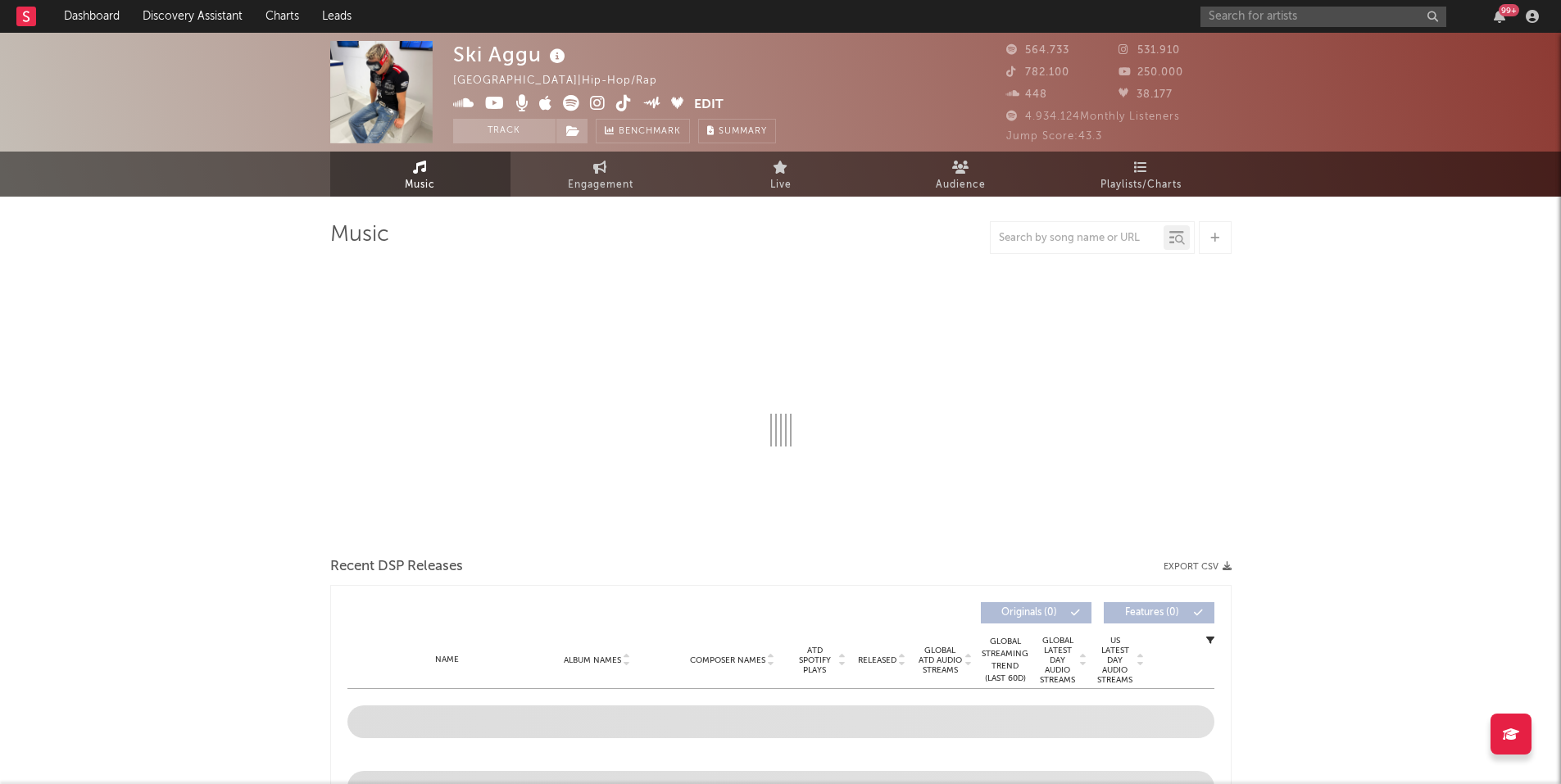
select select "6m"
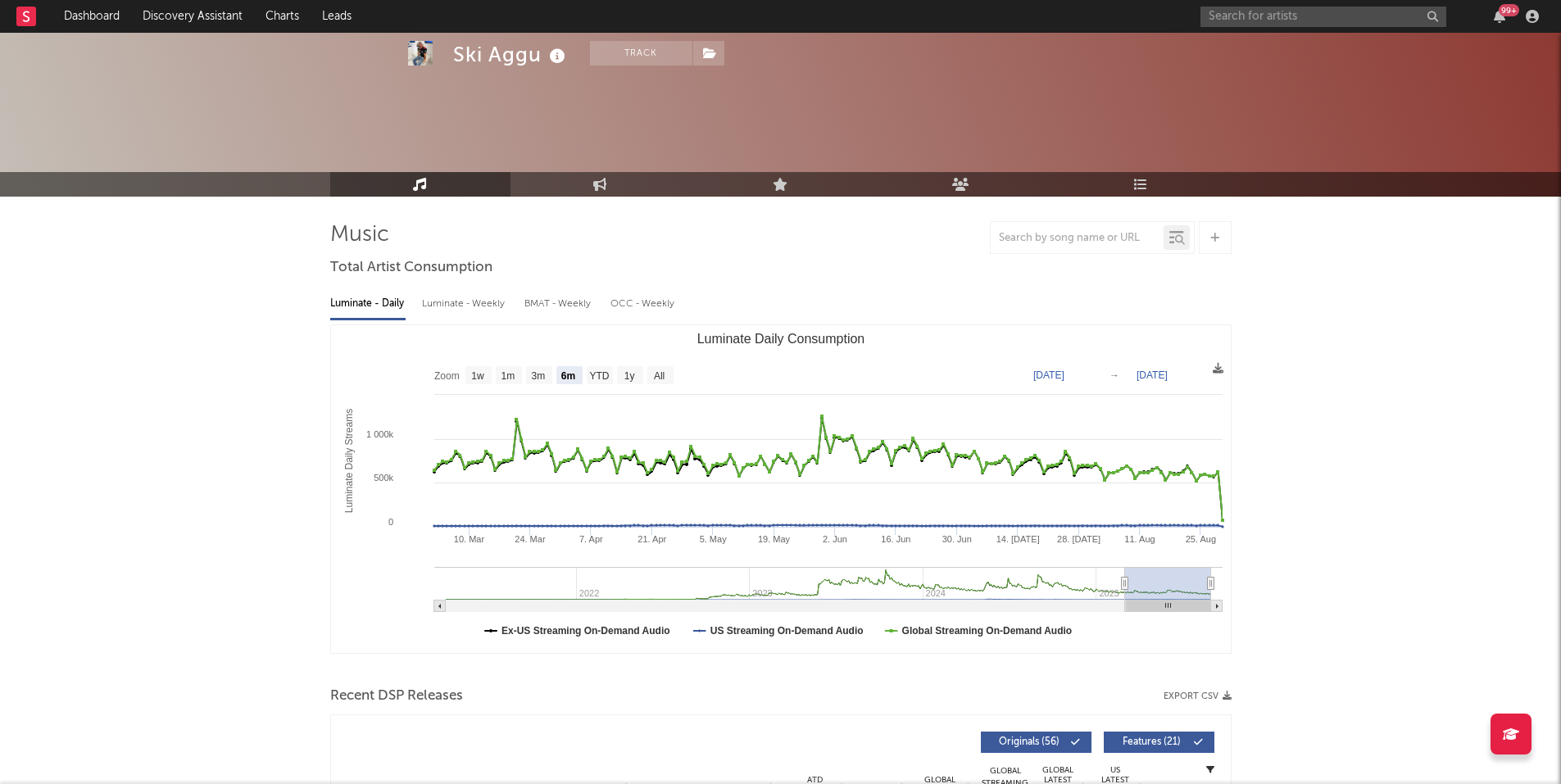
scroll to position [328, 0]
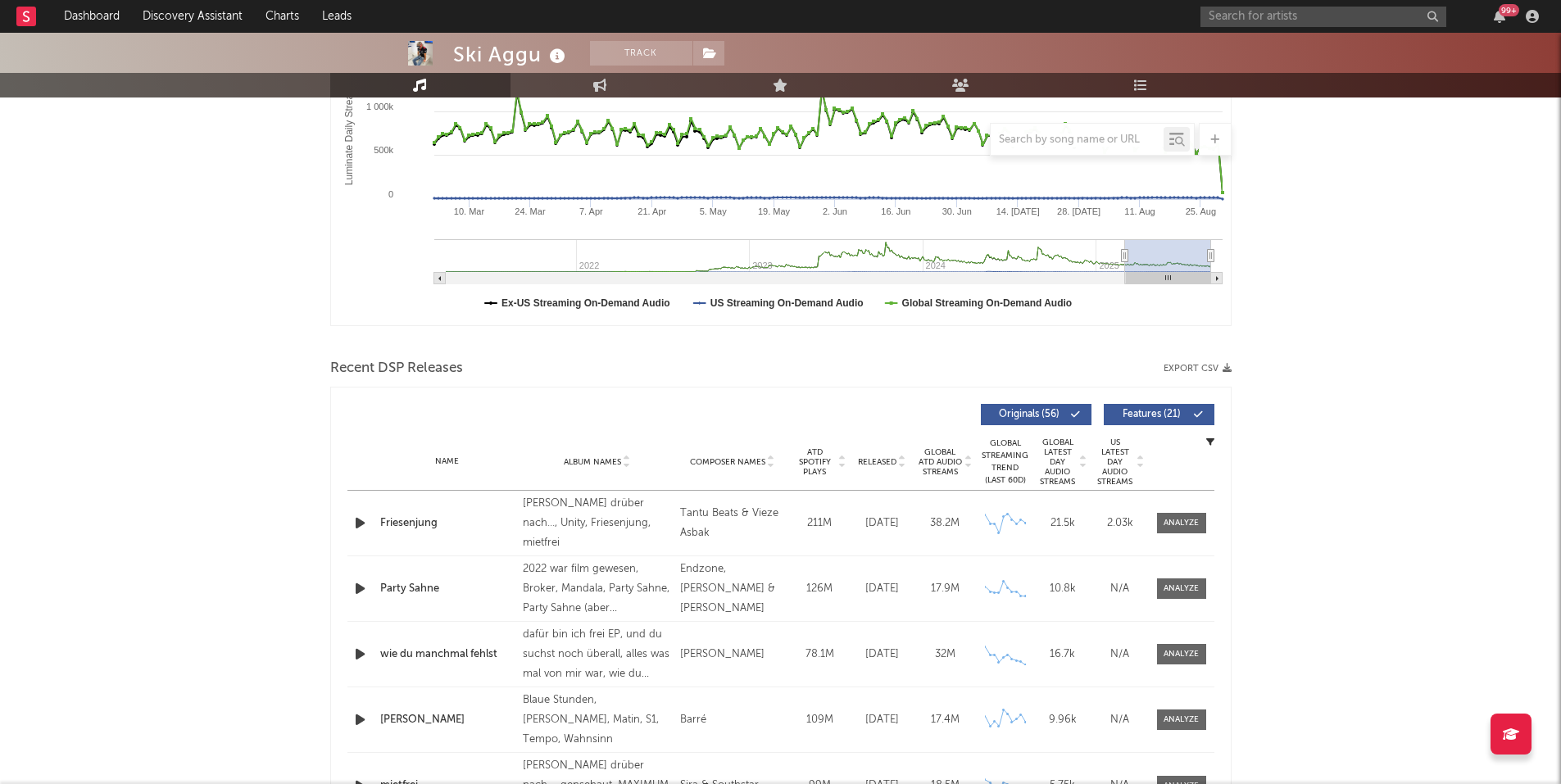
click at [1191, 366] on button "Export CSV" at bounding box center [1197, 368] width 68 height 10
click at [1262, 16] on input "text" at bounding box center [1322, 17] width 246 height 20
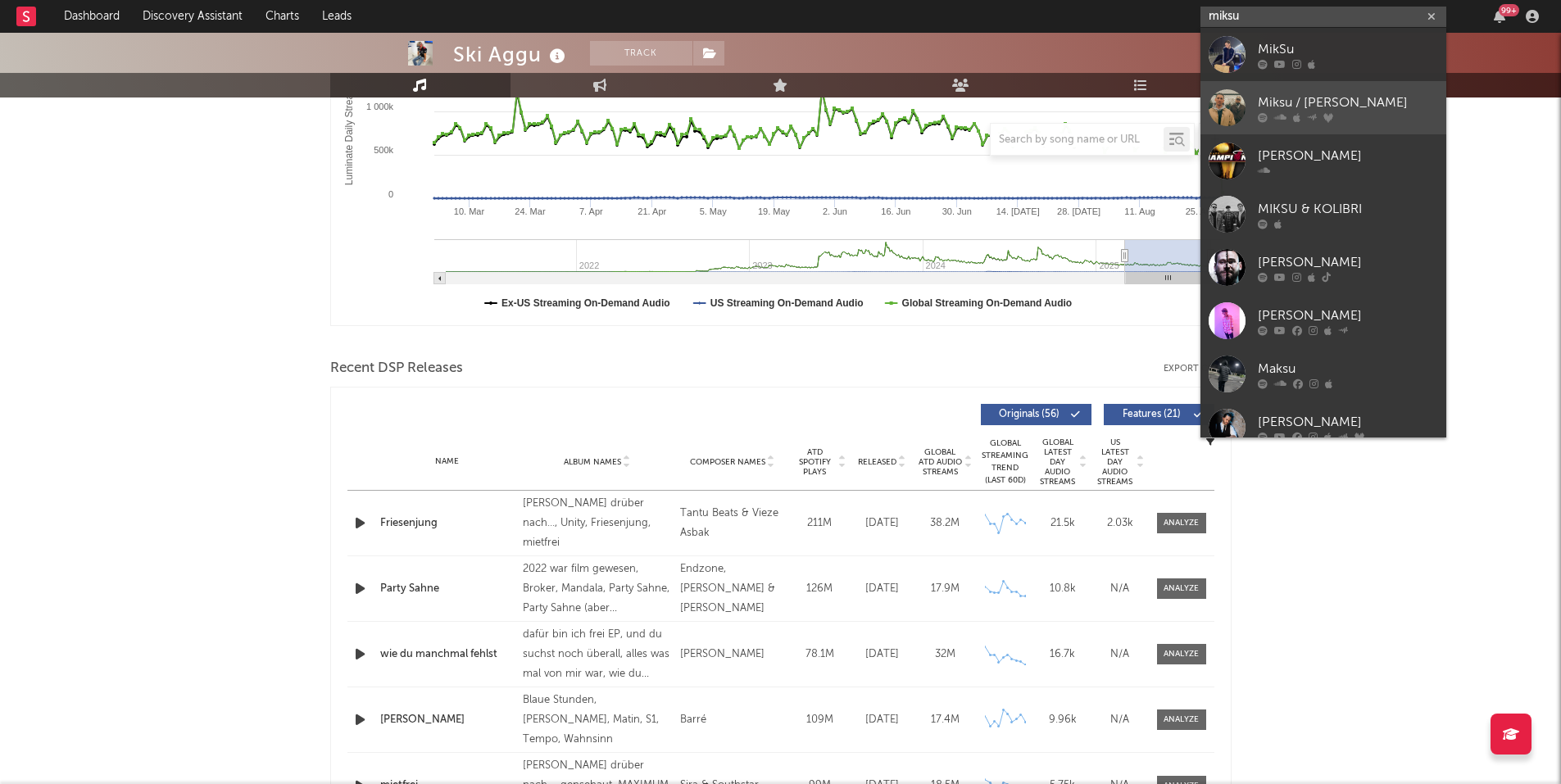
type input "miksu"
click at [1289, 95] on div "Miksu / [PERSON_NAME]" at bounding box center [1348, 102] width 180 height 19
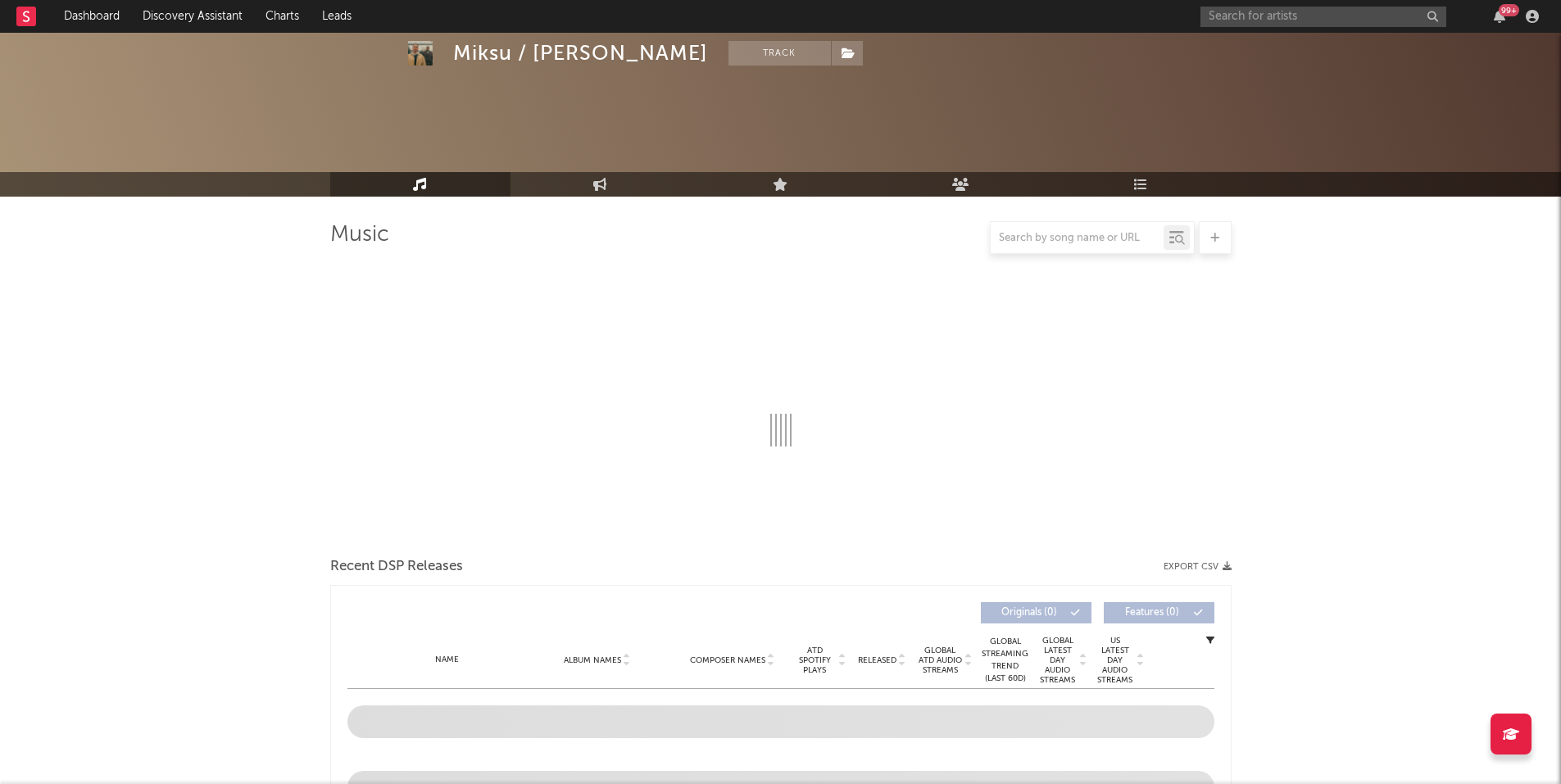
scroll to position [164, 0]
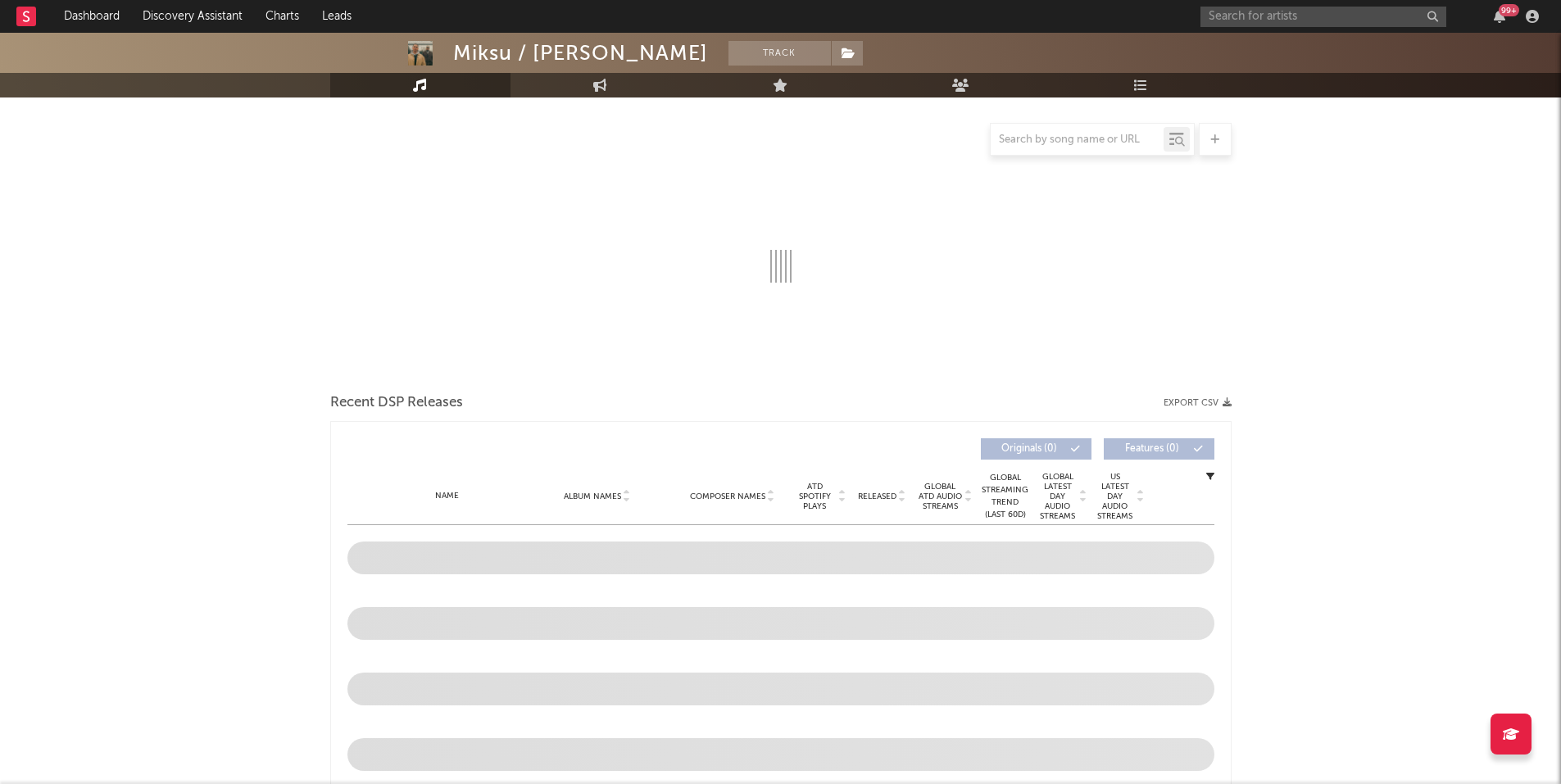
select select "6m"
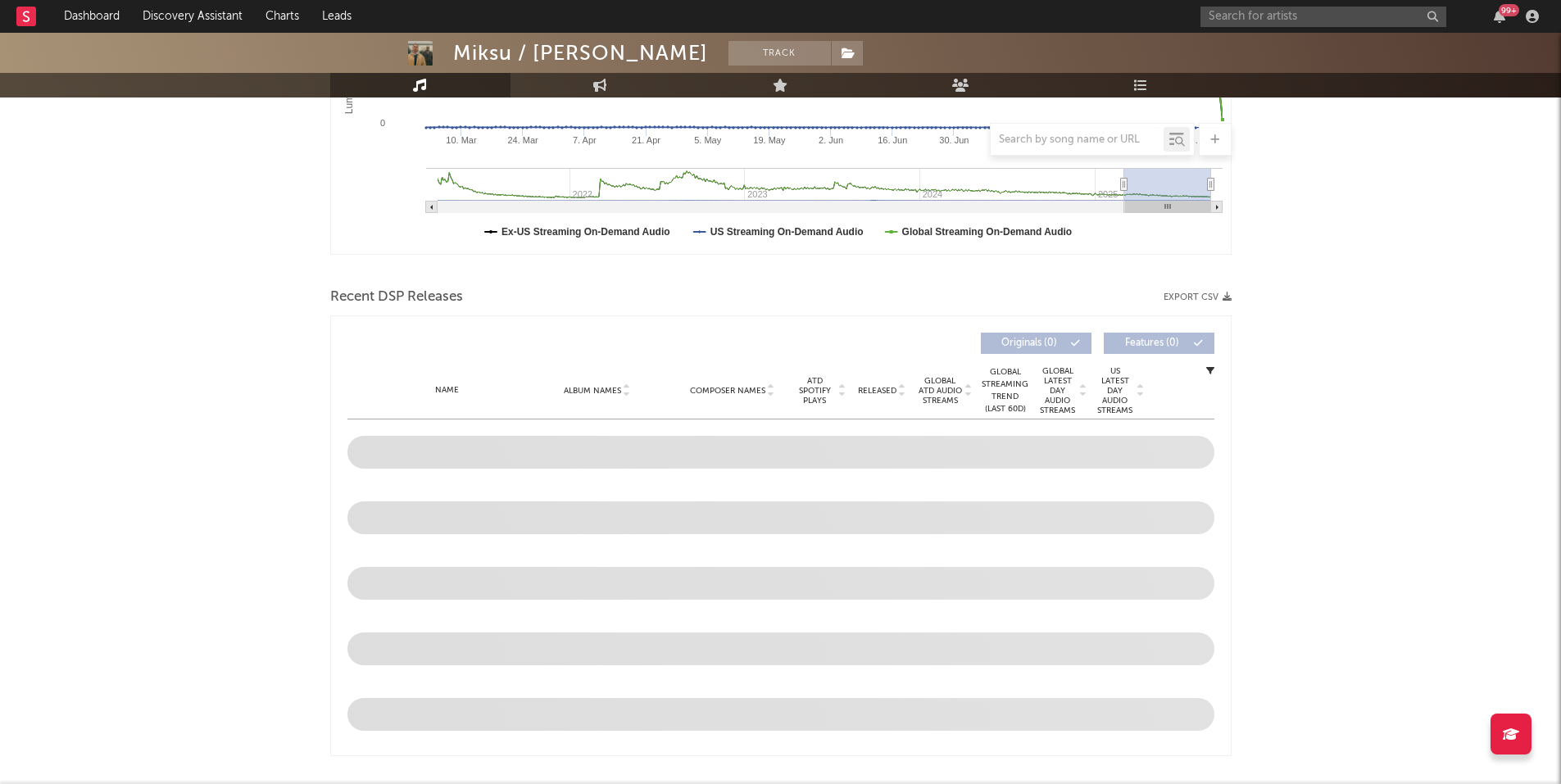
scroll to position [409, 0]
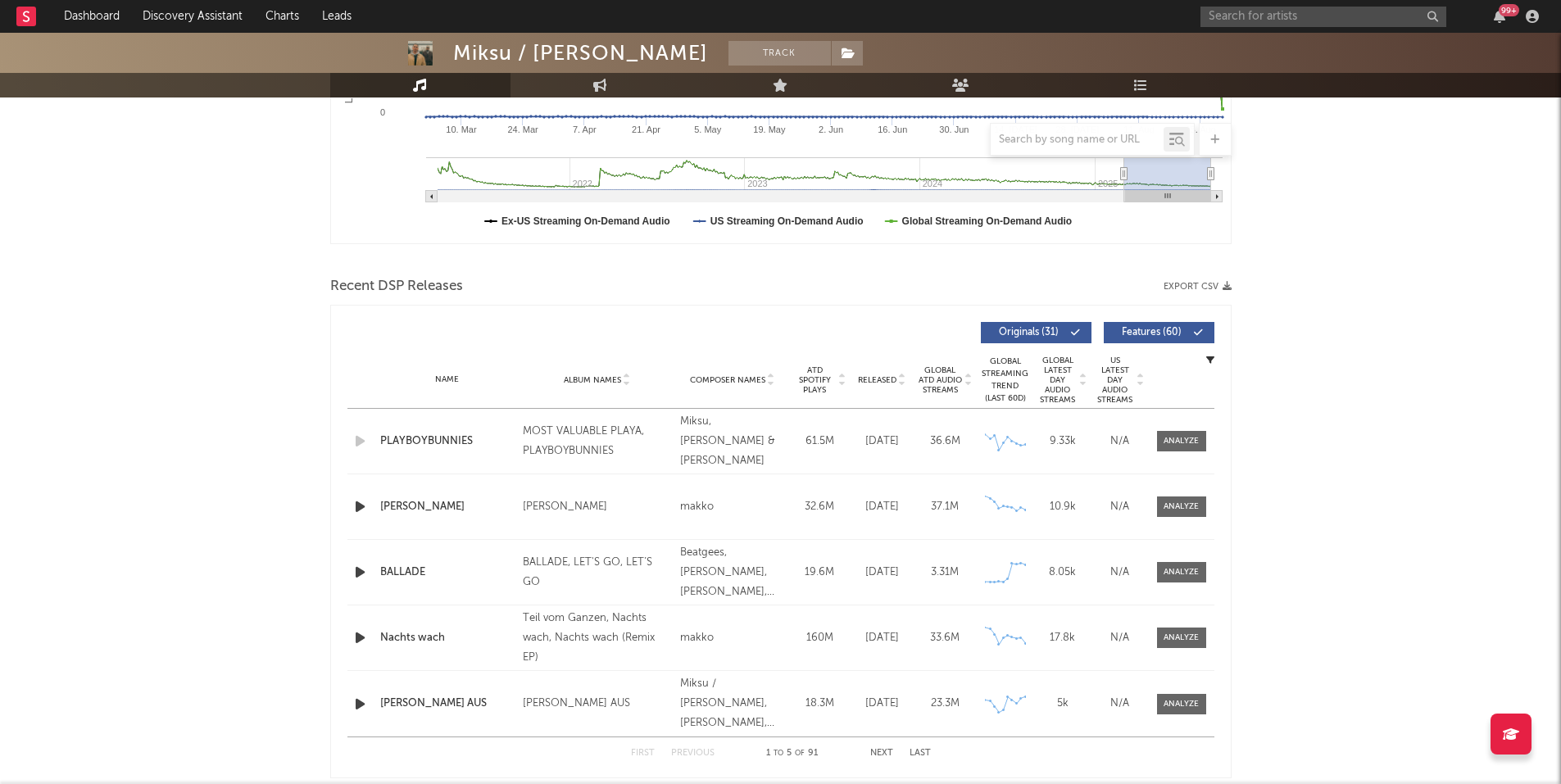
click at [1192, 282] on button "Export CSV" at bounding box center [1197, 287] width 68 height 10
